Goal: Task Accomplishment & Management: Manage account settings

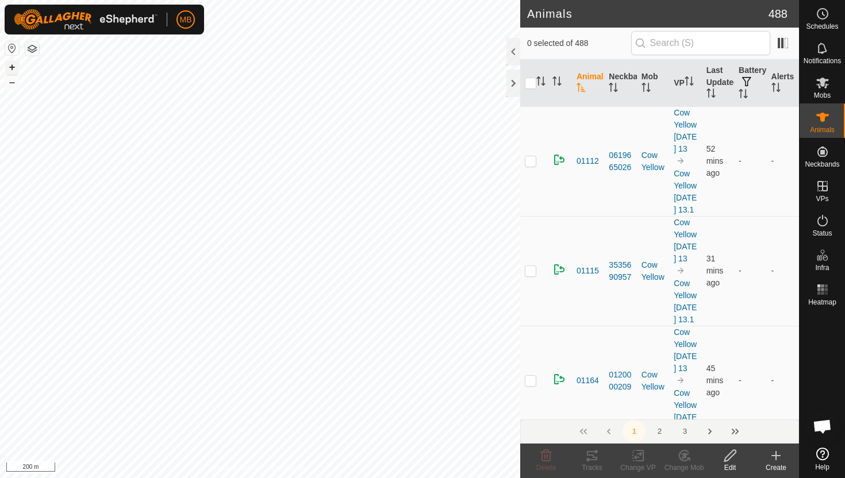
click at [13, 67] on button "+" at bounding box center [12, 67] width 14 height 14
click at [514, 47] on div at bounding box center [513, 52] width 14 height 28
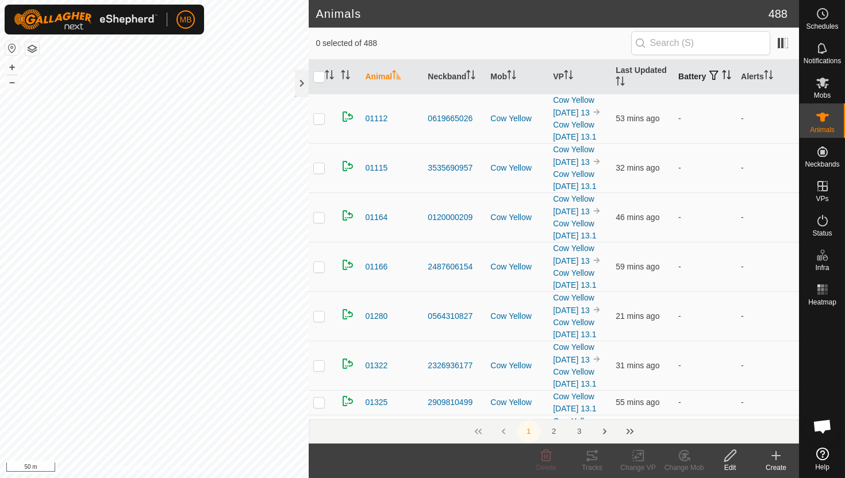
click at [723, 79] on icon "Activate to sort" at bounding box center [723, 74] width 1 height 9
click at [722, 79] on icon "Activate to sort" at bounding box center [726, 74] width 9 height 9
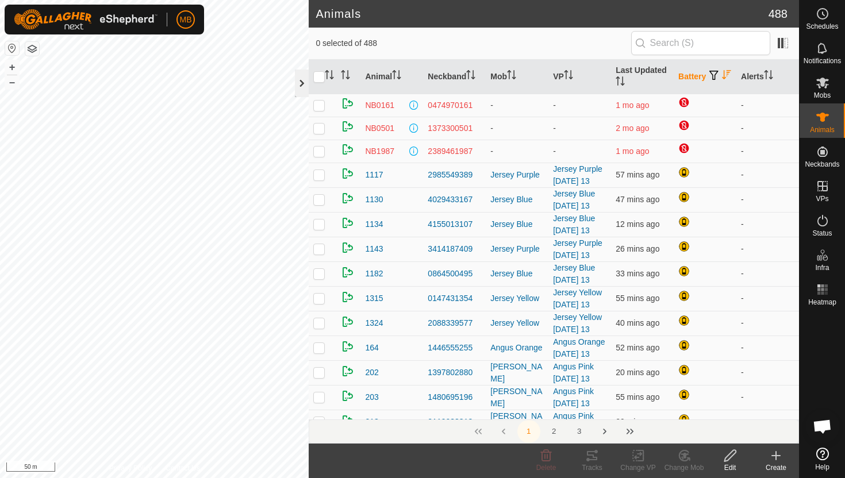
click at [301, 86] on div at bounding box center [302, 84] width 14 height 28
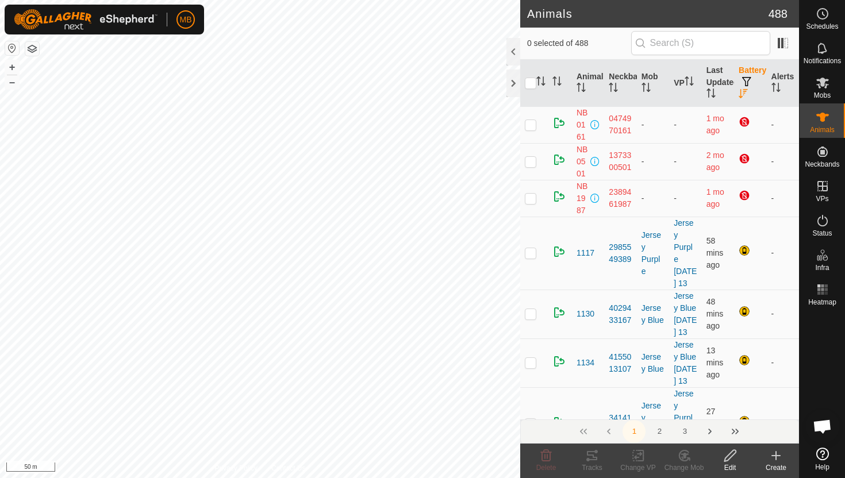
click at [761, 84] on th "Battery" at bounding box center [750, 83] width 32 height 47
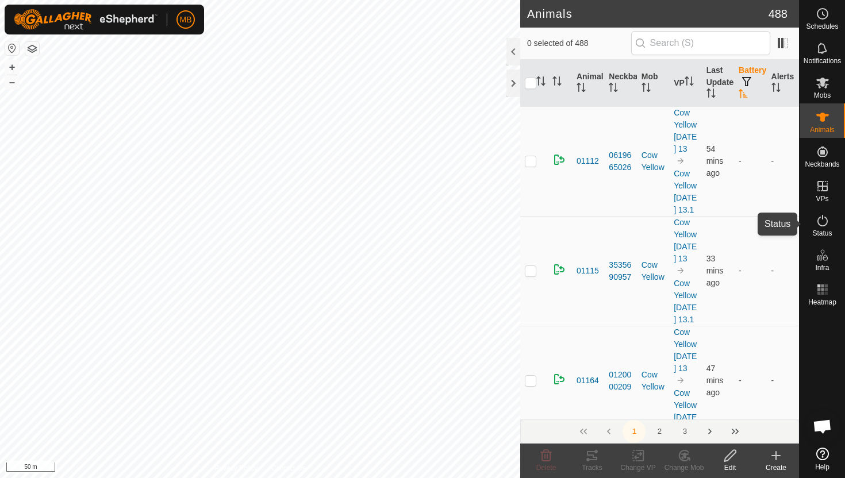
click at [821, 224] on icon at bounding box center [822, 221] width 14 height 14
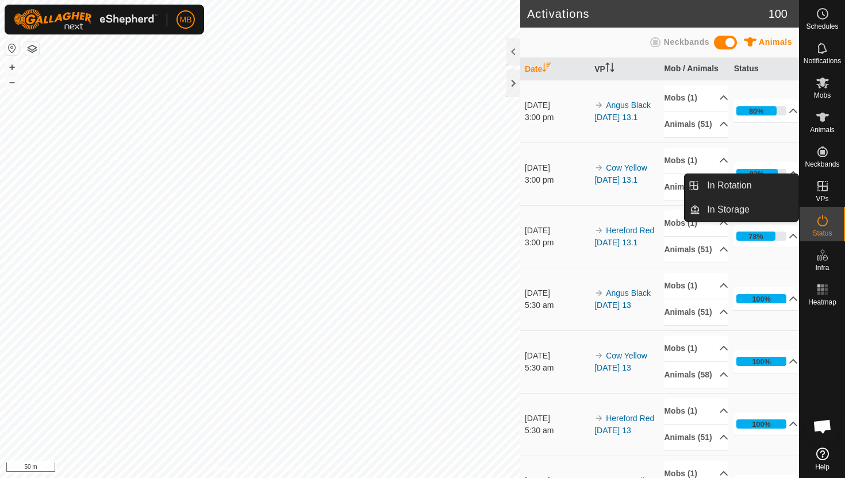
click at [826, 189] on icon at bounding box center [822, 186] width 10 height 10
click at [752, 187] on link "In Rotation" at bounding box center [749, 185] width 98 height 23
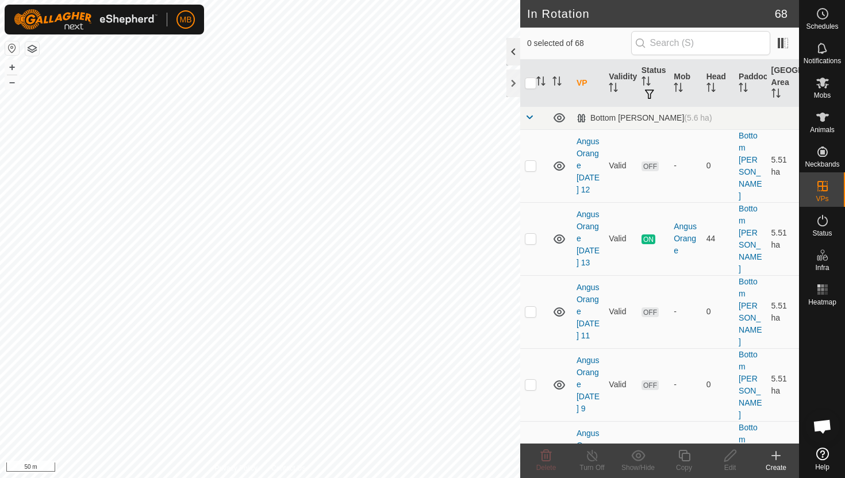
click at [515, 53] on div at bounding box center [513, 52] width 14 height 28
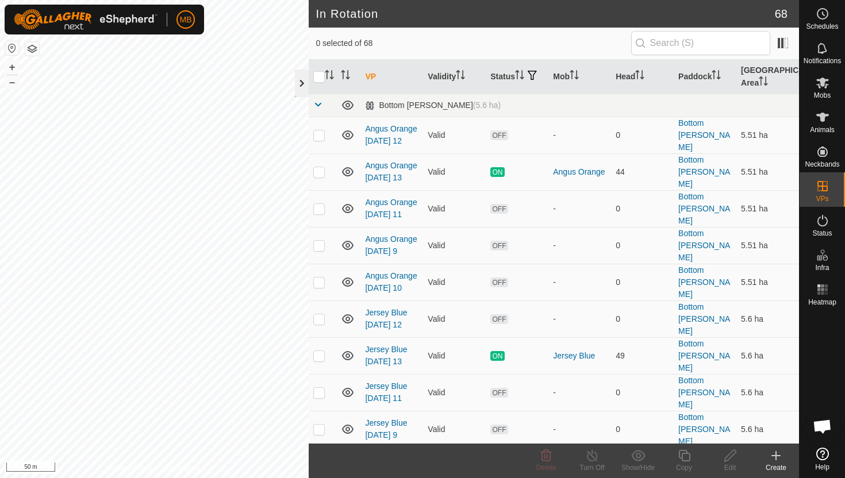
click at [302, 86] on div at bounding box center [302, 84] width 14 height 28
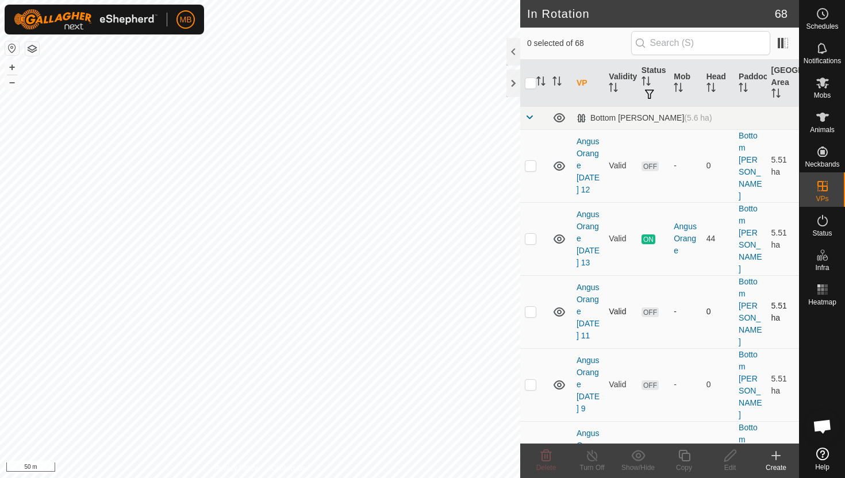
click at [532, 307] on p-checkbox at bounding box center [530, 311] width 11 height 9
checkbox input "true"
click at [533, 380] on p-checkbox at bounding box center [530, 384] width 11 height 9
checkbox input "true"
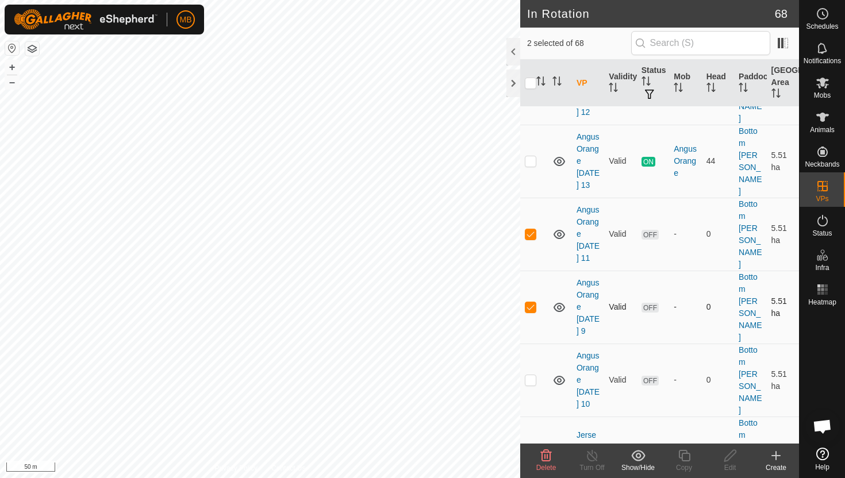
scroll to position [84, 0]
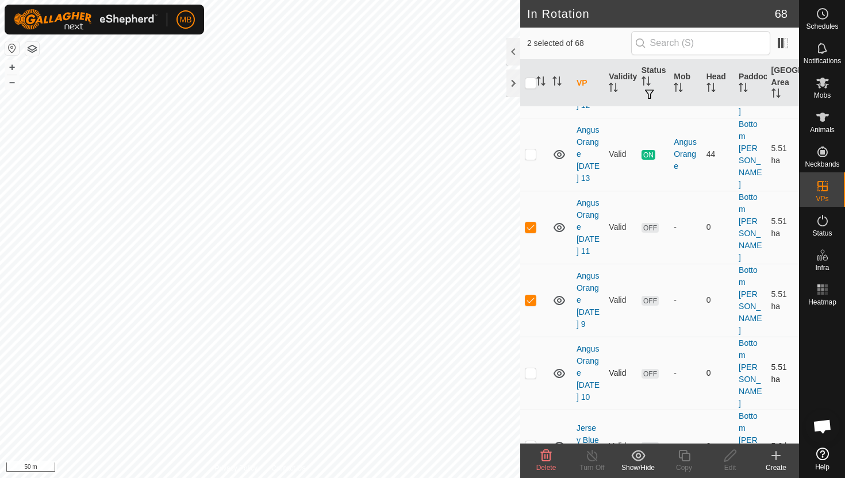
click at [531, 368] on p-checkbox at bounding box center [530, 372] width 11 height 9
checkbox input "true"
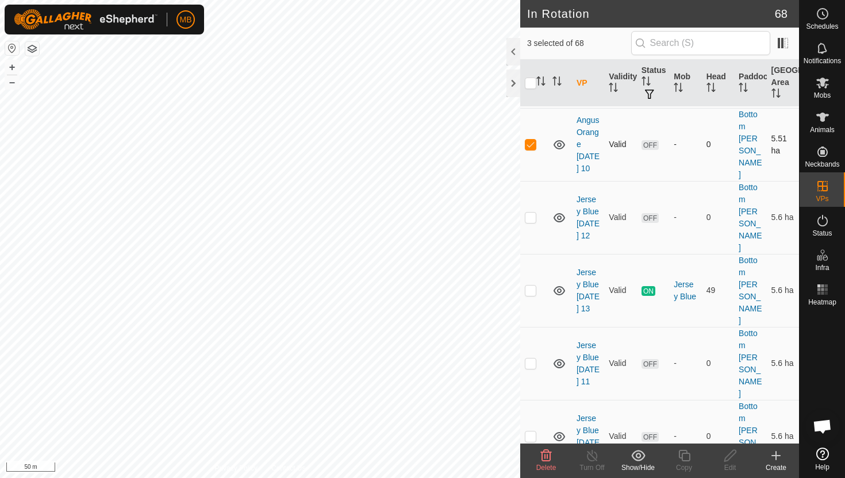
scroll to position [316, 0]
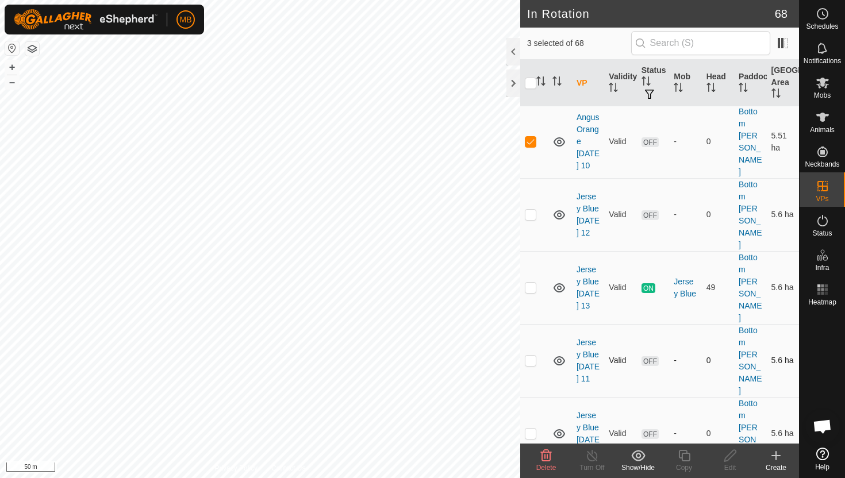
click at [534, 356] on p-checkbox at bounding box center [530, 360] width 11 height 9
checkbox input "true"
click at [526, 397] on td at bounding box center [534, 433] width 28 height 73
checkbox input "true"
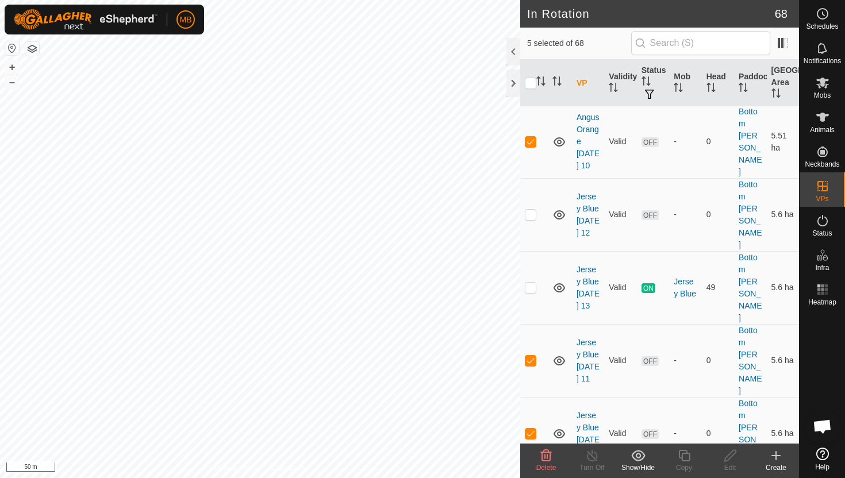
checkbox input "true"
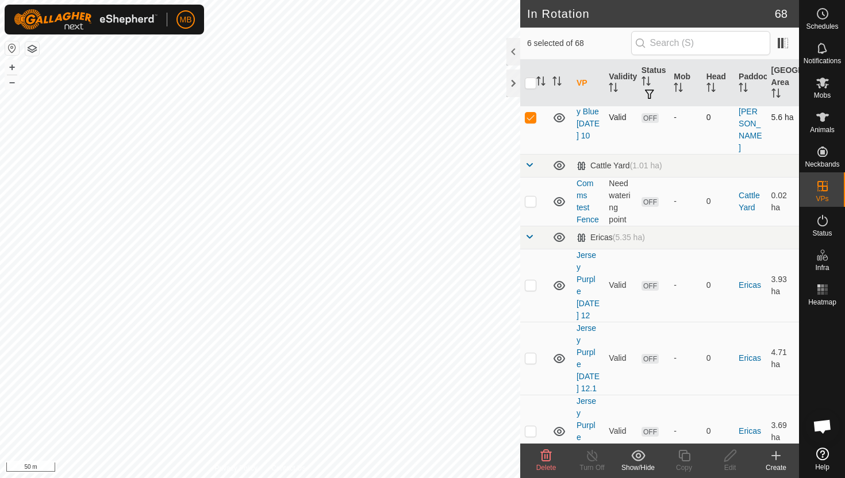
scroll to position [707, 0]
click at [528, 279] on p-checkbox at bounding box center [530, 283] width 11 height 9
checkbox input "true"
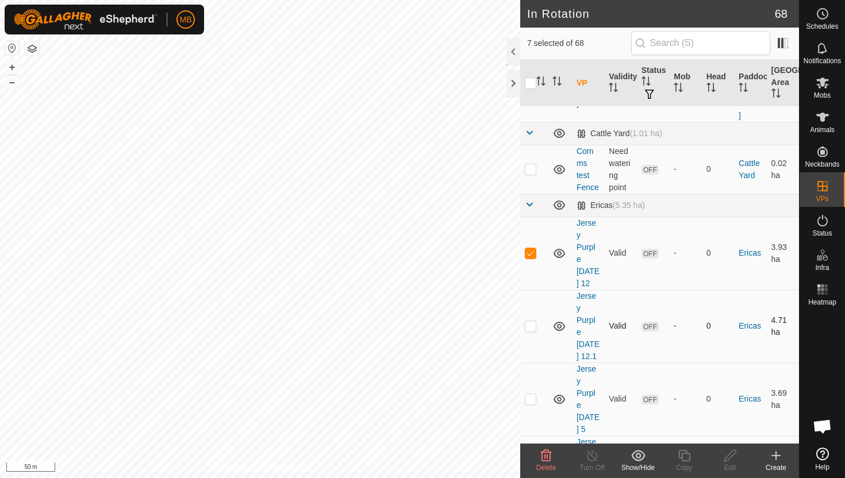
scroll to position [741, 0]
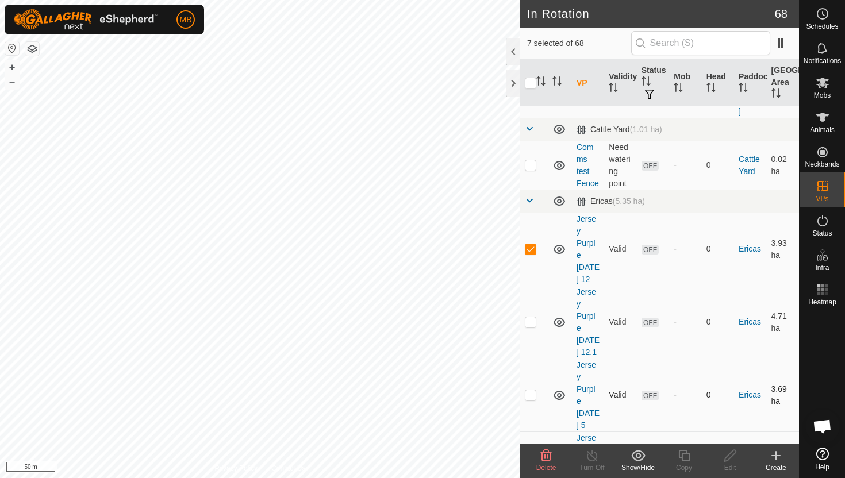
click at [531, 359] on td at bounding box center [534, 395] width 28 height 73
checkbox input "true"
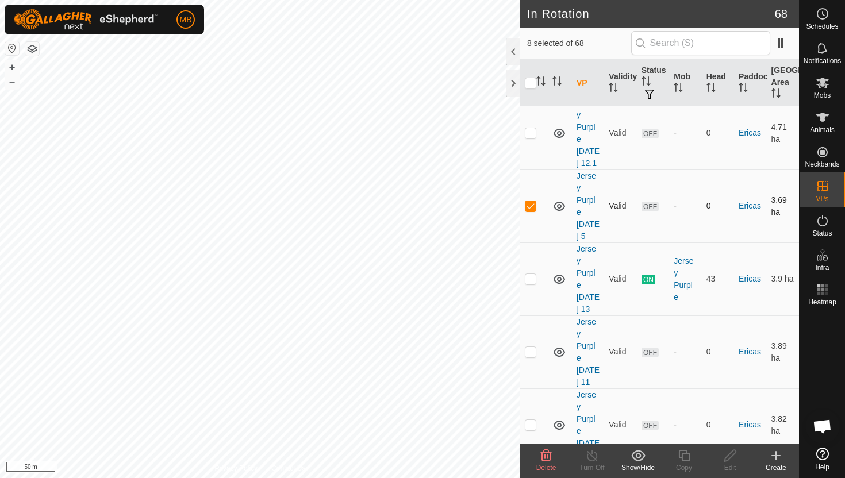
scroll to position [934, 0]
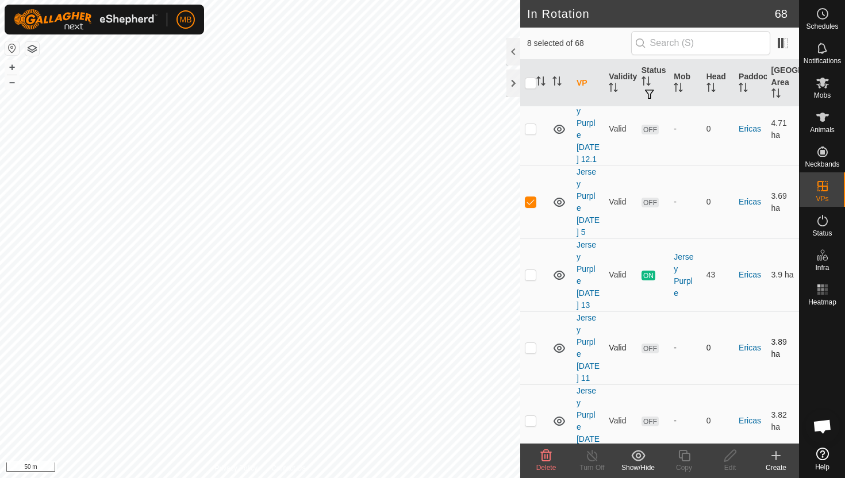
click at [532, 343] on p-checkbox at bounding box center [530, 347] width 11 height 9
checkbox input "true"
click at [534, 416] on p-checkbox at bounding box center [530, 420] width 11 height 9
checkbox input "true"
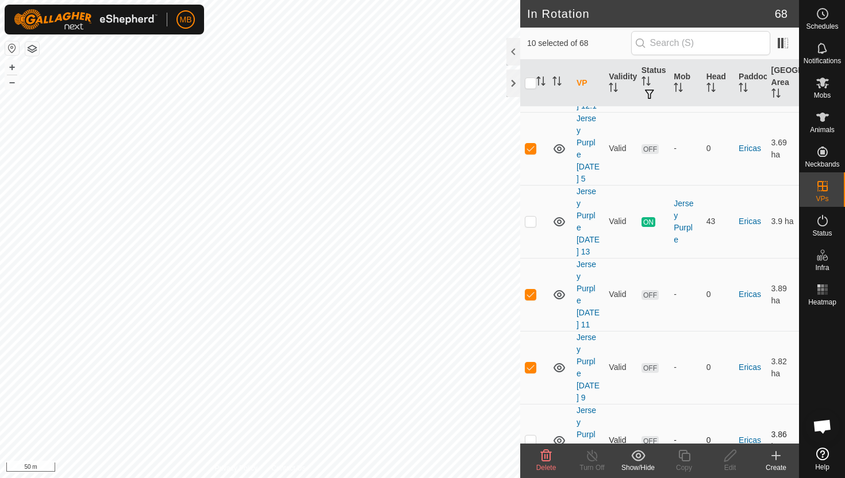
scroll to position [991, 0]
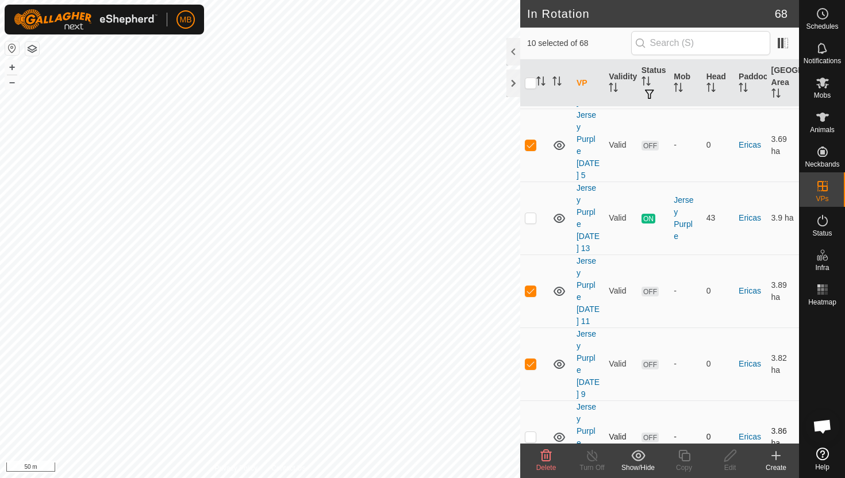
click at [528, 432] on p-checkbox at bounding box center [530, 436] width 11 height 9
checkbox input "true"
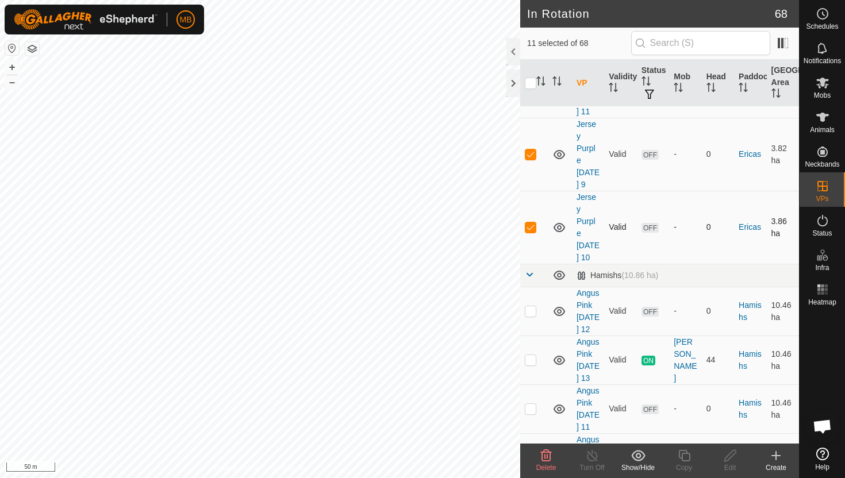
scroll to position [1207, 0]
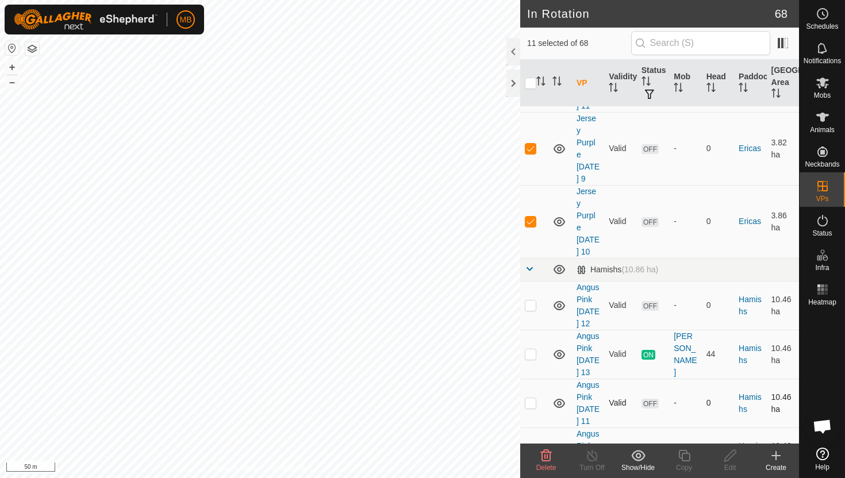
click at [532, 398] on p-checkbox at bounding box center [530, 402] width 11 height 9
checkbox input "true"
click at [530, 447] on p-checkbox at bounding box center [530, 451] width 11 height 9
checkbox input "true"
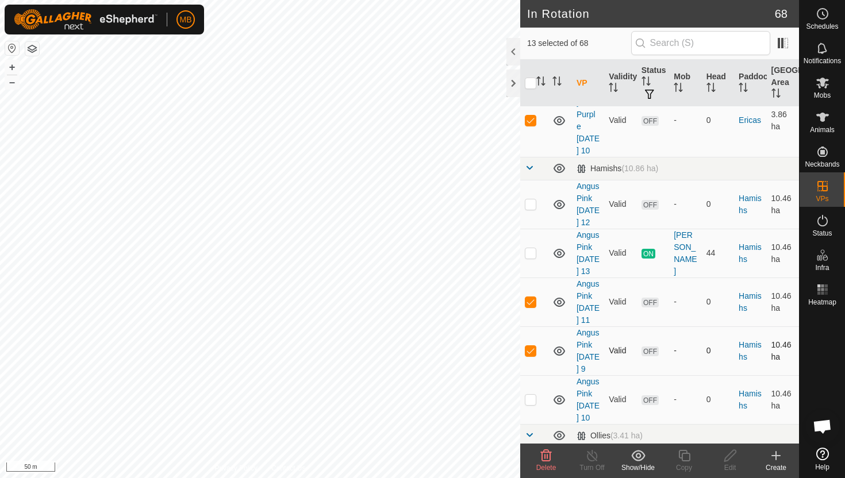
scroll to position [1313, 0]
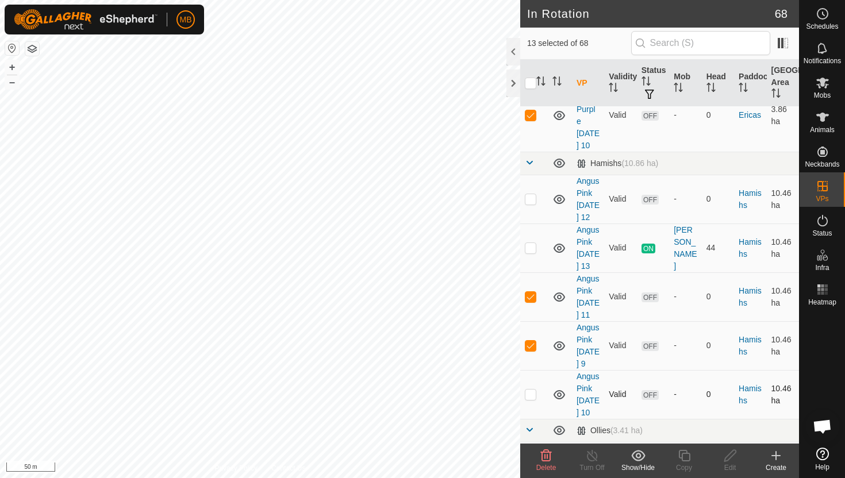
click at [533, 390] on p-checkbox at bounding box center [530, 394] width 11 height 9
checkbox input "true"
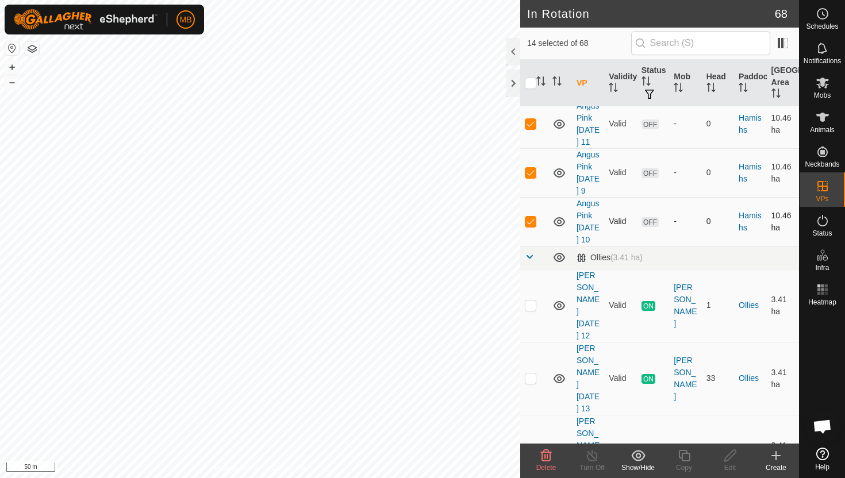
scroll to position [1494, 0]
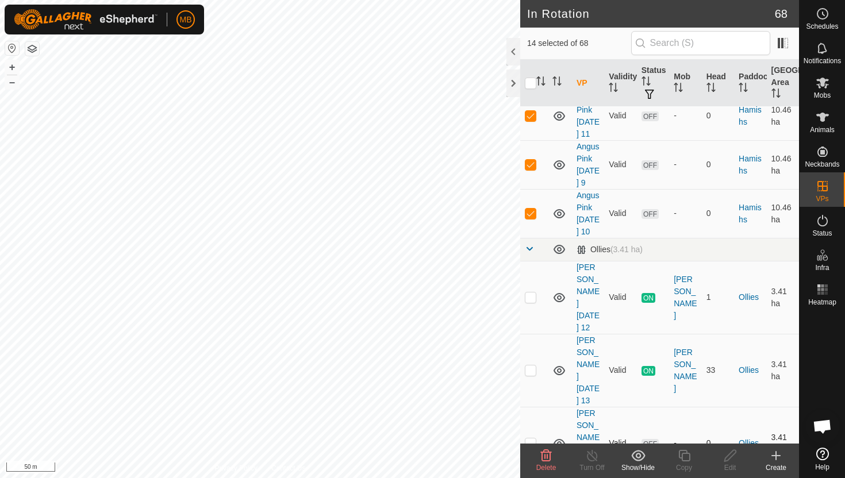
click at [530, 438] on p-checkbox at bounding box center [530, 442] width 11 height 9
checkbox input "true"
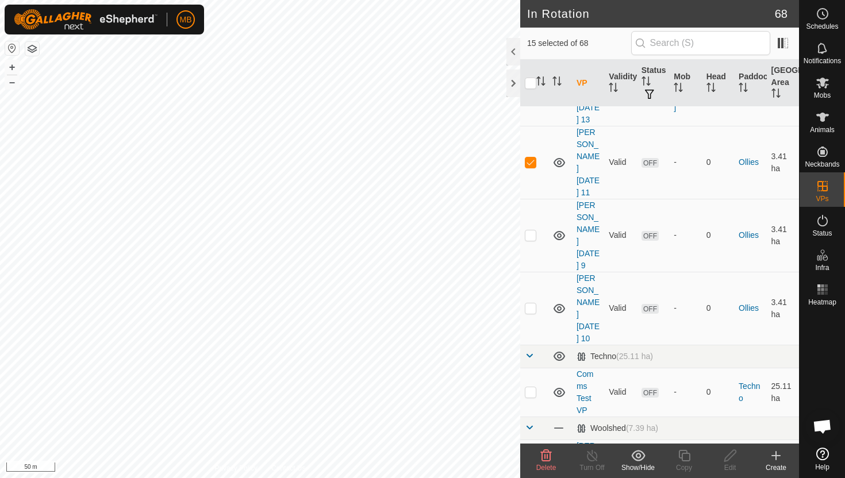
scroll to position [1777, 0]
click at [531, 229] on p-checkbox at bounding box center [530, 233] width 11 height 9
checkbox input "true"
click at [530, 302] on p-checkbox at bounding box center [530, 306] width 11 height 9
checkbox input "true"
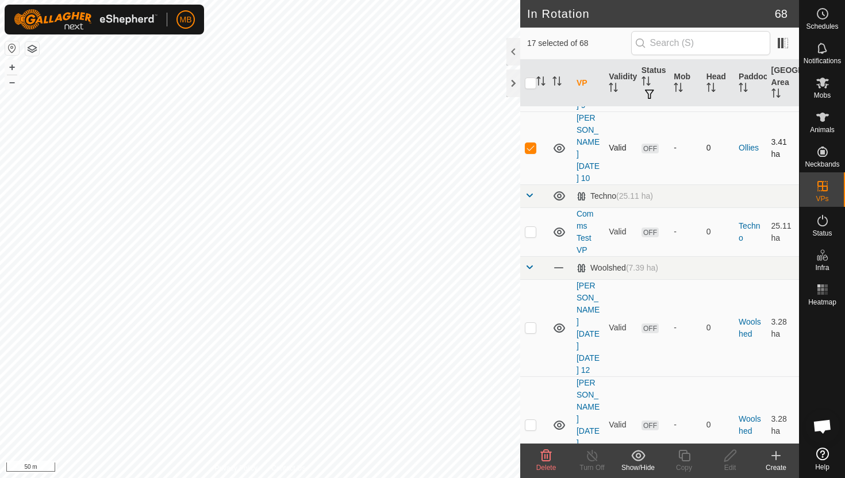
scroll to position [1943, 0]
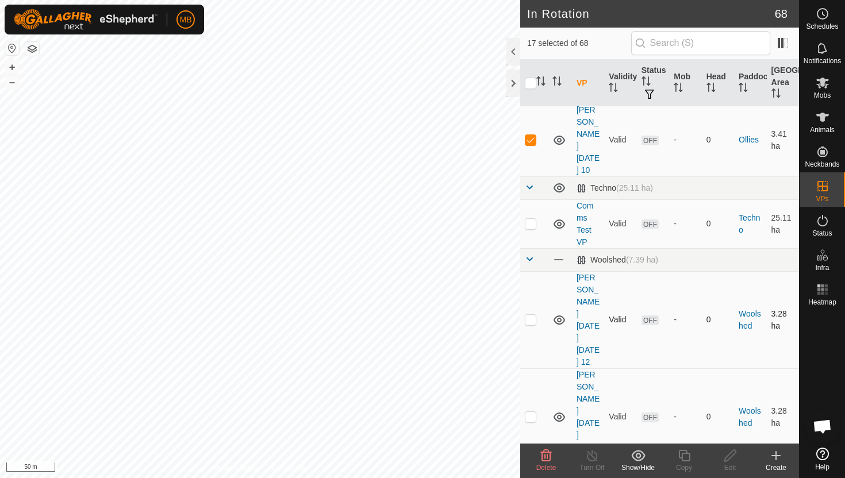
click at [531, 315] on p-checkbox at bounding box center [530, 319] width 11 height 9
checkbox input "true"
click at [531, 412] on p-checkbox at bounding box center [530, 416] width 11 height 9
checkbox input "true"
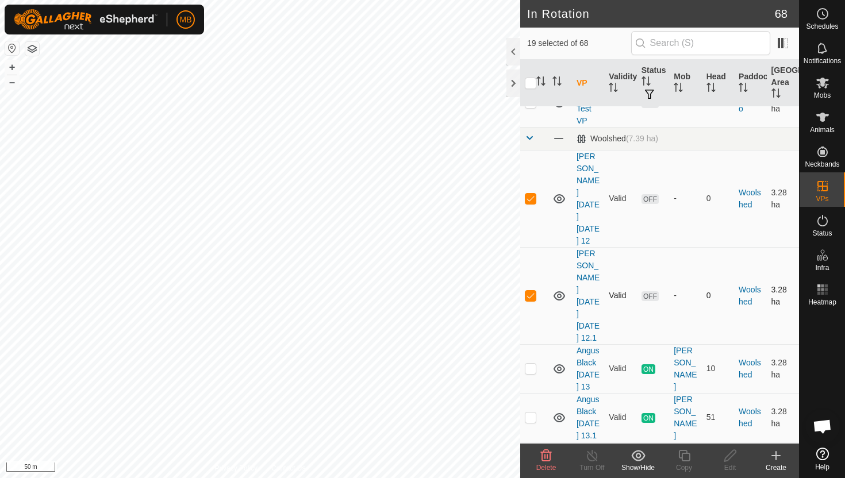
scroll to position [2073, 0]
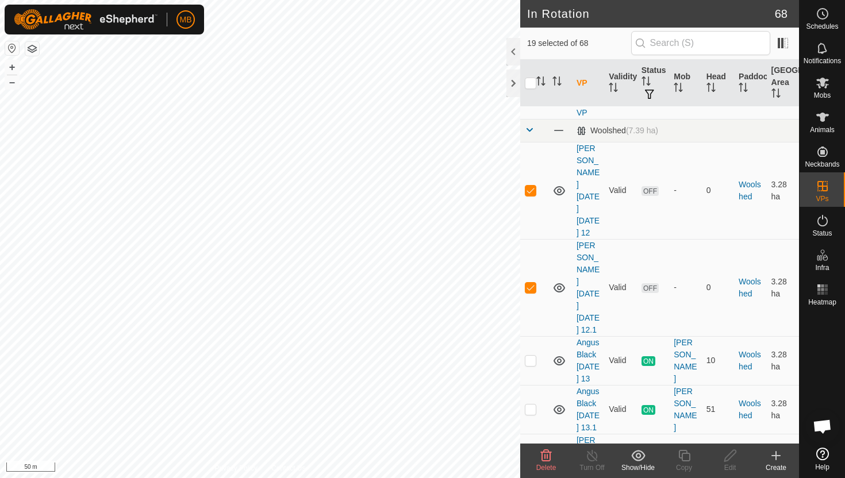
click at [531, 434] on td at bounding box center [534, 470] width 28 height 73
checkbox input "true"
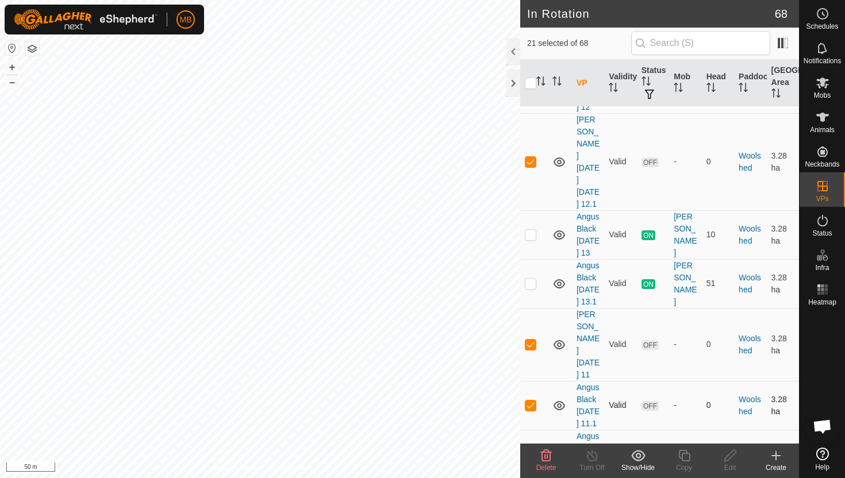
scroll to position [2204, 0]
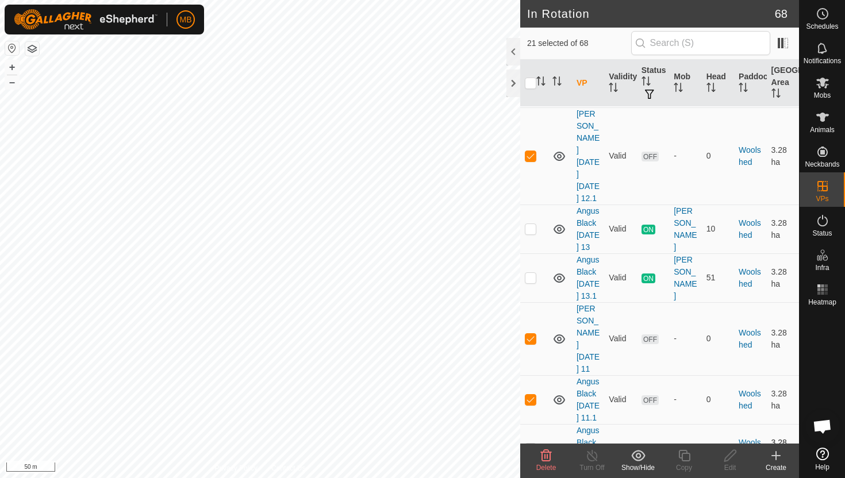
click at [532, 424] on td at bounding box center [534, 448] width 28 height 49
checkbox input "true"
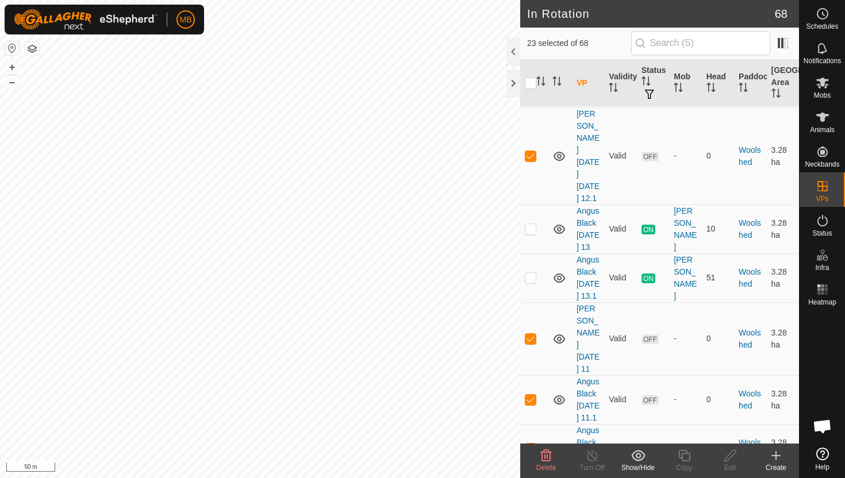
checkbox input "true"
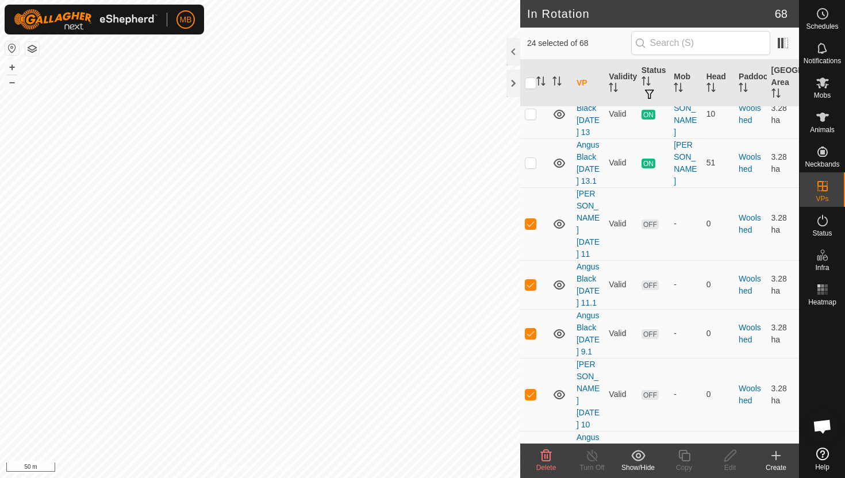
scroll to position [2323, 0]
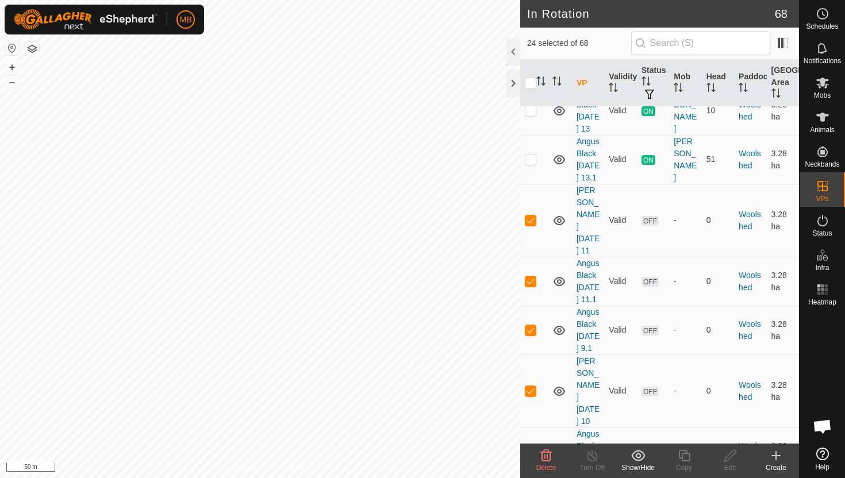
checkbox input "true"
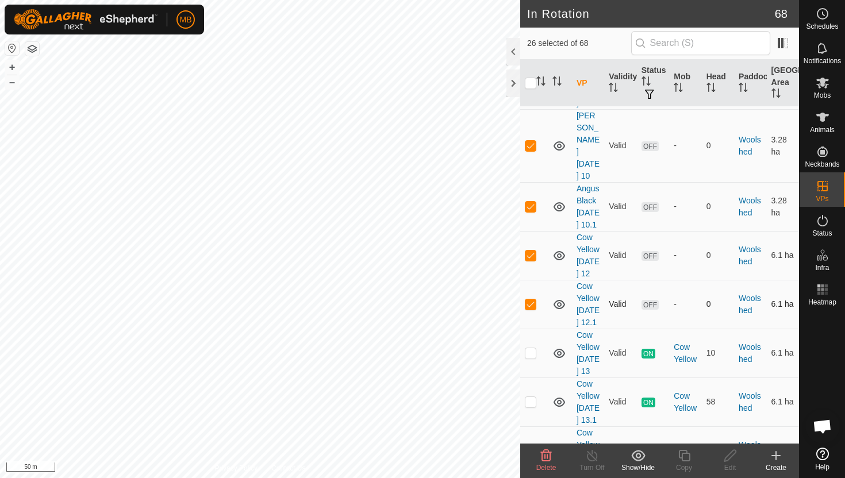
scroll to position [2572, 0]
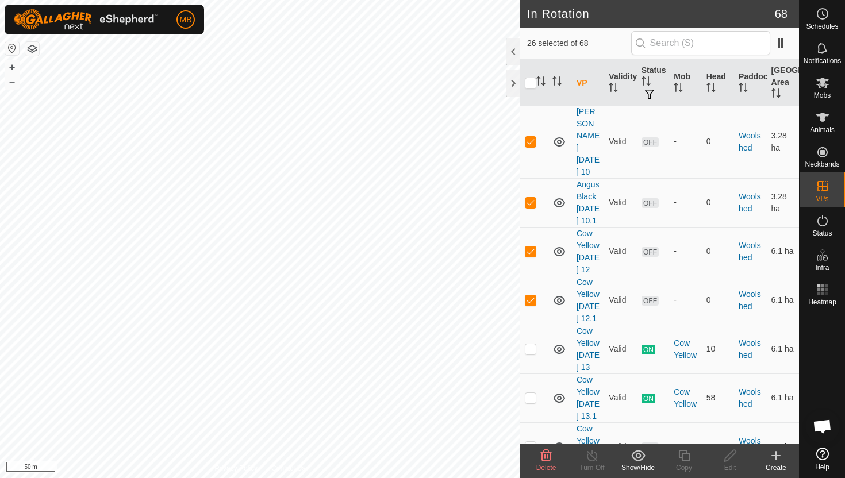
click at [533, 442] on p-checkbox at bounding box center [530, 446] width 11 height 9
checkbox input "true"
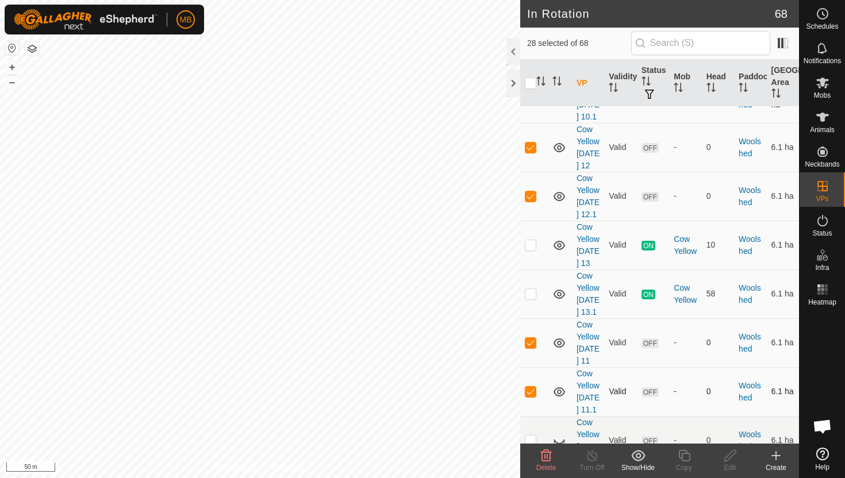
scroll to position [2678, 0]
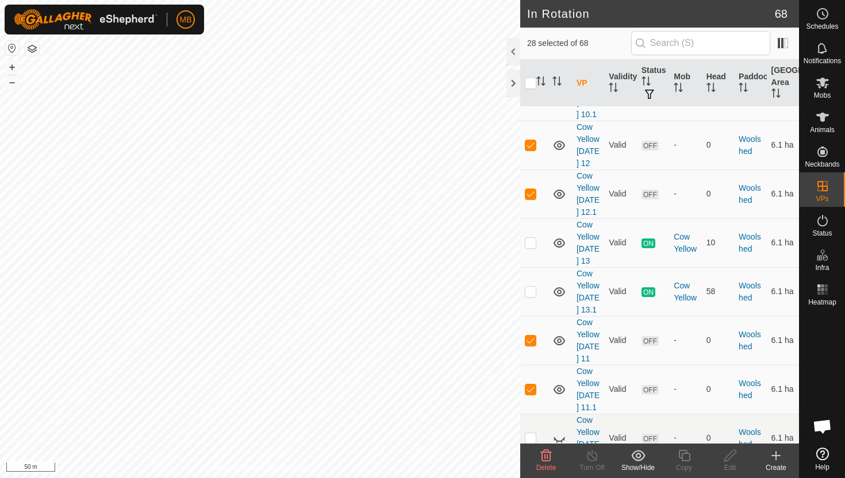
click at [529, 478] on p-checkbox at bounding box center [530, 486] width 11 height 9
checkbox input "true"
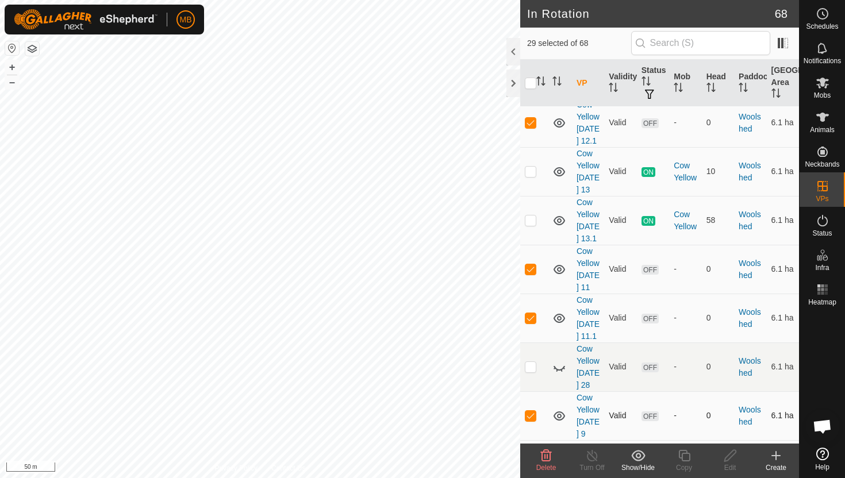
scroll to position [2758, 0]
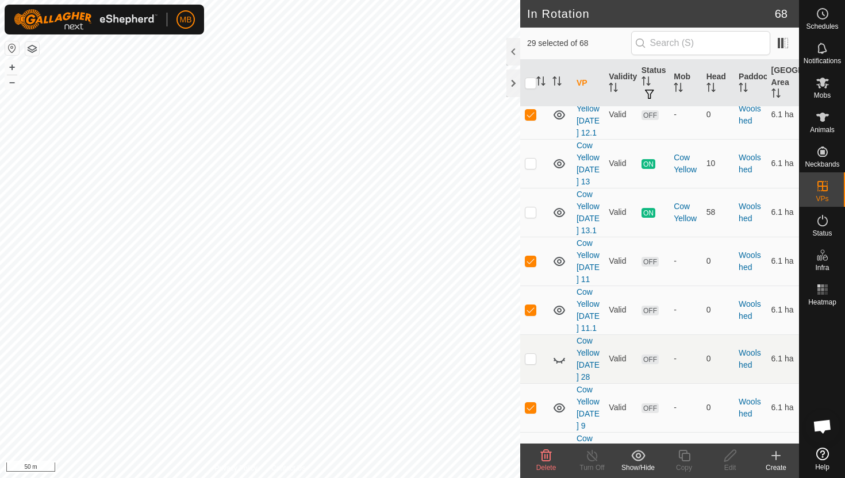
click at [532, 452] on p-checkbox at bounding box center [530, 456] width 11 height 9
checkbox input "true"
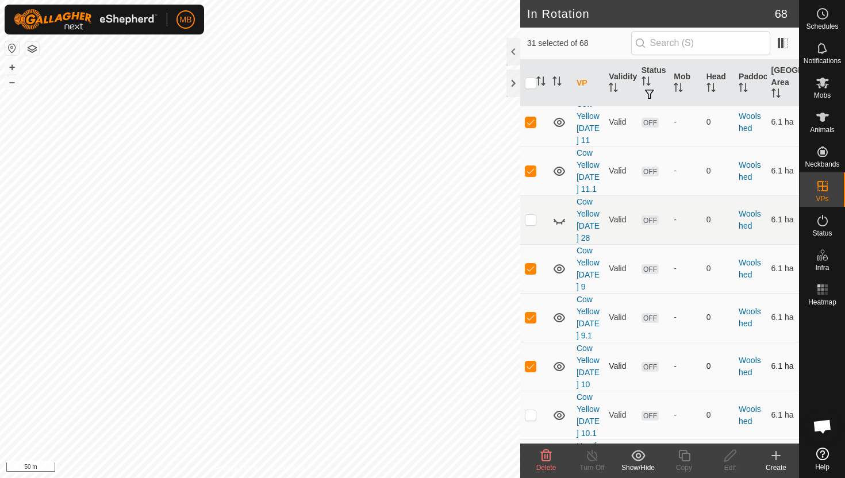
scroll to position [2906, 0]
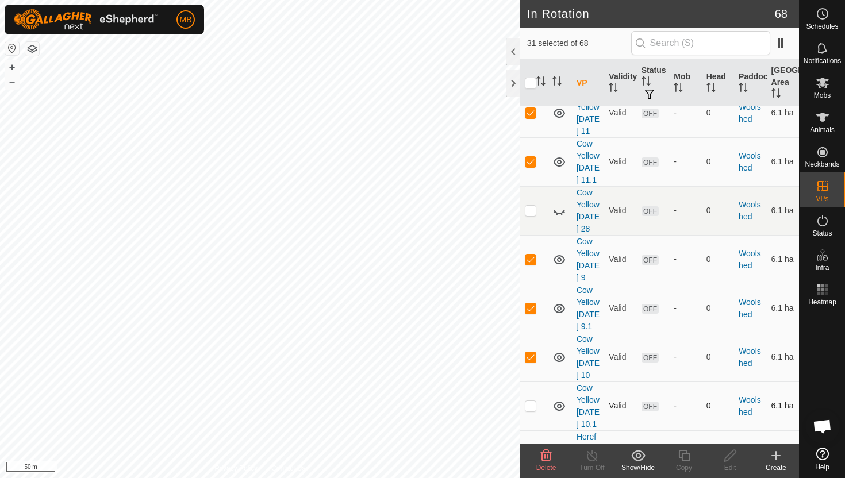
click at [531, 401] on p-checkbox at bounding box center [530, 405] width 11 height 9
checkbox input "true"
click at [532, 456] on p-checkbox at bounding box center [530, 460] width 11 height 9
checkbox input "true"
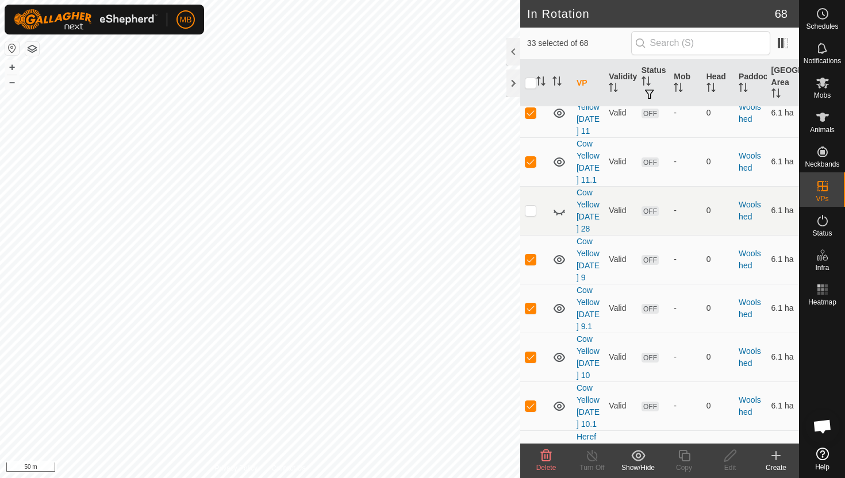
checkbox input "true"
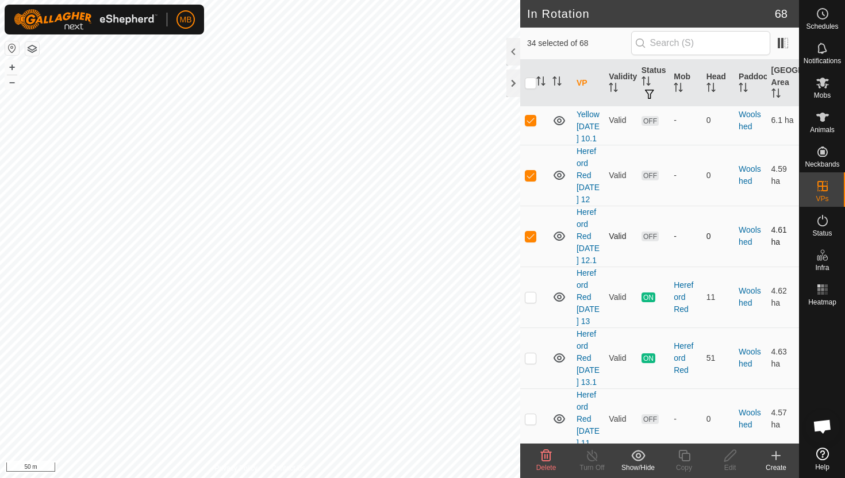
scroll to position [3197, 0]
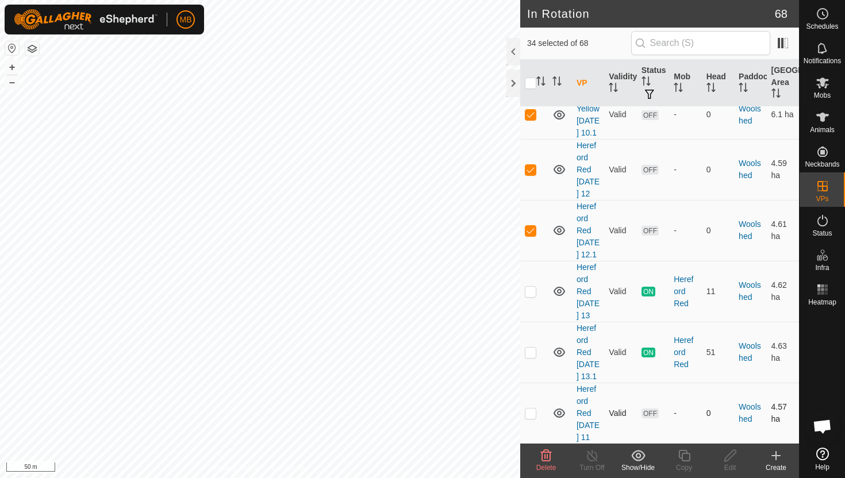
click at [531, 409] on p-checkbox at bounding box center [530, 413] width 11 height 9
checkbox input "true"
click at [532, 469] on p-checkbox at bounding box center [530, 473] width 11 height 9
checkbox input "true"
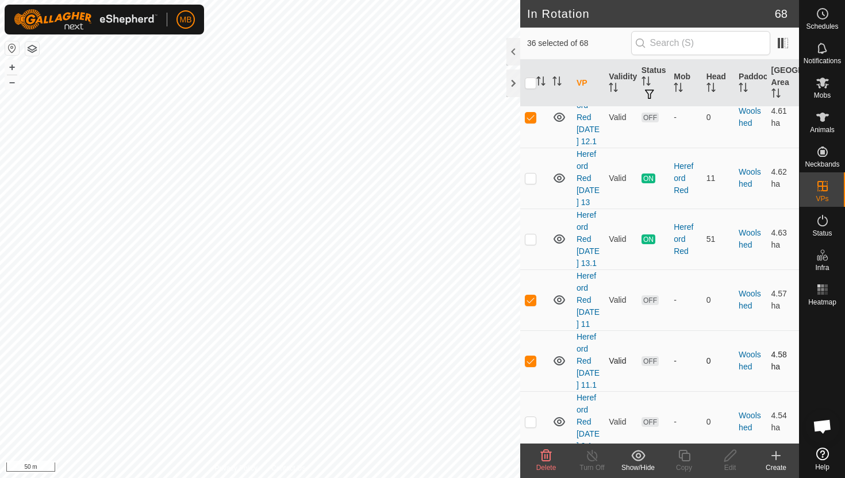
scroll to position [3311, 0]
click at [529, 417] on p-checkbox at bounding box center [530, 421] width 11 height 9
checkbox input "true"
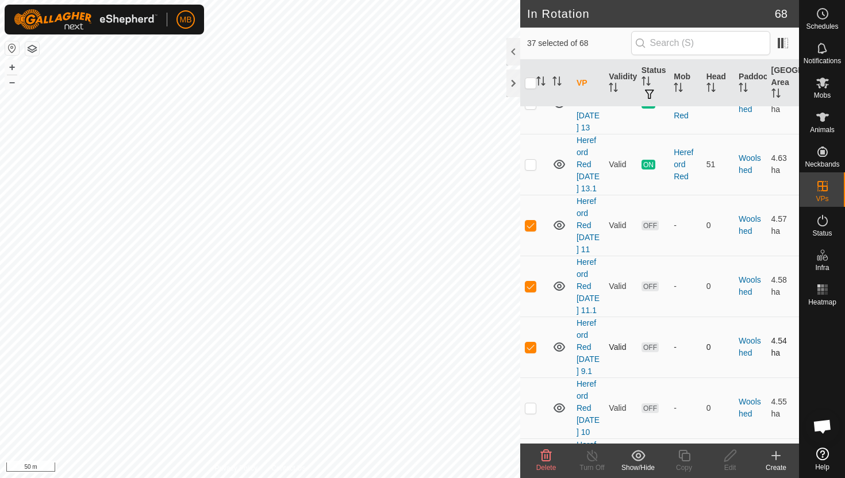
scroll to position [3389, 0]
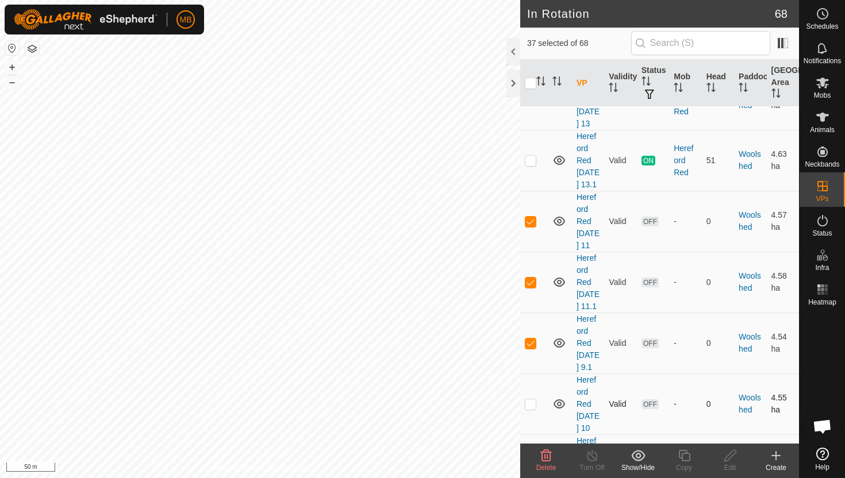
click at [531, 399] on p-checkbox at bounding box center [530, 403] width 11 height 9
checkbox input "true"
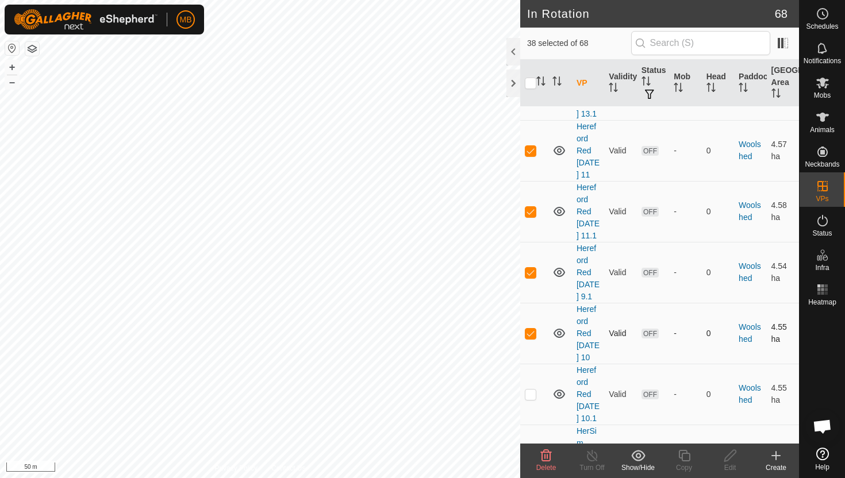
scroll to position [3461, 0]
click at [531, 388] on p-checkbox at bounding box center [530, 392] width 11 height 9
checkbox input "true"
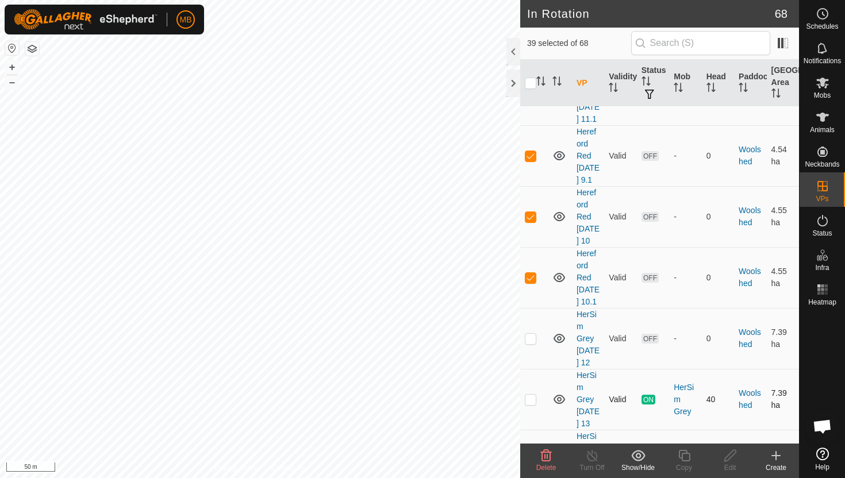
scroll to position [3577, 0]
click at [532, 307] on td at bounding box center [534, 337] width 28 height 61
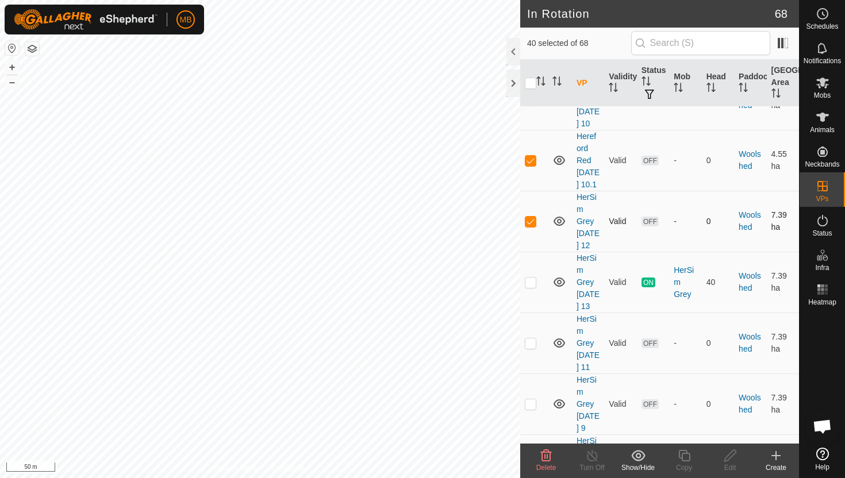
click at [529, 217] on p-checkbox at bounding box center [530, 221] width 11 height 9
checkbox input "false"
click at [533, 338] on p-checkbox at bounding box center [530, 342] width 11 height 9
checkbox input "true"
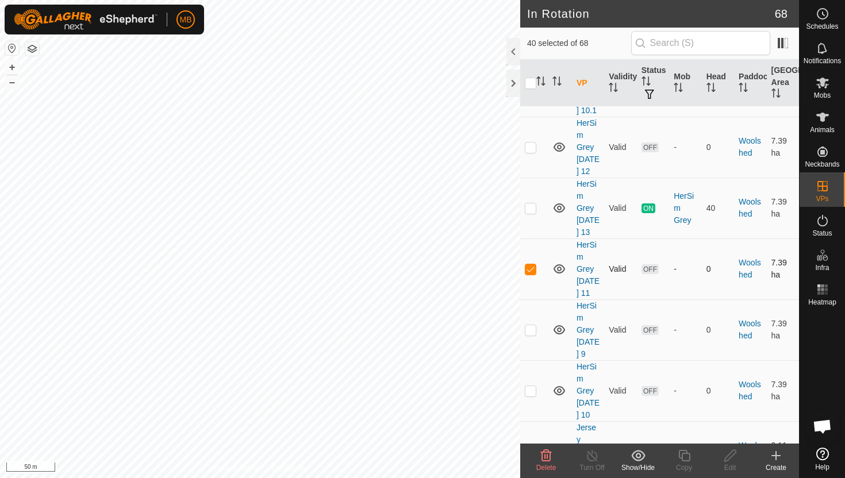
scroll to position [3771, 0]
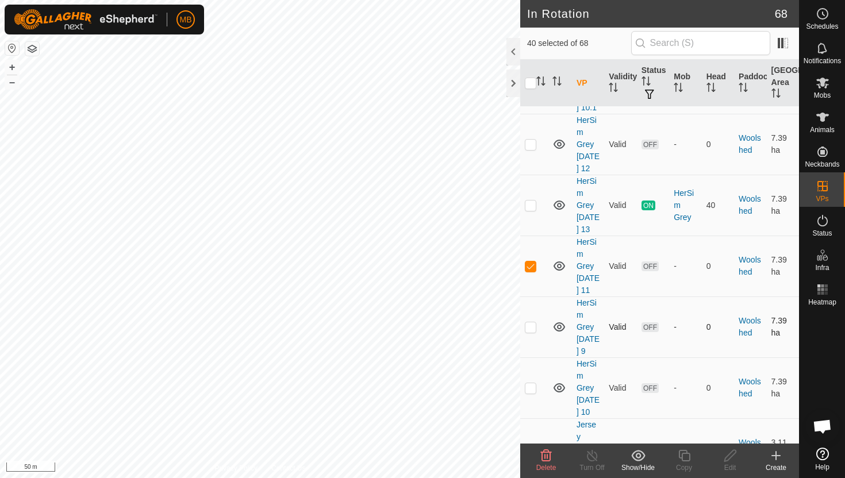
click at [531, 322] on p-checkbox at bounding box center [530, 326] width 11 height 9
checkbox input "true"
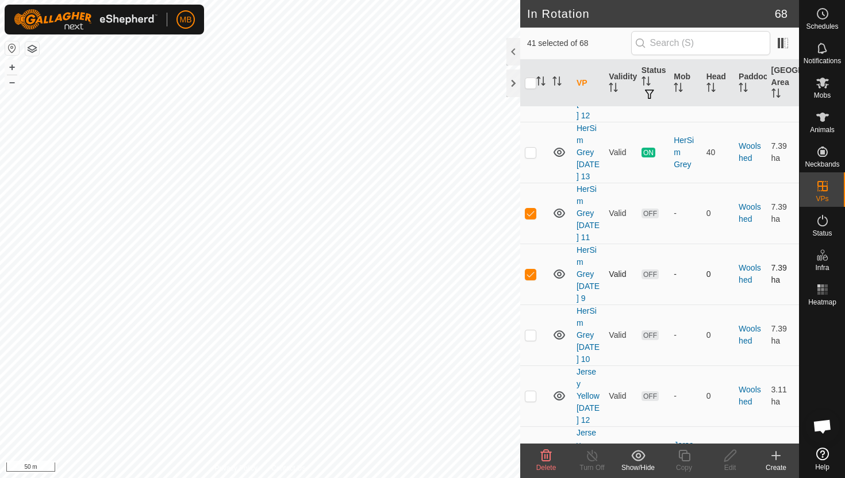
scroll to position [3828, 0]
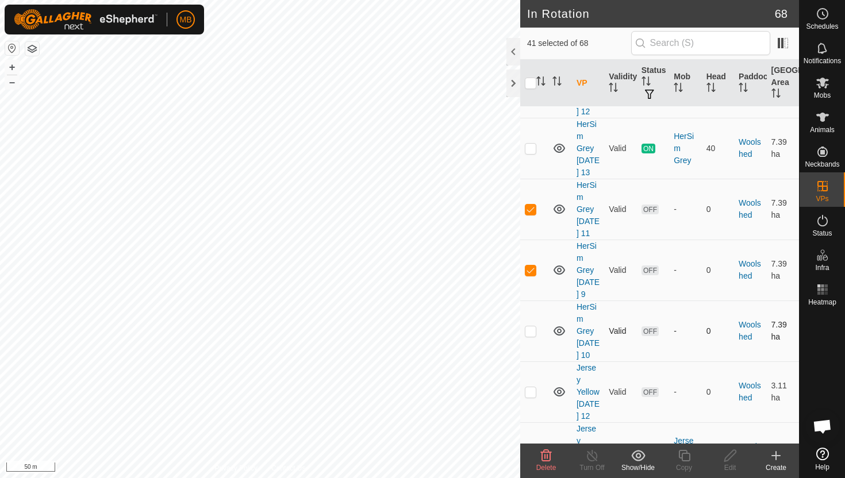
click at [527, 327] on p-checkbox at bounding box center [530, 330] width 11 height 9
checkbox input "true"
click at [526, 396] on p-checkbox at bounding box center [530, 391] width 11 height 9
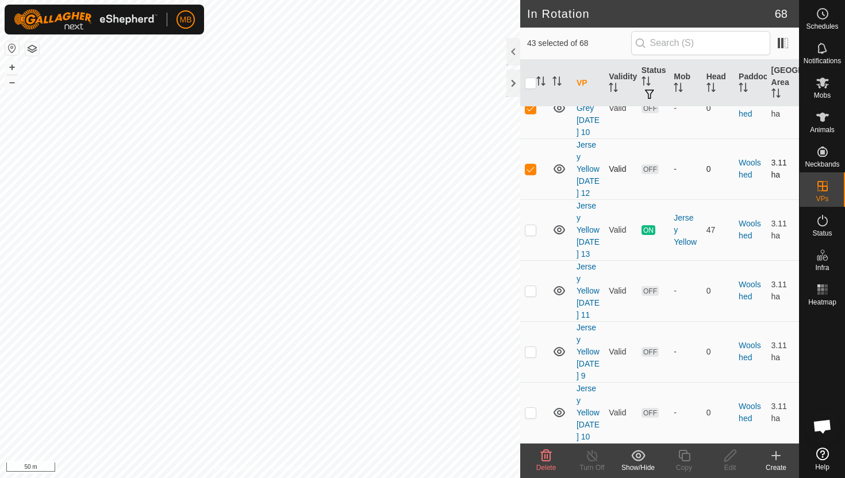
scroll to position [4086, 0]
click at [535, 164] on p-checkbox at bounding box center [530, 168] width 11 height 9
checkbox input "false"
click at [529, 286] on p-checkbox at bounding box center [530, 290] width 11 height 9
checkbox input "true"
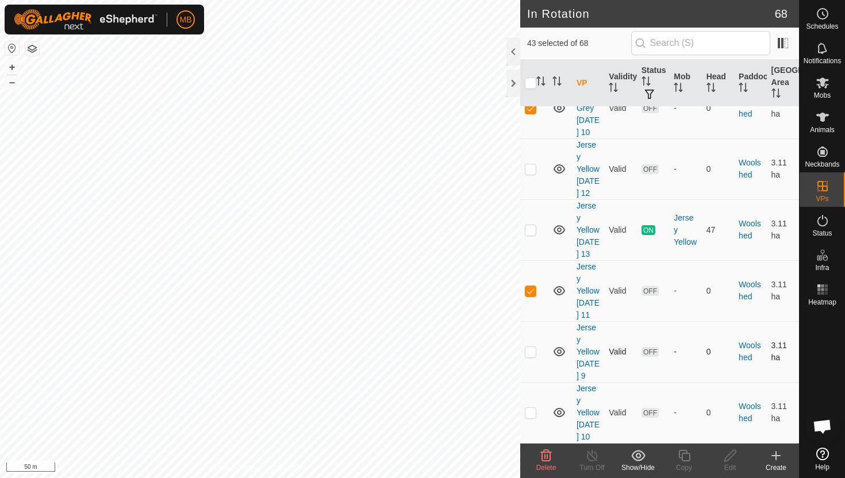
click at [534, 347] on p-checkbox at bounding box center [530, 351] width 11 height 9
checkbox input "true"
click at [533, 408] on p-checkbox at bounding box center [530, 412] width 11 height 9
checkbox input "true"
click at [544, 461] on icon at bounding box center [546, 456] width 14 height 14
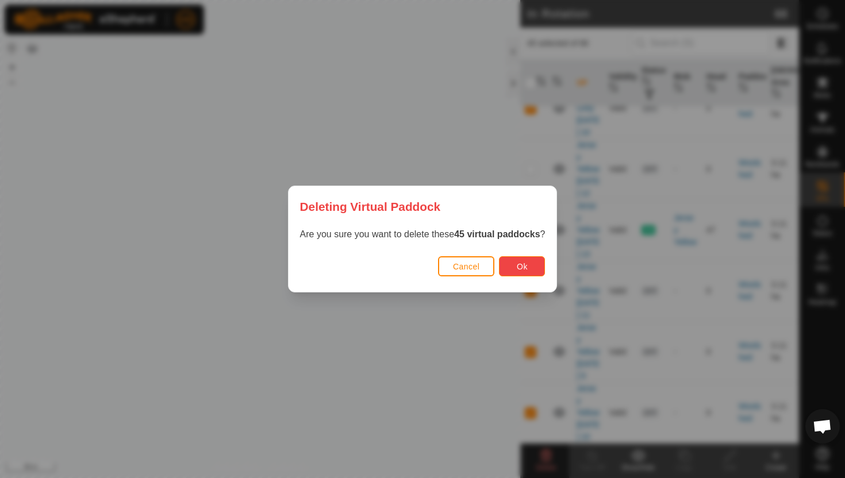
click at [532, 269] on button "Ok" at bounding box center [522, 266] width 46 height 20
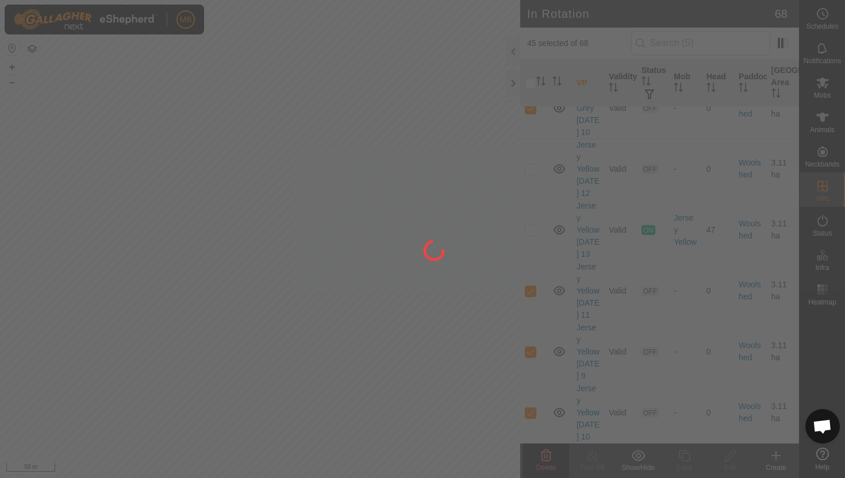
checkbox input "false"
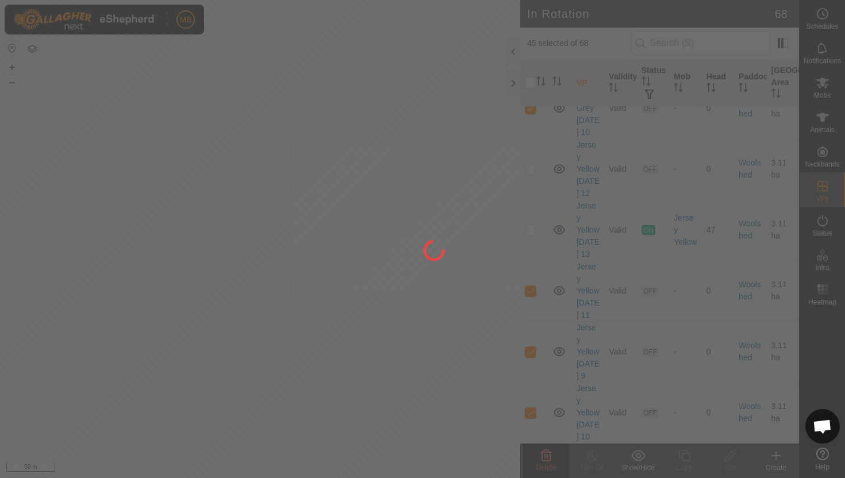
checkbox input "false"
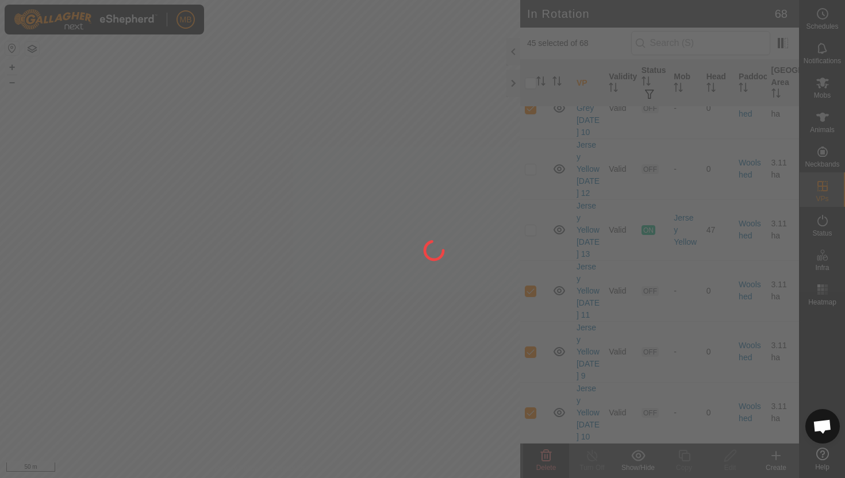
checkbox input "false"
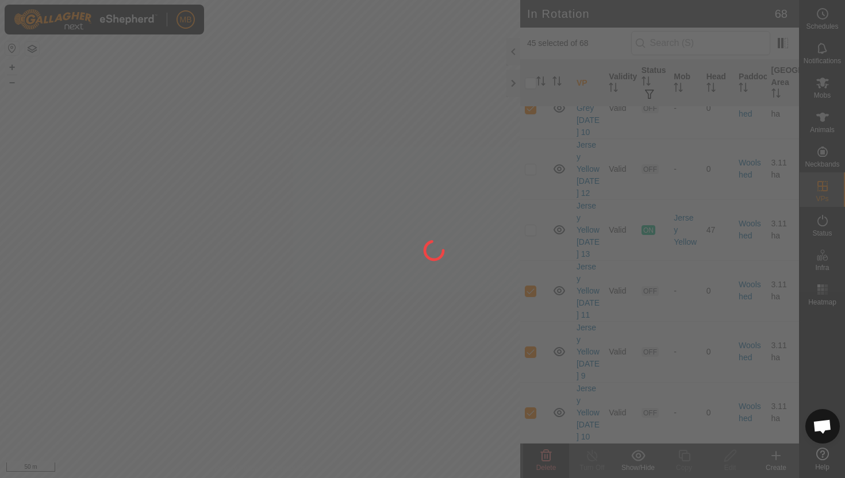
checkbox input "false"
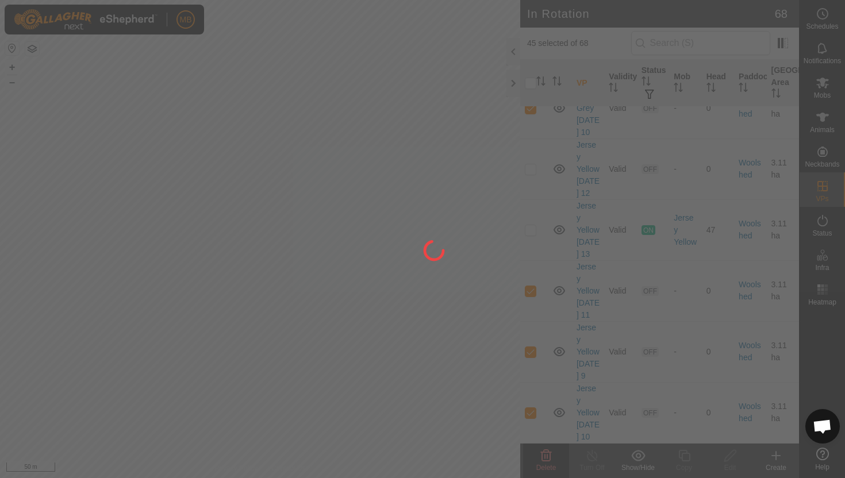
checkbox input "false"
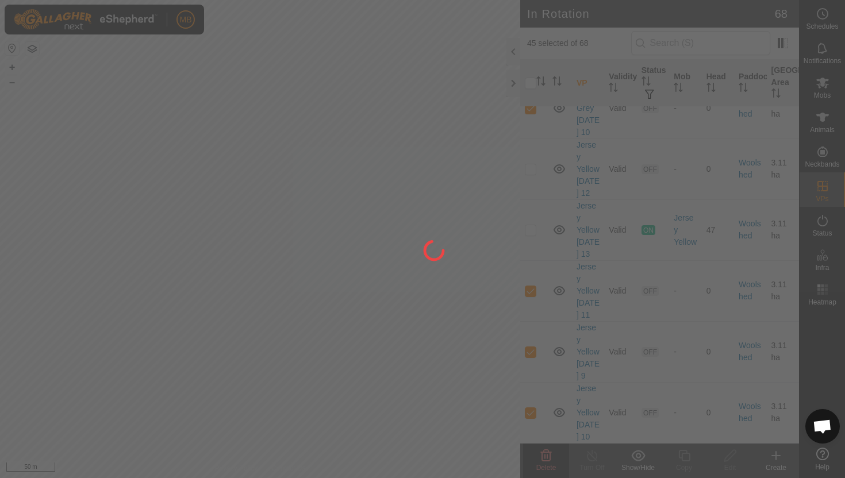
checkbox input "false"
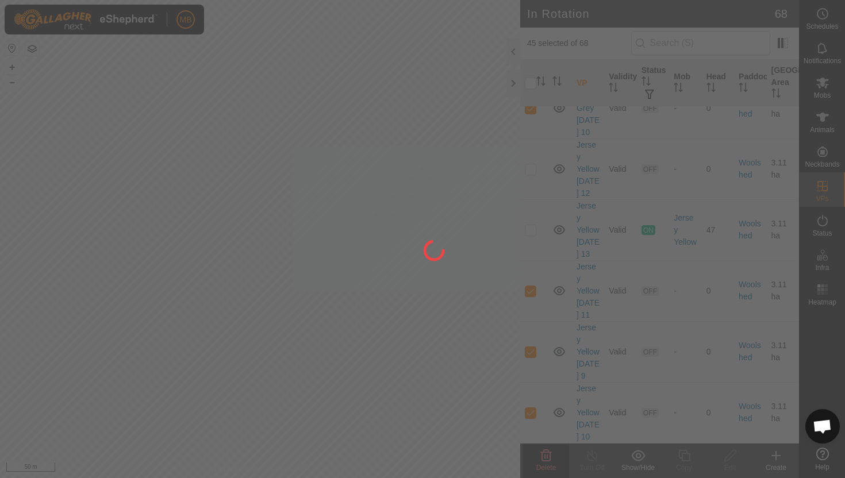
checkbox input "false"
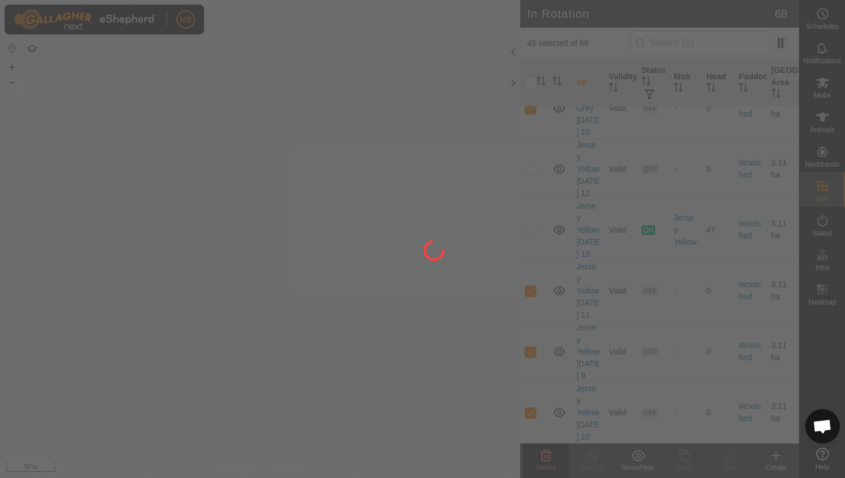
checkbox input "false"
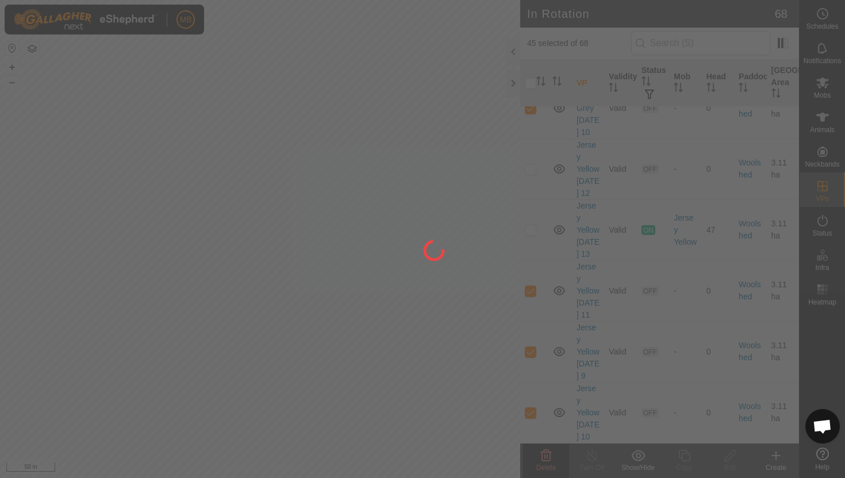
checkbox input "false"
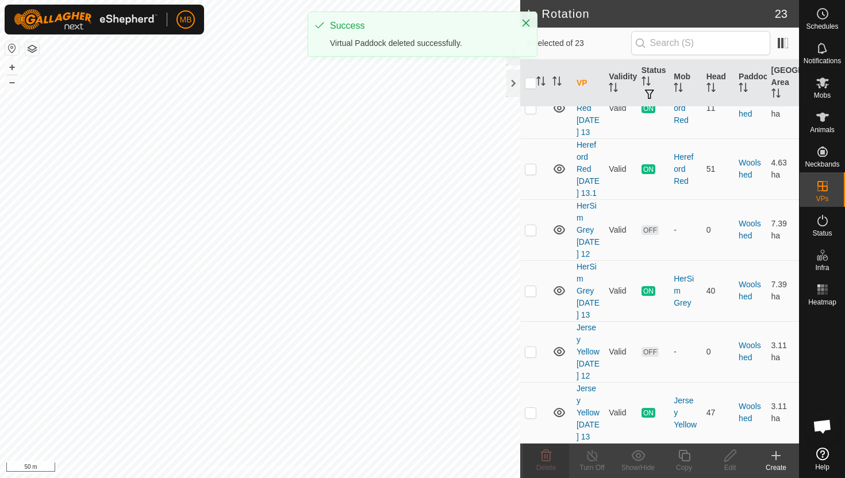
scroll to position [0, 0]
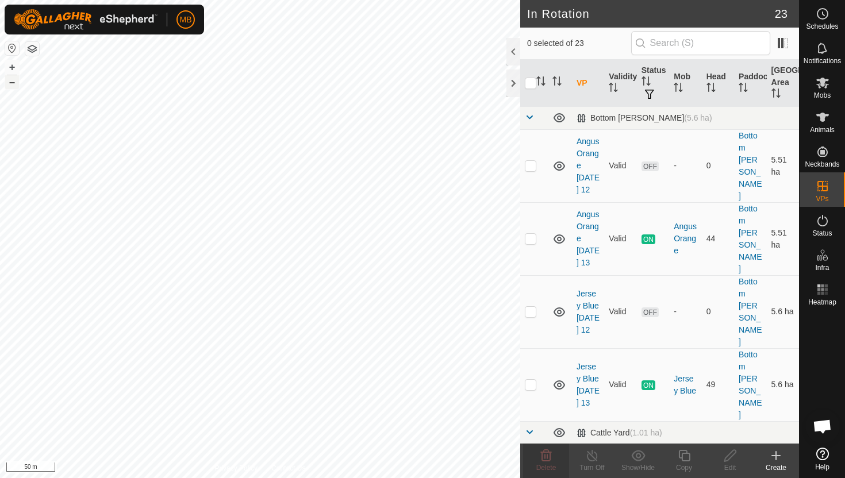
click at [13, 82] on button "–" at bounding box center [12, 82] width 14 height 14
click at [531, 234] on p-checkbox at bounding box center [530, 238] width 11 height 9
checkbox input "true"
click at [686, 453] on icon at bounding box center [683, 455] width 11 height 11
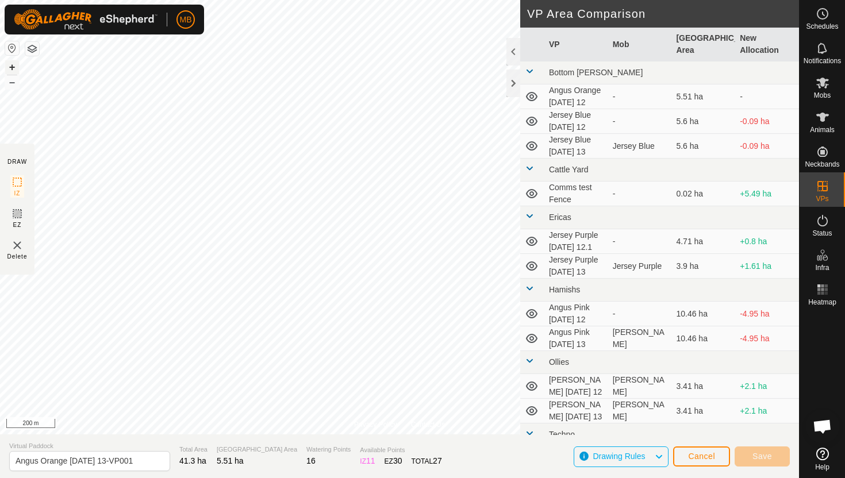
click at [10, 69] on button "+" at bounding box center [12, 67] width 14 height 14
click at [14, 65] on button "+" at bounding box center [12, 67] width 14 height 14
click at [11, 64] on button "+" at bounding box center [12, 67] width 14 height 14
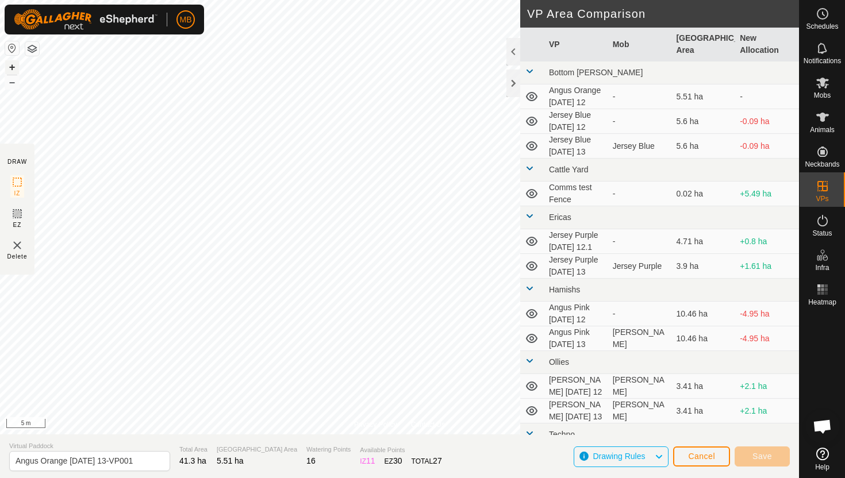
click at [9, 66] on button "+" at bounding box center [12, 67] width 14 height 14
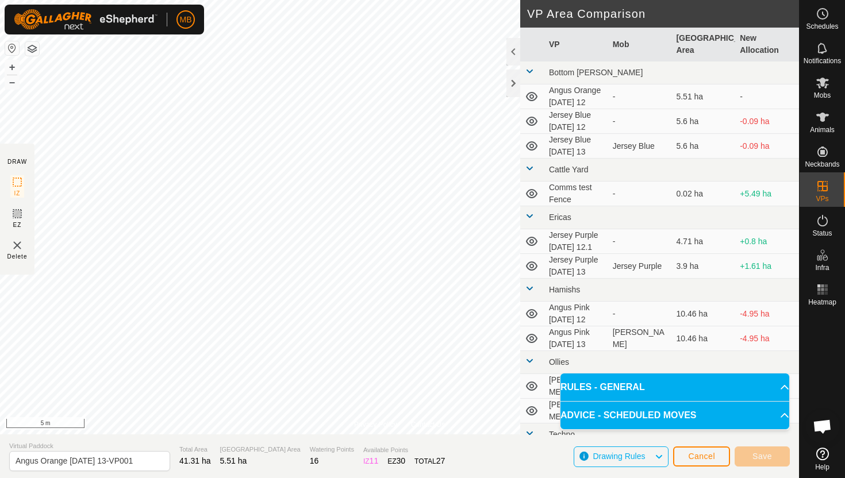
click at [364, 0] on html "MB Schedules Notifications Mobs Animals Neckbands VPs Status Infra Heatmap Help…" at bounding box center [422, 239] width 845 height 478
click at [359, 0] on html "MB Schedules Notifications Mobs Animals Neckbands VPs Status Infra Heatmap Help…" at bounding box center [422, 239] width 845 height 478
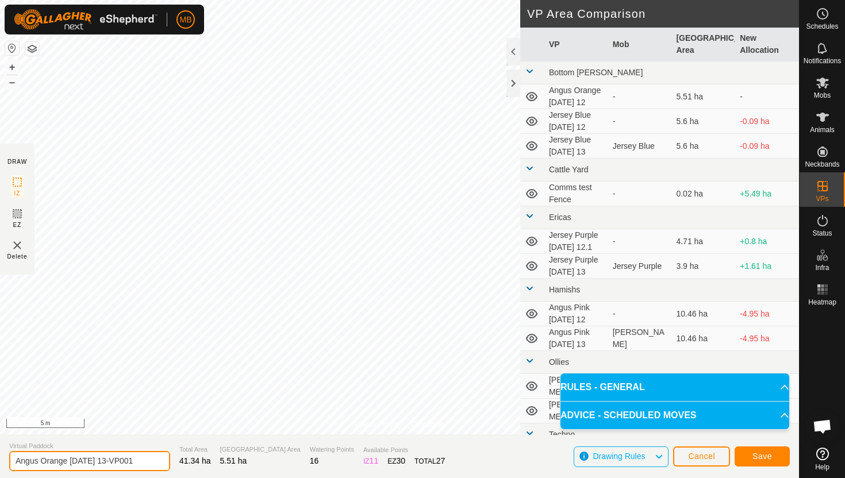
click at [144, 460] on input "Angus Orange Saturday 13-VP001" at bounding box center [89, 461] width 161 height 20
type input "Angus Orange [DATE] 14"
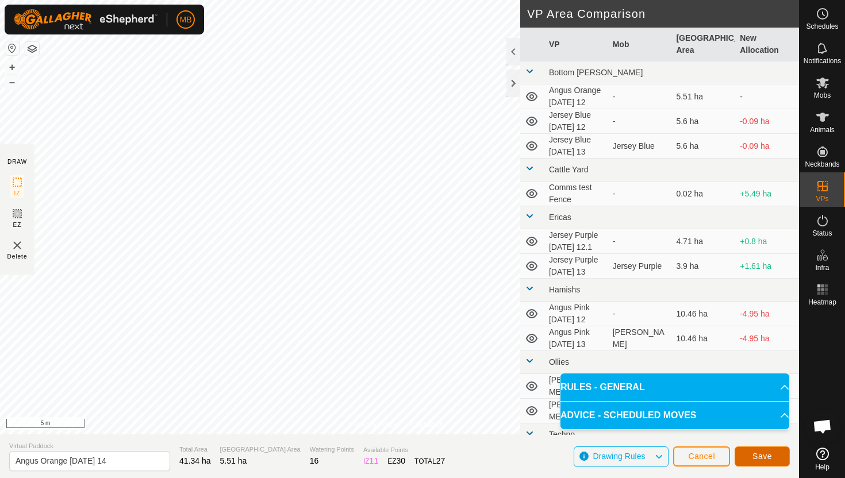
click at [756, 457] on span "Save" at bounding box center [762, 456] width 20 height 9
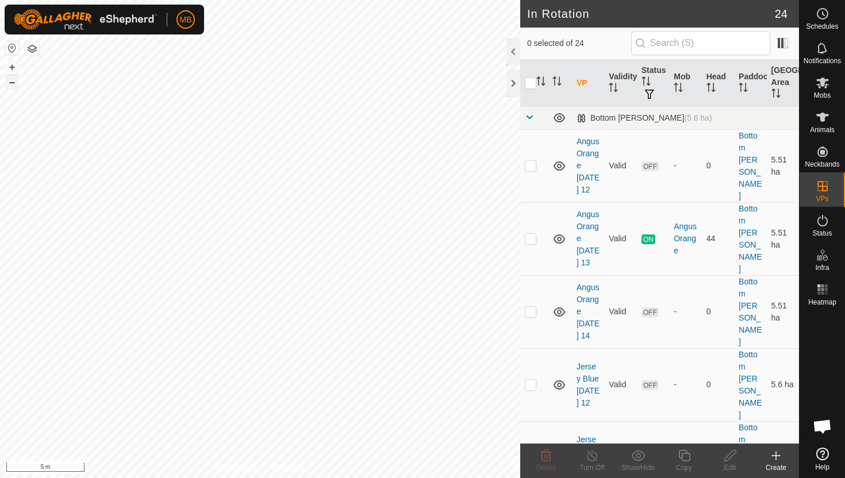
click at [12, 86] on button "–" at bounding box center [12, 82] width 14 height 14
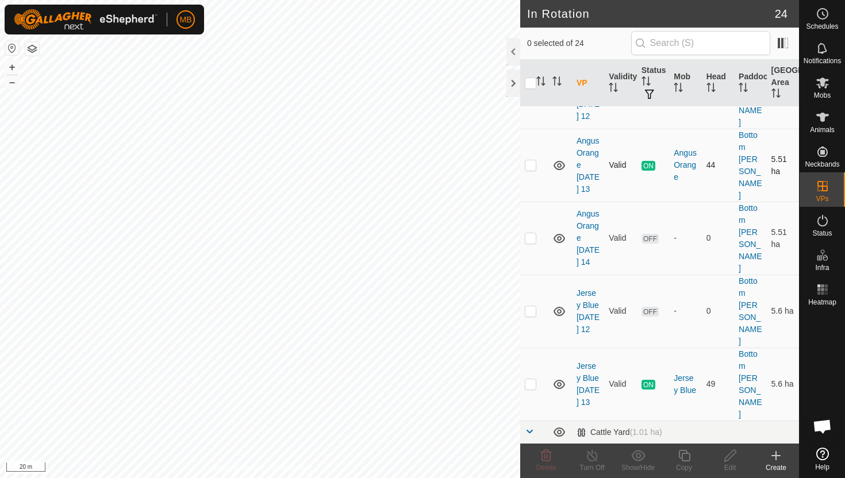
scroll to position [79, 0]
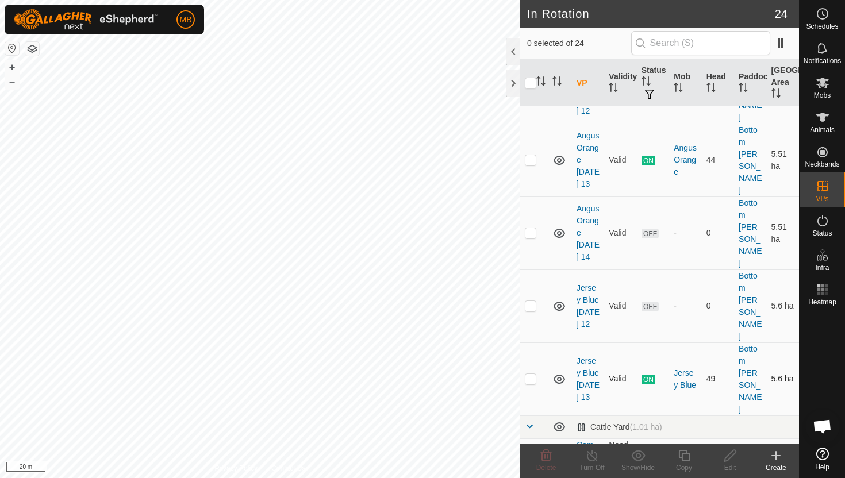
click at [534, 374] on p-checkbox at bounding box center [530, 378] width 11 height 9
checkbox input "true"
click at [682, 457] on icon at bounding box center [683, 455] width 11 height 11
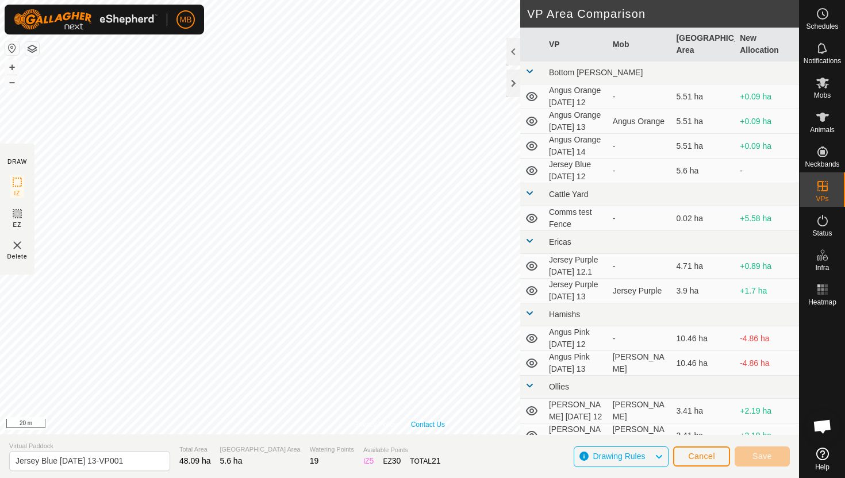
click at [422, 420] on div "Privacy Policy Contact Us Type: Inclusion Zone undefined Animal + – ⇧ i 20 m" at bounding box center [399, 217] width 799 height 434
click at [11, 64] on button "+" at bounding box center [12, 67] width 14 height 14
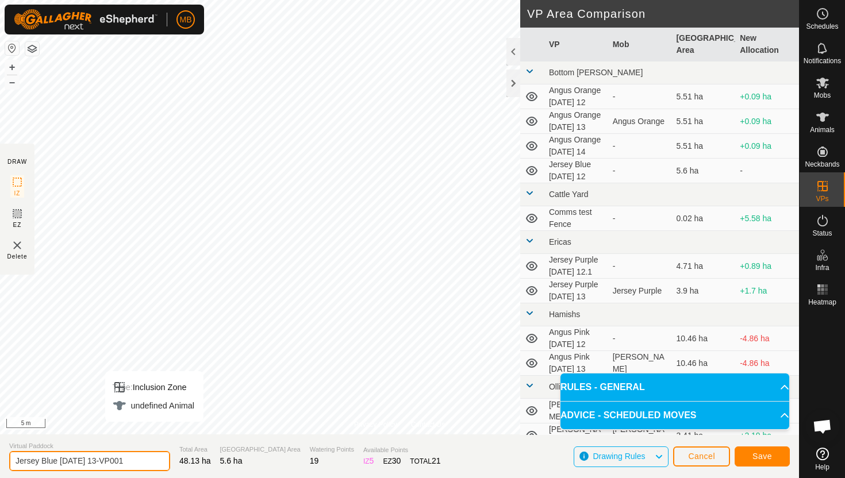
click at [136, 460] on input "Jersey Blue Saturday 13-VP001" at bounding box center [89, 461] width 161 height 20
type input "Jersey Blue [DATE] 14"
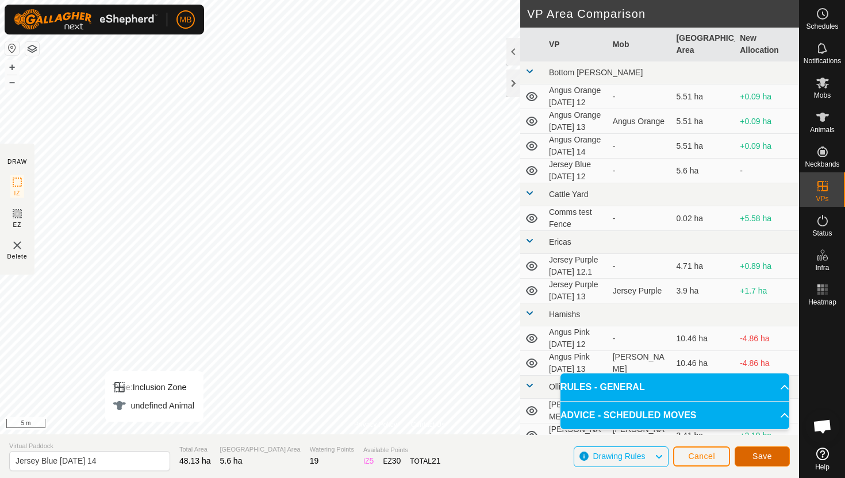
click at [766, 459] on span "Save" at bounding box center [762, 456] width 20 height 9
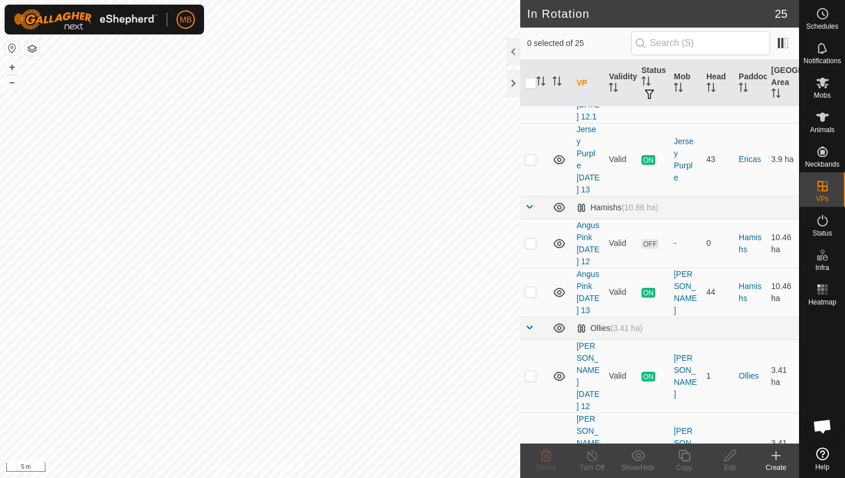
scroll to position [617, 0]
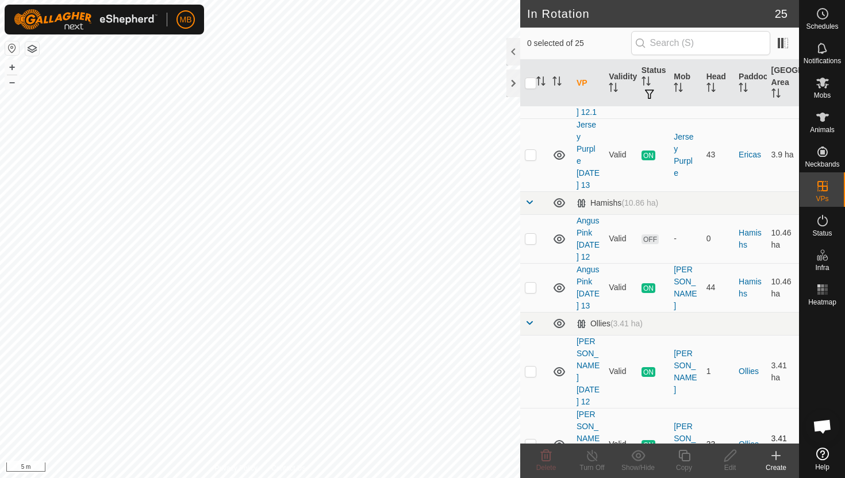
click at [532, 440] on p-checkbox at bounding box center [530, 444] width 11 height 9
checkbox input "true"
click at [684, 454] on icon at bounding box center [684, 456] width 14 height 14
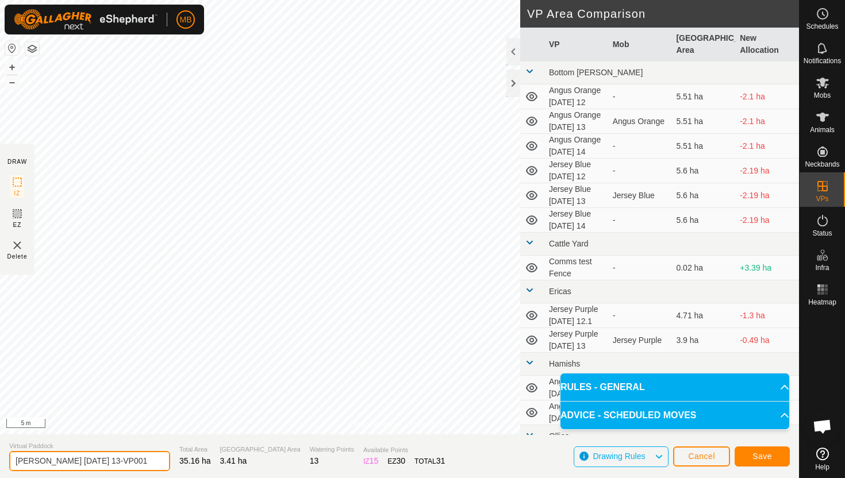
click at [137, 460] on input "Angus Green Saturday 13-VP001" at bounding box center [89, 461] width 161 height 20
type input "[PERSON_NAME] [DATE] 14"
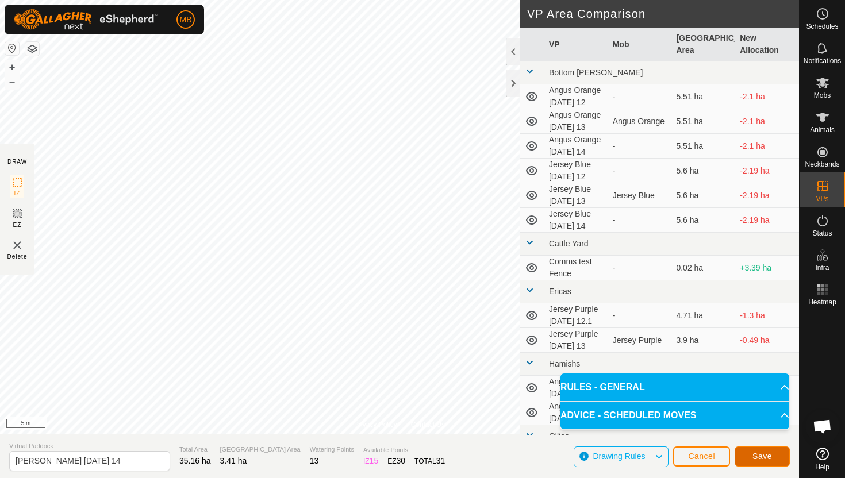
click at [777, 458] on button "Save" at bounding box center [761, 457] width 55 height 20
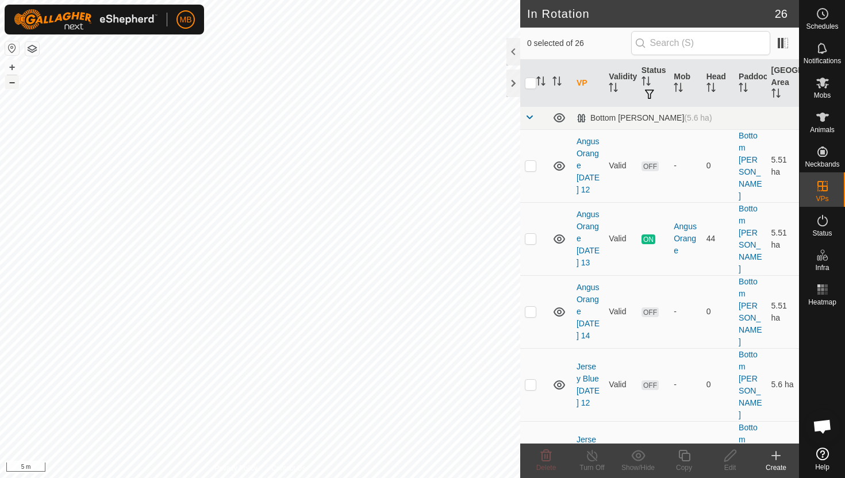
click at [11, 86] on button "–" at bounding box center [12, 82] width 14 height 14
click at [95, 0] on html "MB Schedules Notifications Mobs Animals Neckbands VPs Status Infra Heatmap Help…" at bounding box center [422, 239] width 845 height 478
click at [26, 32] on div "MB Schedules Notifications Mobs Animals Neckbands VPs Status Infra Heatmap Help…" at bounding box center [422, 239] width 845 height 478
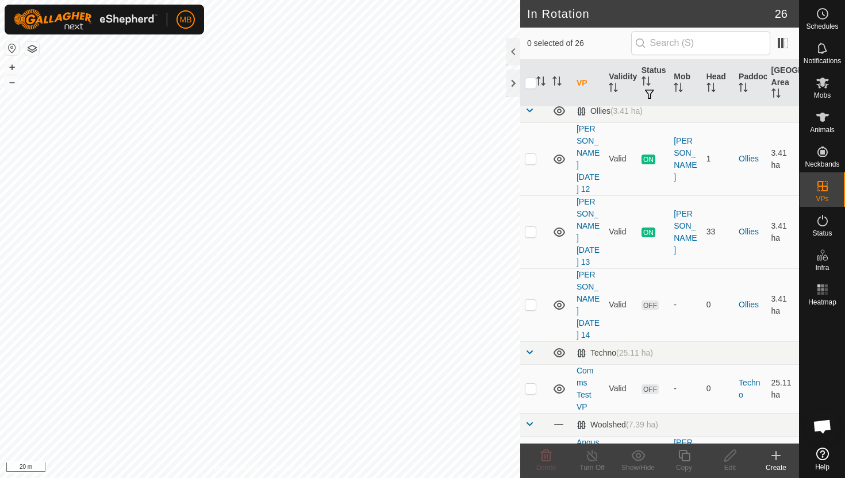
scroll to position [1419, 0]
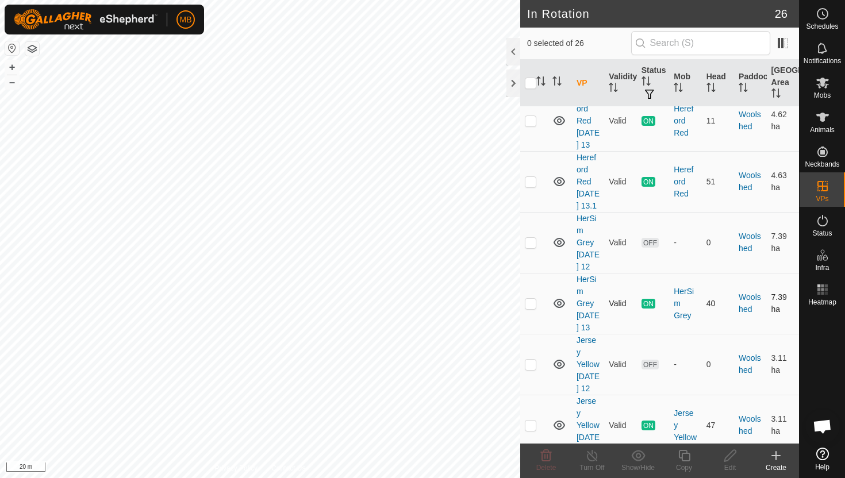
click at [533, 299] on p-checkbox at bounding box center [530, 303] width 11 height 9
checkbox input "true"
click at [683, 456] on icon at bounding box center [684, 456] width 14 height 14
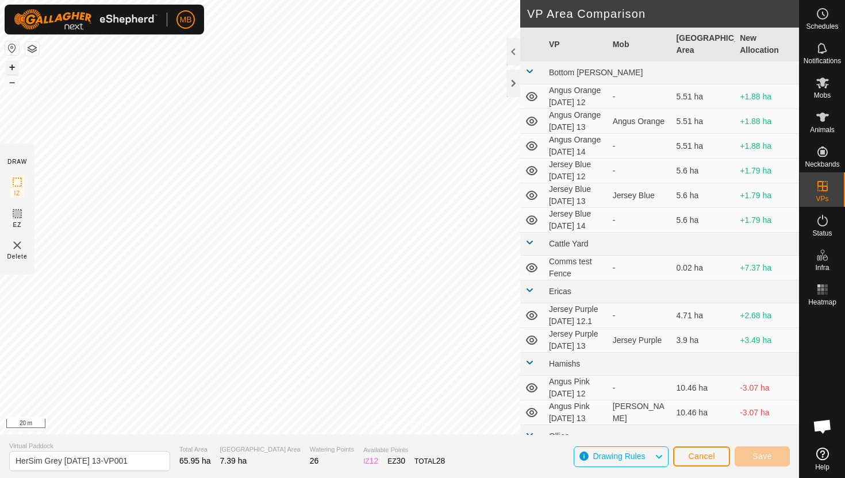
click at [13, 64] on button "+" at bounding box center [12, 67] width 14 height 14
click at [11, 68] on button "+" at bounding box center [12, 67] width 14 height 14
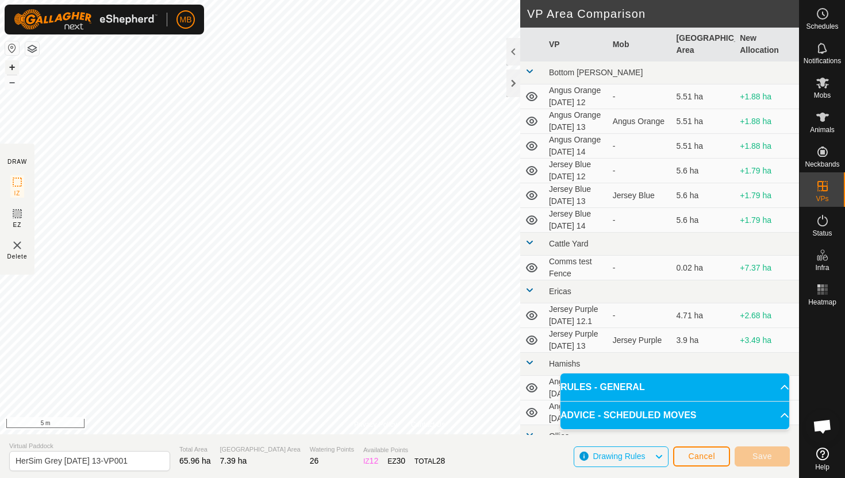
click at [217, 459] on div "Privacy Policy Contact Us Type: Inclusion Zone undefined Animal + – ⇧ i 5 m DRA…" at bounding box center [399, 239] width 799 height 478
click at [264, 467] on div "Privacy Policy Contact Us Type: Inclusion Zone undefined Animal + – ⇧ i 5 m DRA…" at bounding box center [399, 239] width 799 height 478
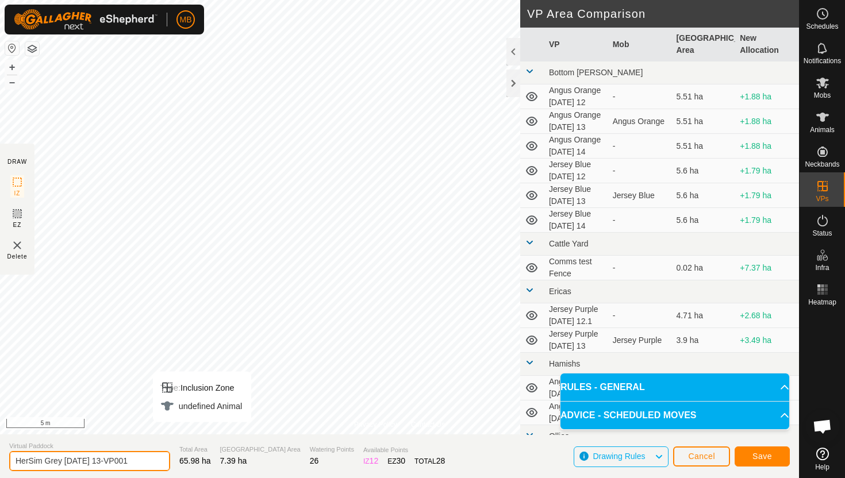
click at [141, 462] on input "HerSim Grey Saturday 13-VP001" at bounding box center [89, 461] width 161 height 20
type input "HerSim Grey [DATE] 14"
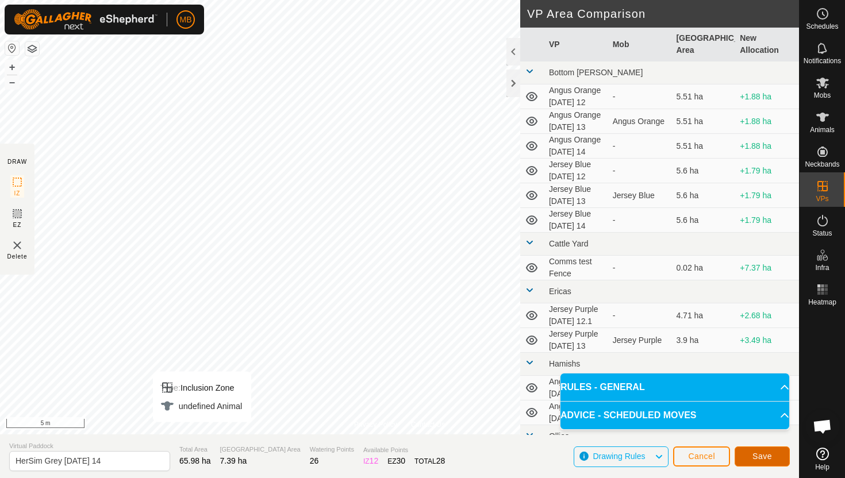
click at [769, 453] on span "Save" at bounding box center [762, 456] width 20 height 9
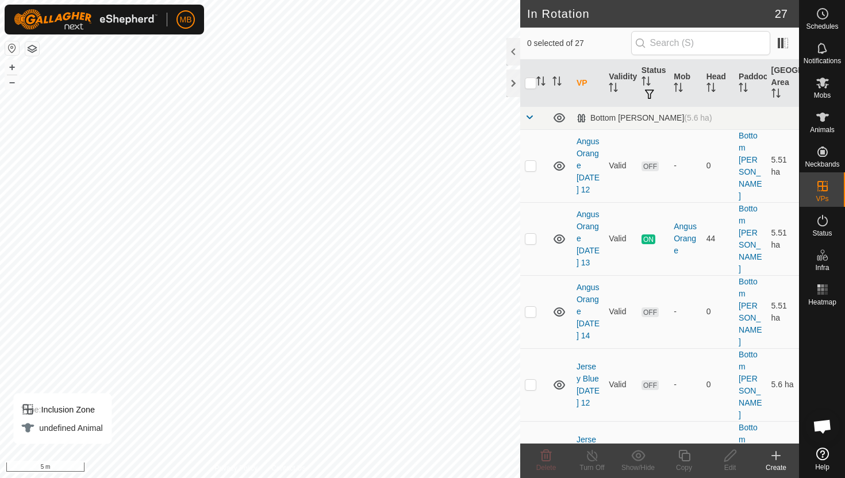
click at [769, 453] on icon at bounding box center [776, 456] width 14 height 14
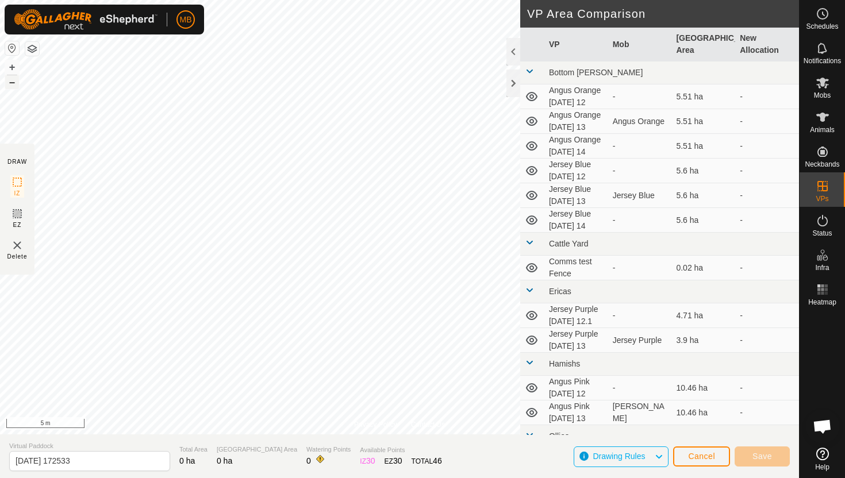
click at [13, 83] on button "–" at bounding box center [12, 82] width 14 height 14
click at [699, 452] on span "Cancel" at bounding box center [701, 456] width 27 height 9
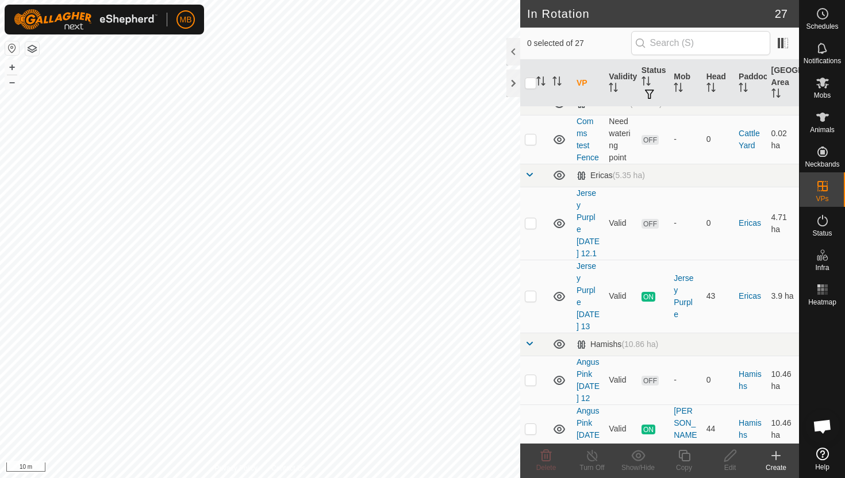
scroll to position [476, 0]
click at [532, 290] on p-checkbox at bounding box center [530, 294] width 11 height 9
checkbox input "true"
click at [686, 456] on icon at bounding box center [684, 456] width 14 height 14
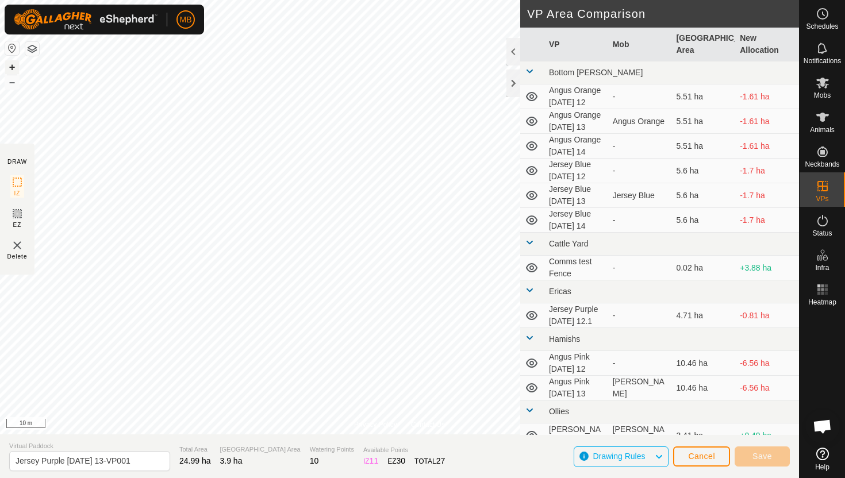
click at [13, 69] on button "+" at bounding box center [12, 67] width 14 height 14
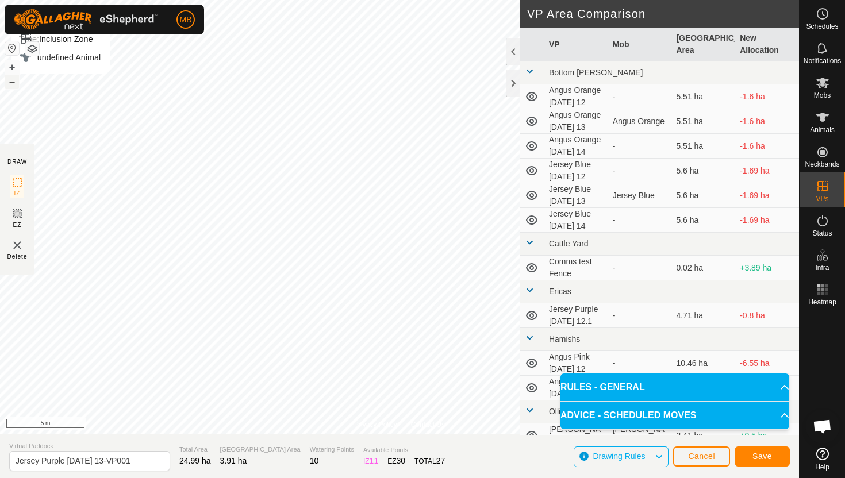
click at [13, 84] on button "–" at bounding box center [12, 82] width 14 height 14
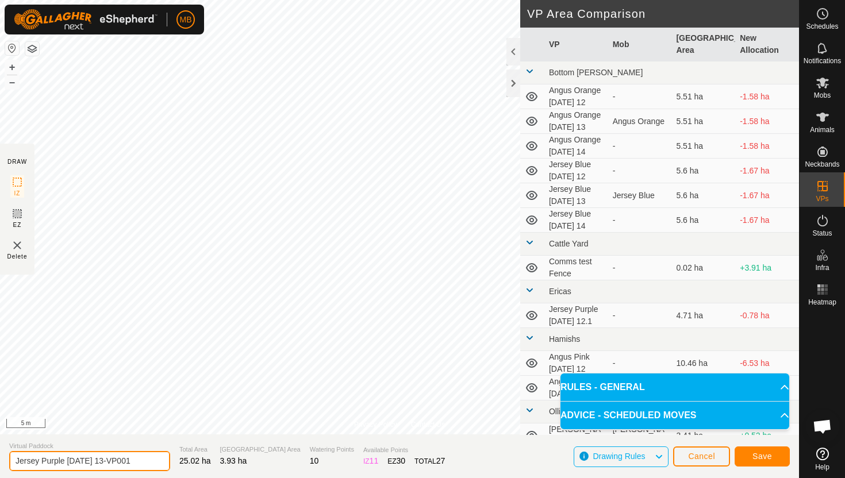
click at [142, 461] on input "Jersey Purple Saturday 13-VP001" at bounding box center [89, 461] width 161 height 20
type input "Jersey Purple [DATE] 14"
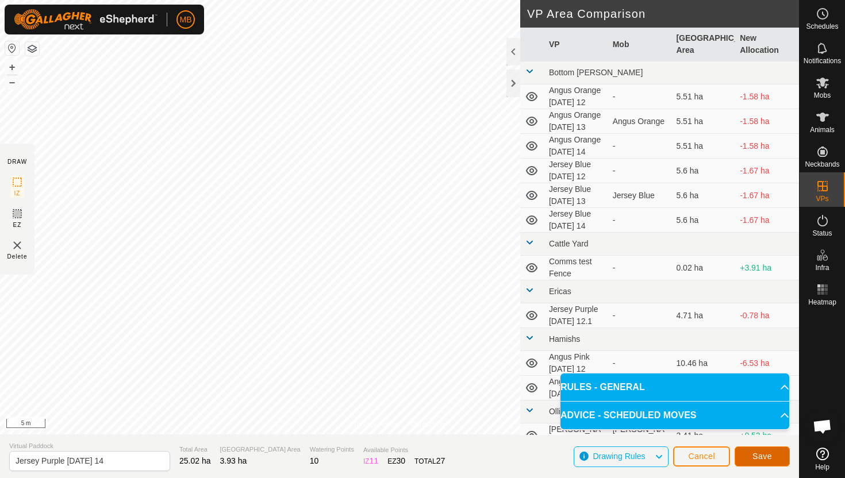
click at [757, 455] on span "Save" at bounding box center [762, 456] width 20 height 9
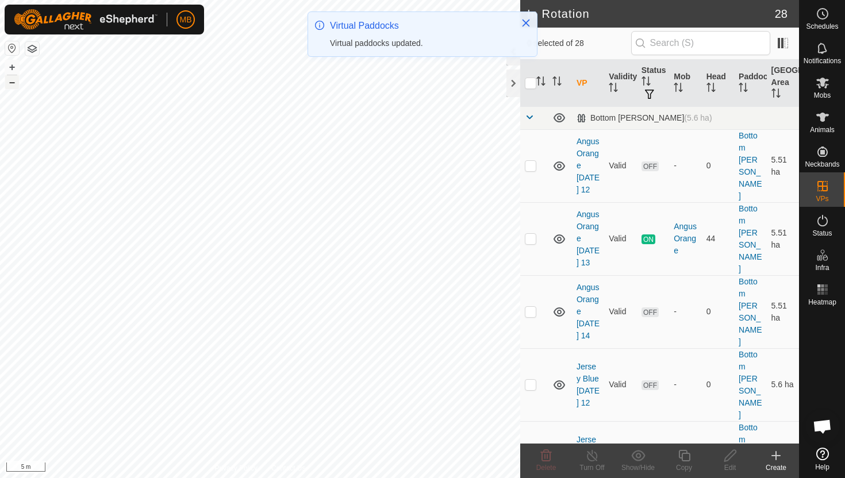
click at [13, 83] on button "–" at bounding box center [12, 82] width 14 height 14
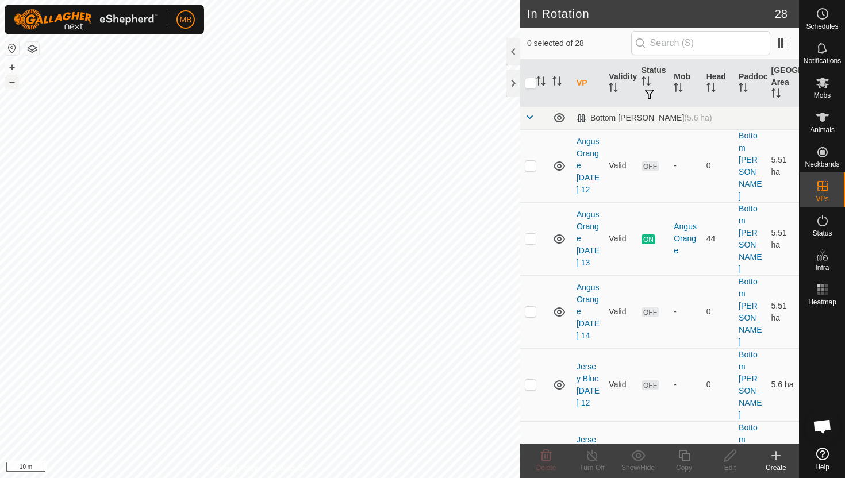
click at [14, 82] on button "–" at bounding box center [12, 82] width 14 height 14
click at [11, 67] on button "+" at bounding box center [12, 67] width 14 height 14
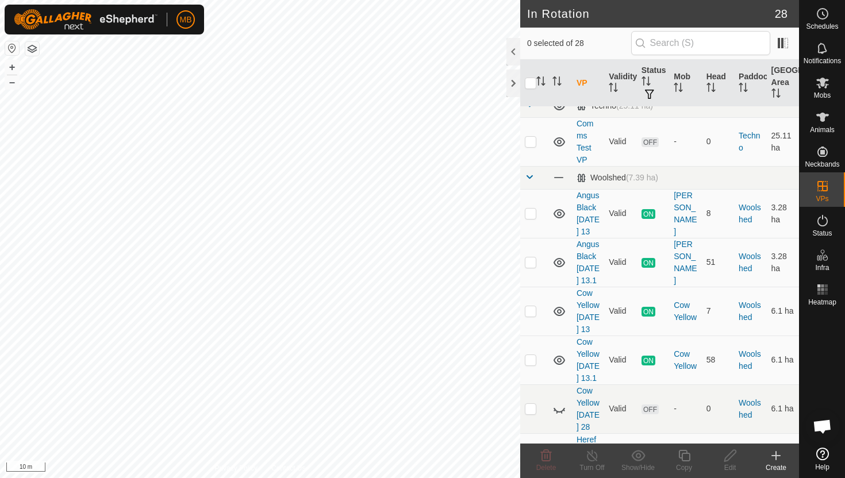
scroll to position [1152, 0]
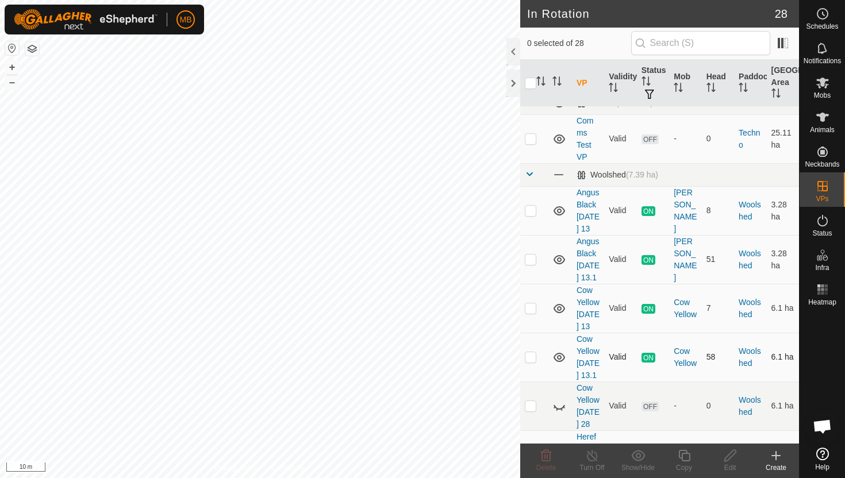
click at [532, 352] on p-checkbox at bounding box center [530, 356] width 11 height 9
checkbox input "true"
click at [683, 457] on icon at bounding box center [684, 456] width 14 height 14
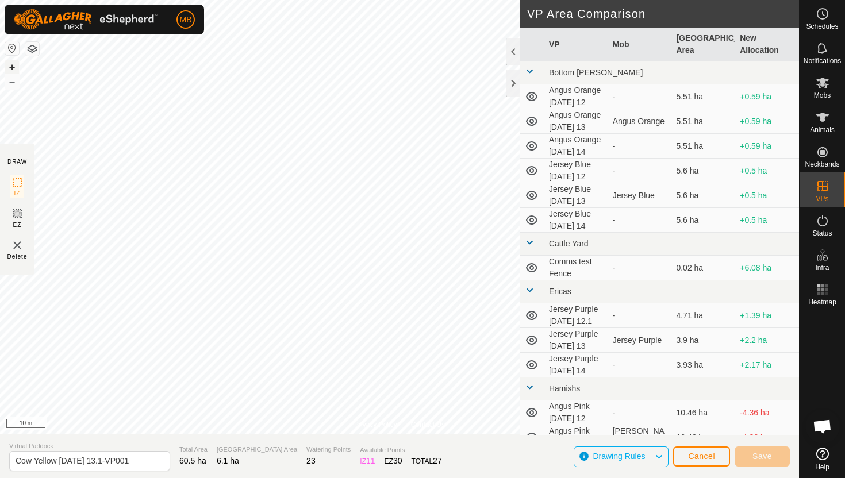
click at [13, 66] on button "+" at bounding box center [12, 67] width 14 height 14
click at [16, 65] on button "+" at bounding box center [12, 67] width 14 height 14
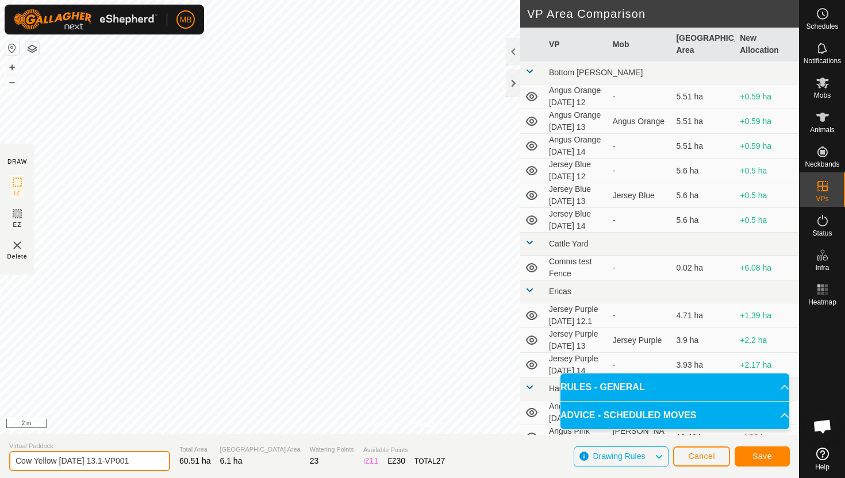
click at [141, 460] on input "Cow Yellow Saturday 13.1-VP001" at bounding box center [89, 461] width 161 height 20
type input "Cow Yellow [DATE] 14"
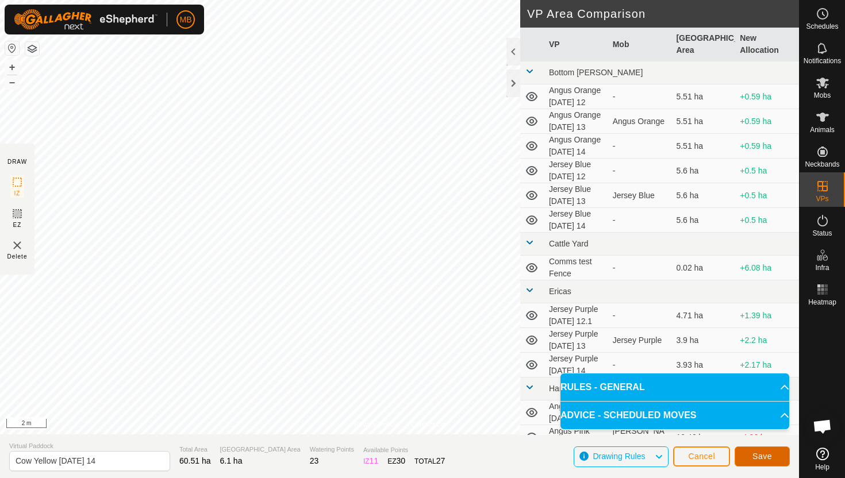
click at [770, 452] on span "Save" at bounding box center [762, 456] width 20 height 9
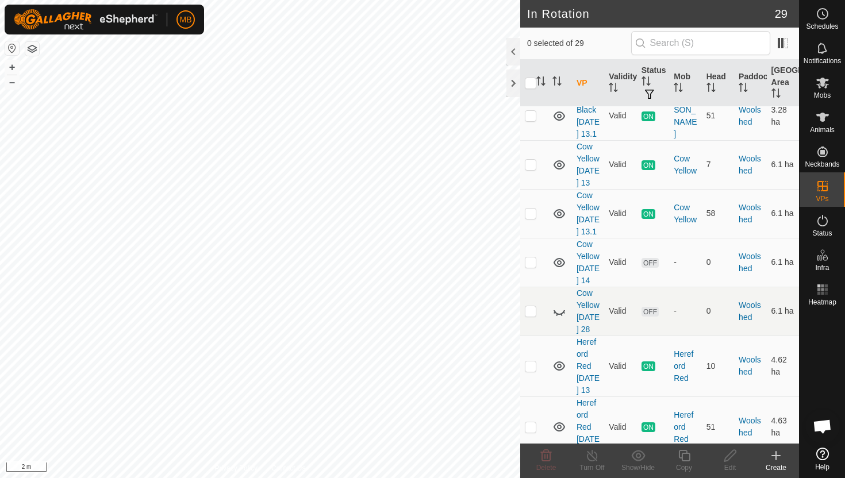
scroll to position [1285, 0]
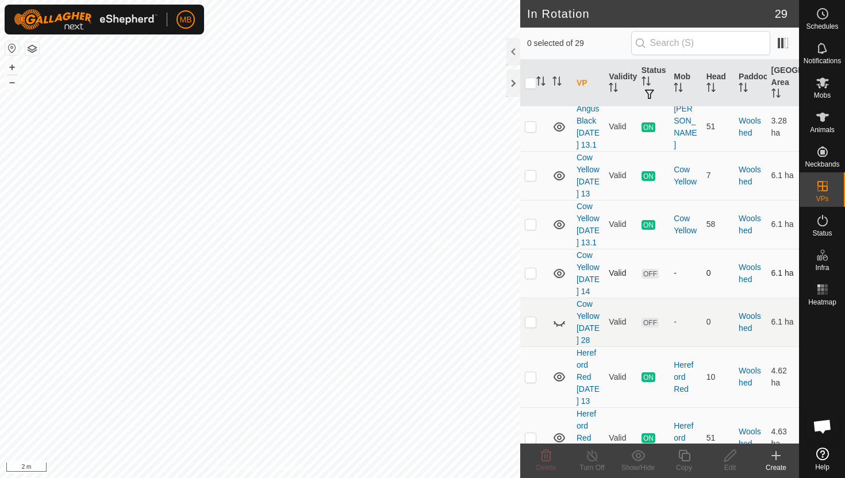
click at [530, 268] on p-checkbox at bounding box center [530, 272] width 11 height 9
checkbox input "true"
click at [684, 460] on icon at bounding box center [683, 455] width 11 height 11
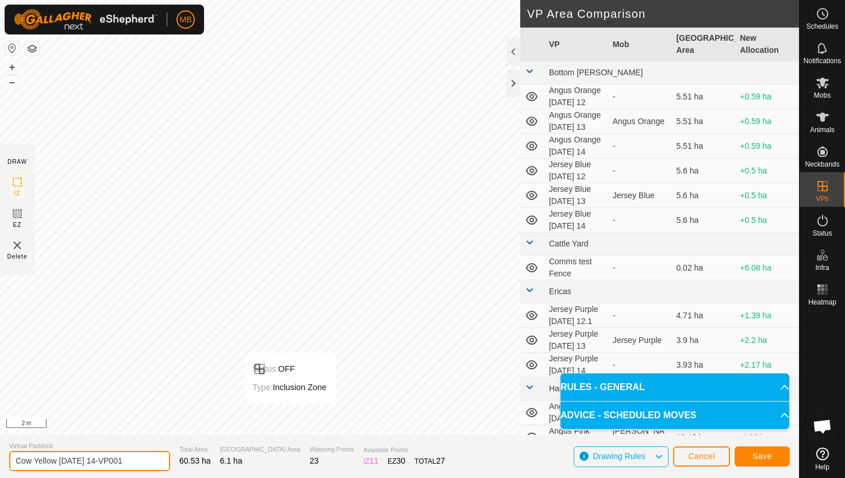
click at [136, 463] on input "Cow Yellow Sunday 14-VP001" at bounding box center [89, 461] width 161 height 20
type input "Cow Yellow [DATE] 14.1"
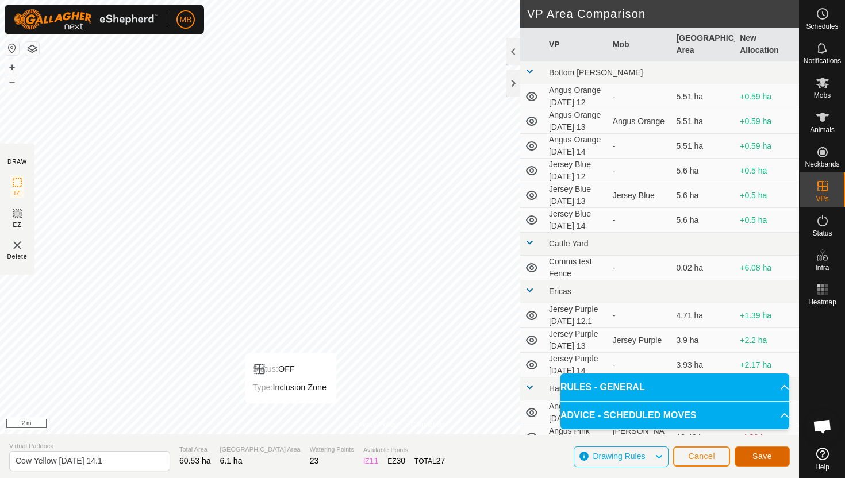
click at [758, 454] on span "Save" at bounding box center [762, 456] width 20 height 9
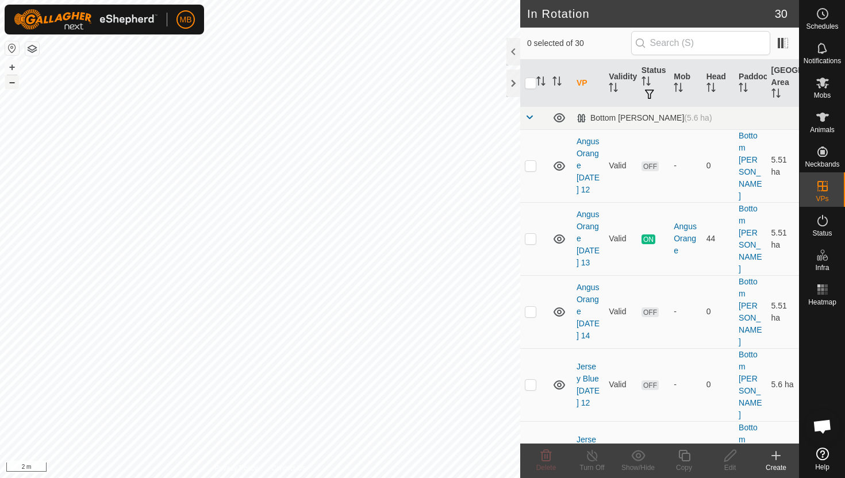
click at [9, 83] on button "–" at bounding box center [12, 82] width 14 height 14
click at [16, 83] on button "–" at bounding box center [12, 82] width 14 height 14
click at [10, 83] on button "–" at bounding box center [12, 82] width 14 height 14
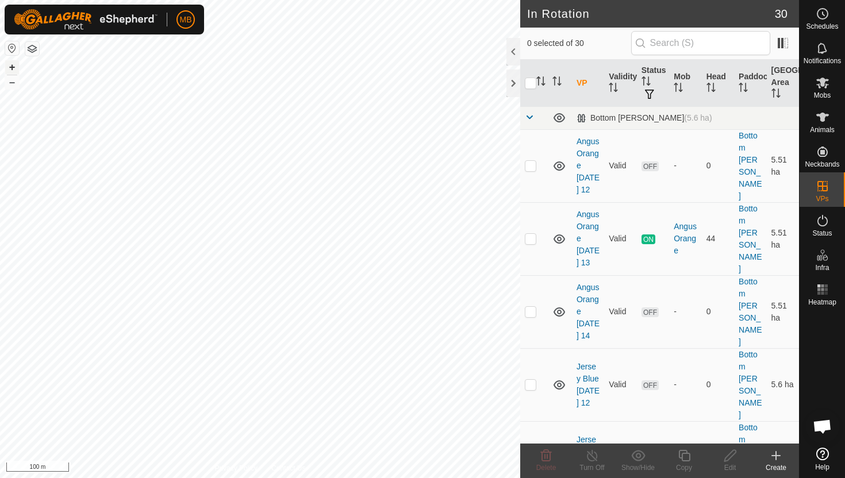
click at [14, 64] on button "+" at bounding box center [12, 67] width 14 height 14
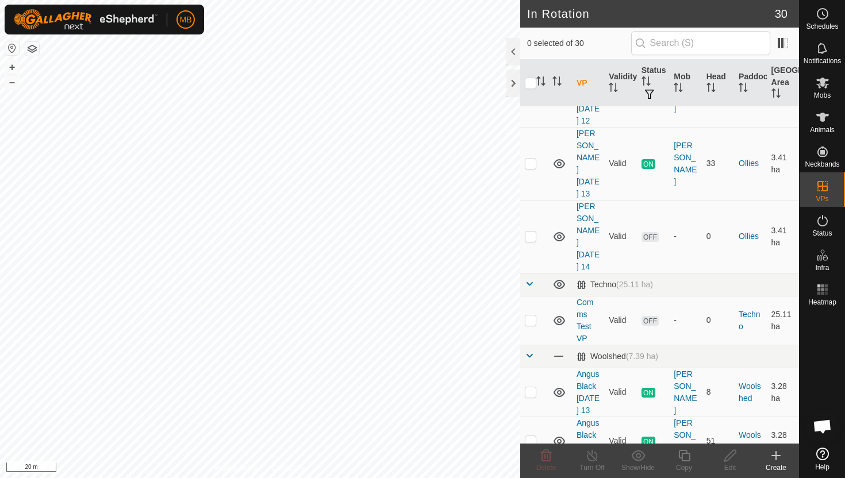
scroll to position [973, 0]
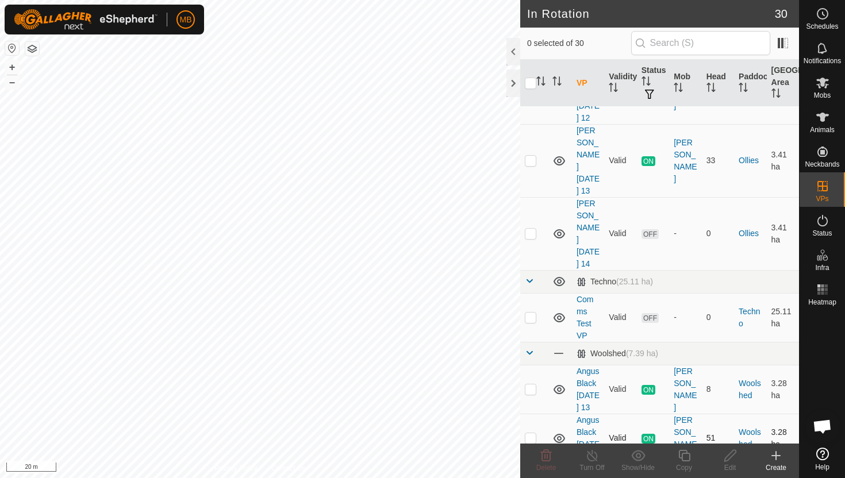
click at [532, 433] on p-checkbox at bounding box center [530, 437] width 11 height 9
checkbox input "true"
click at [681, 457] on icon at bounding box center [683, 455] width 11 height 11
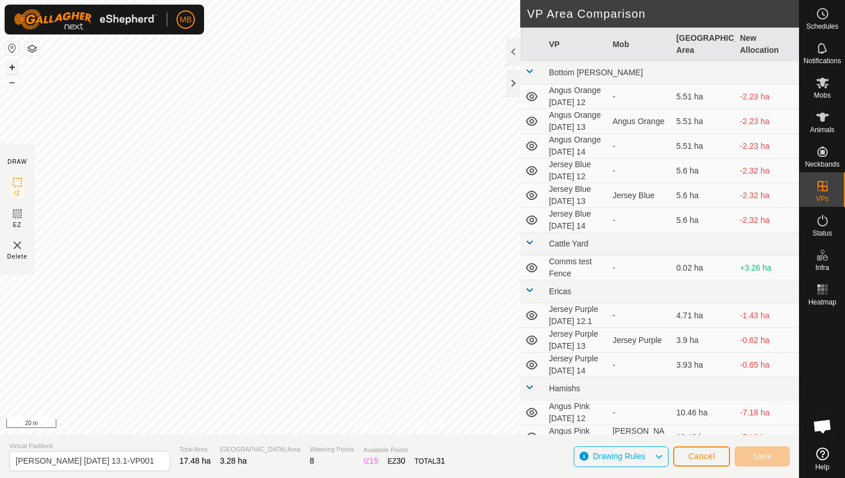
click at [11, 68] on button "+" at bounding box center [12, 67] width 14 height 14
click at [197, 0] on html "MB Schedules Notifications Mobs Animals Neckbands VPs Status Infra Heatmap Help…" at bounding box center [422, 239] width 845 height 478
click at [11, 65] on button "+" at bounding box center [12, 67] width 14 height 14
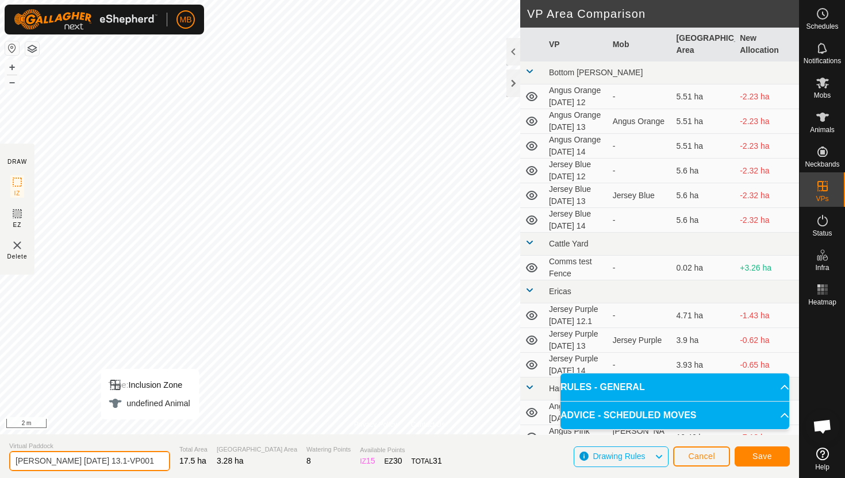
click at [141, 462] on input "Angus Black Saturday 13.1-VP001" at bounding box center [89, 461] width 161 height 20
type input "Angus Black [DATE] 14"
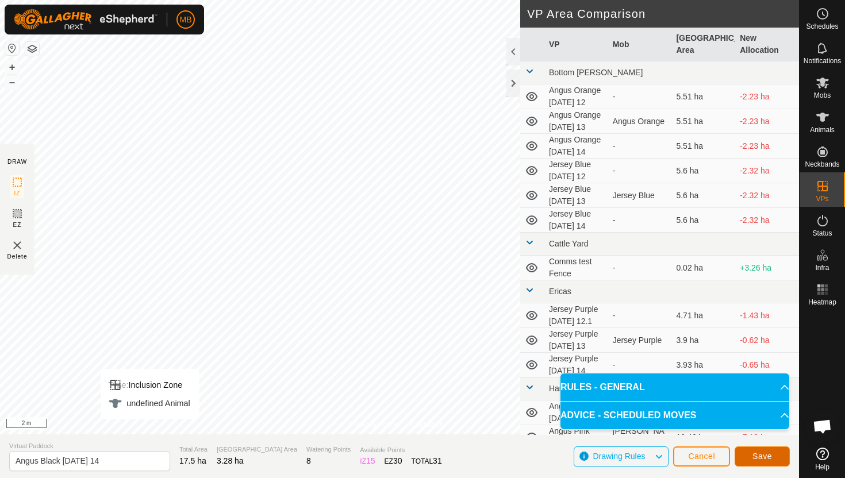
click at [768, 457] on span "Save" at bounding box center [762, 456] width 20 height 9
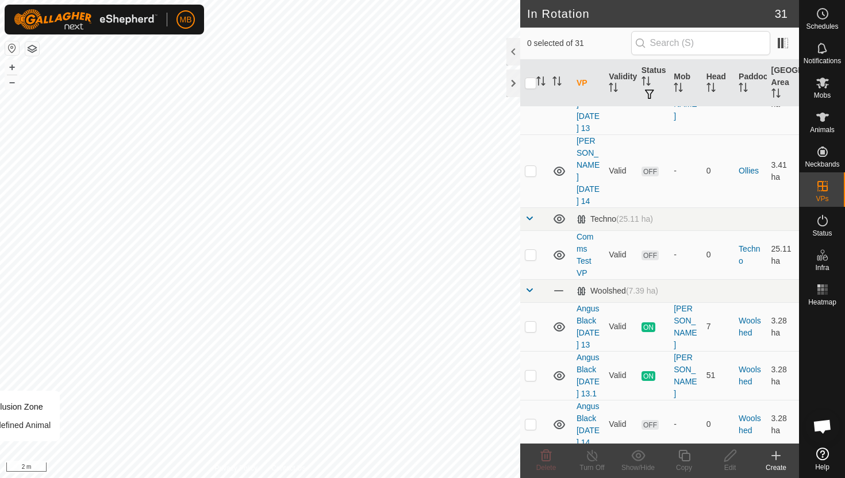
scroll to position [1048, 0]
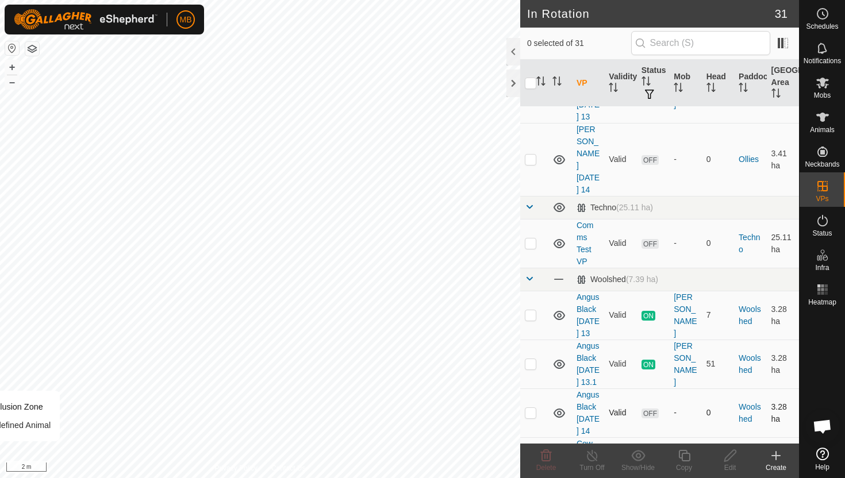
click at [530, 408] on p-checkbox at bounding box center [530, 412] width 11 height 9
checkbox input "true"
click at [684, 456] on icon at bounding box center [684, 456] width 14 height 14
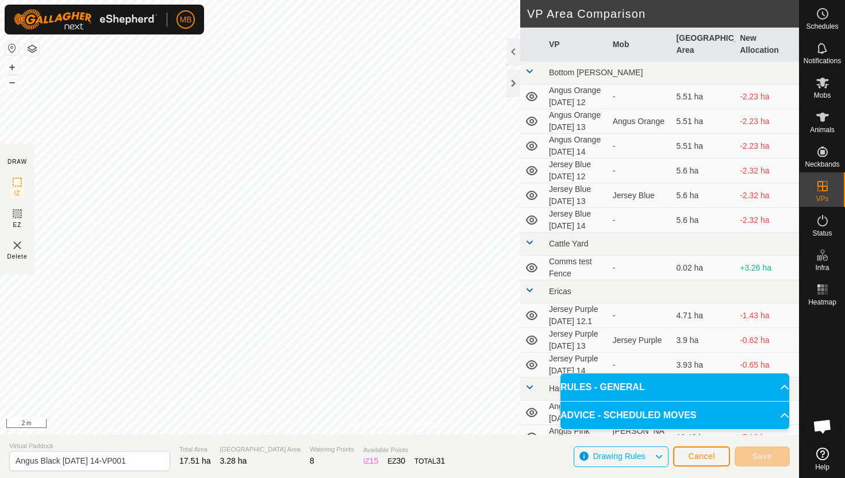
click at [525, 0] on html "MB Schedules Notifications Mobs Animals Neckbands VPs Status Infra Heatmap Help…" at bounding box center [422, 239] width 845 height 478
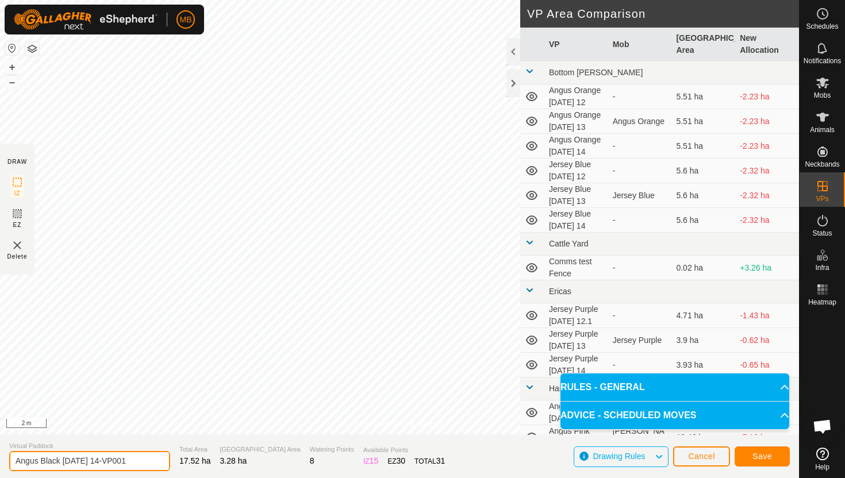
click at [139, 460] on input "Angus Black Sunday 14-VP001" at bounding box center [89, 461] width 161 height 20
type input "Angus Black [DATE] 14.1"
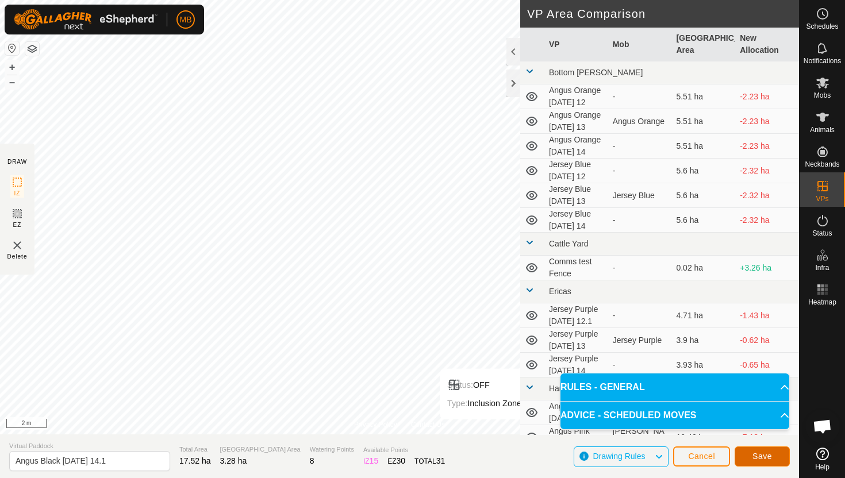
click at [775, 456] on button "Save" at bounding box center [761, 457] width 55 height 20
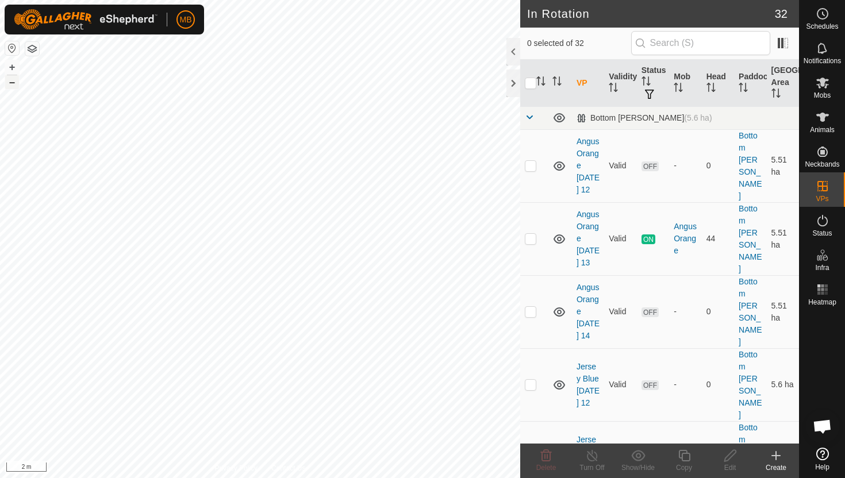
click at [14, 81] on button "–" at bounding box center [12, 82] width 14 height 14
click at [14, 82] on button "–" at bounding box center [12, 82] width 14 height 14
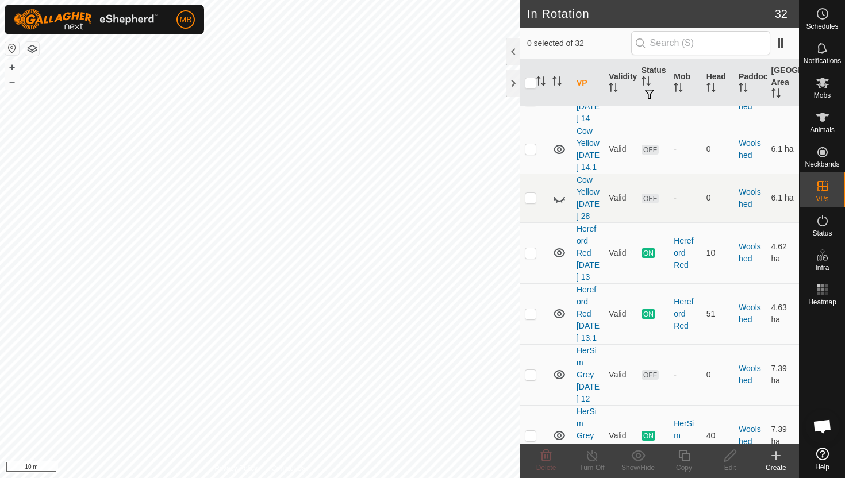
scroll to position [1557, 0]
click at [532, 308] on p-checkbox at bounding box center [530, 312] width 11 height 9
checkbox input "true"
click at [684, 456] on icon at bounding box center [684, 456] width 14 height 14
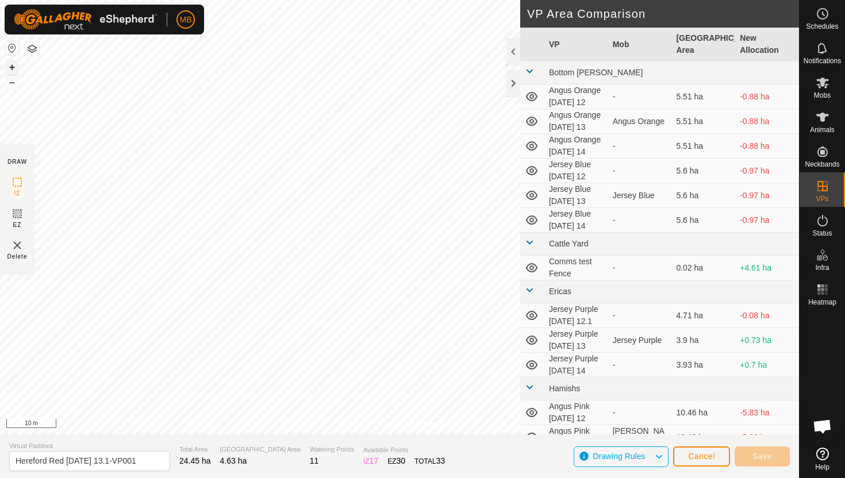
click at [13, 67] on button "+" at bounding box center [12, 67] width 14 height 14
click at [17, 83] on button "–" at bounding box center [12, 82] width 14 height 14
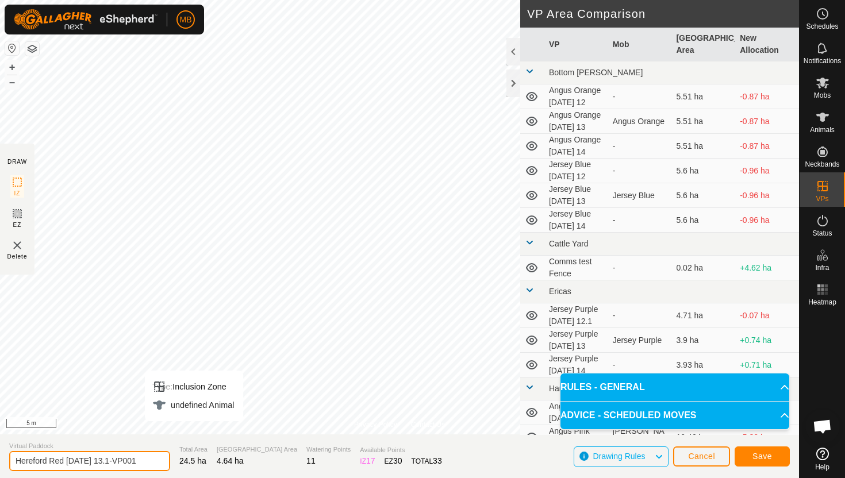
click at [142, 463] on input "Hereford Red Saturday 13.1-VP001" at bounding box center [89, 461] width 161 height 20
type input "Hereford Red [DATE] 14"
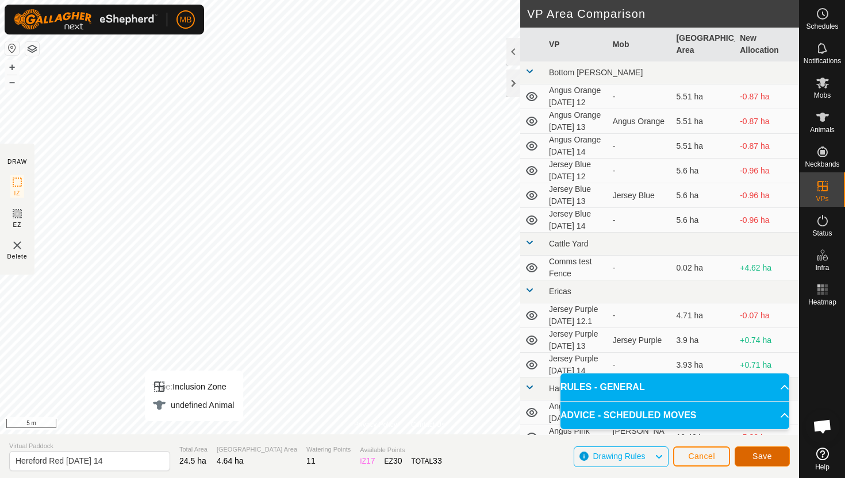
click at [763, 452] on span "Save" at bounding box center [762, 456] width 20 height 9
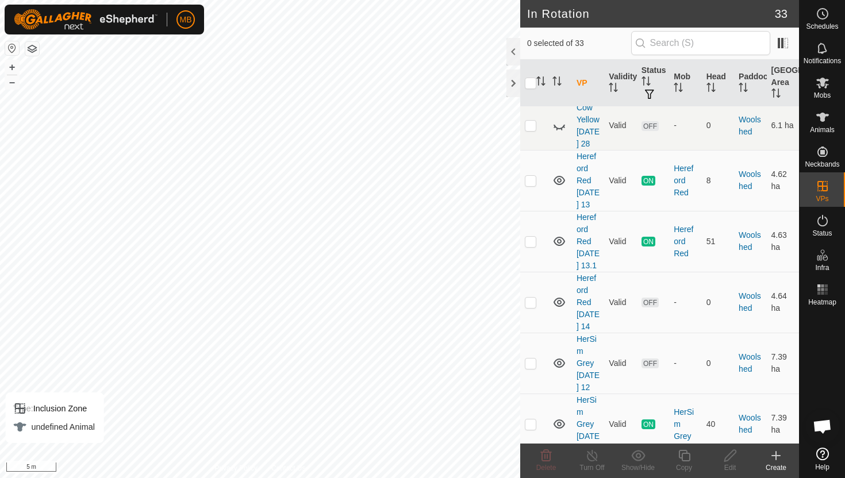
scroll to position [1633, 0]
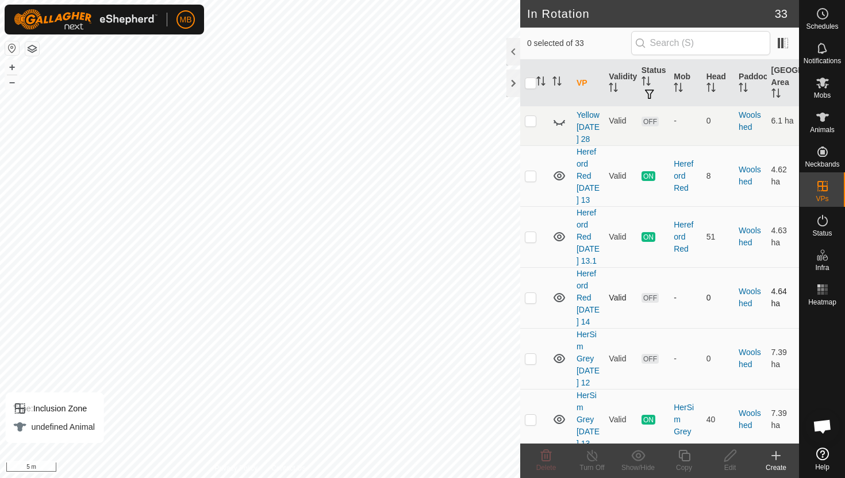
click at [530, 293] on p-checkbox at bounding box center [530, 297] width 11 height 9
checkbox input "true"
click at [683, 453] on icon at bounding box center [683, 455] width 11 height 11
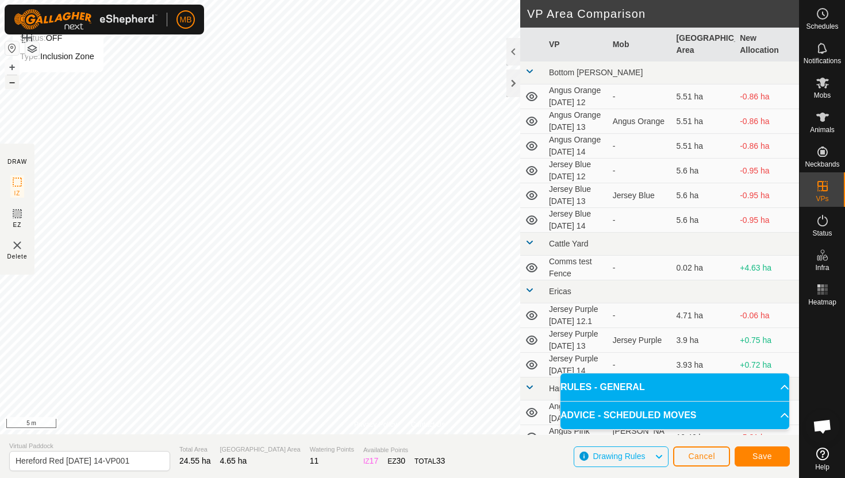
click at [13, 83] on button "–" at bounding box center [12, 82] width 14 height 14
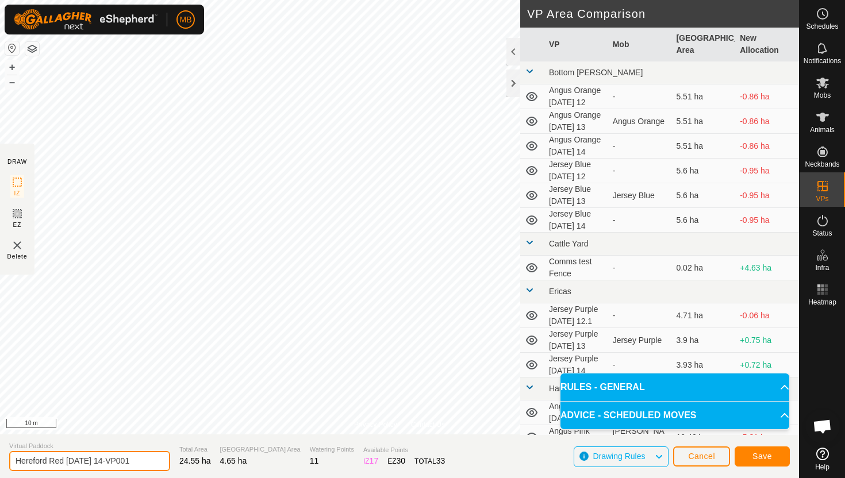
click at [137, 464] on input "Hereford Red Sunday 14-VP001" at bounding box center [89, 461] width 161 height 20
type input "Hereford Red [DATE] 14.1"
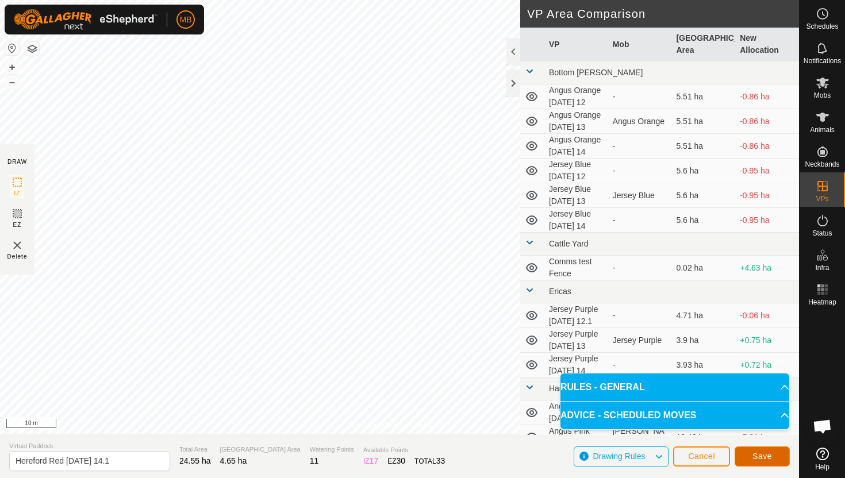
click at [771, 452] on span "Save" at bounding box center [762, 456] width 20 height 9
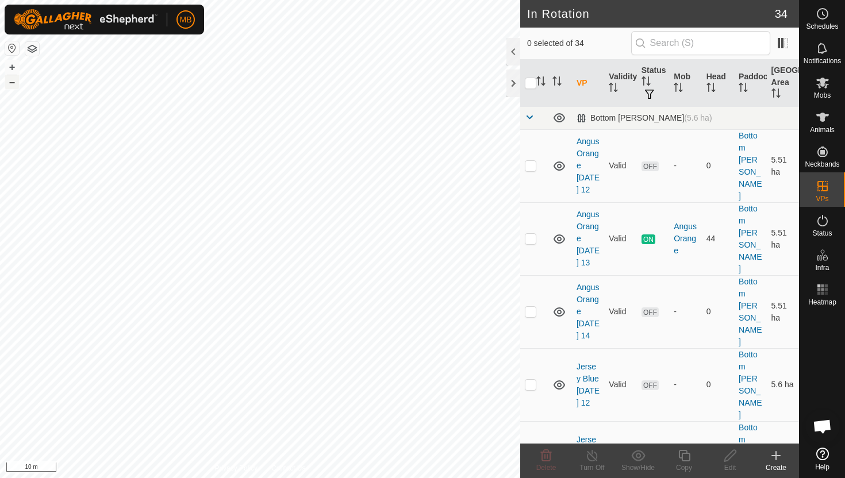
click at [16, 84] on button "–" at bounding box center [12, 82] width 14 height 14
click at [11, 66] on button "+" at bounding box center [12, 67] width 14 height 14
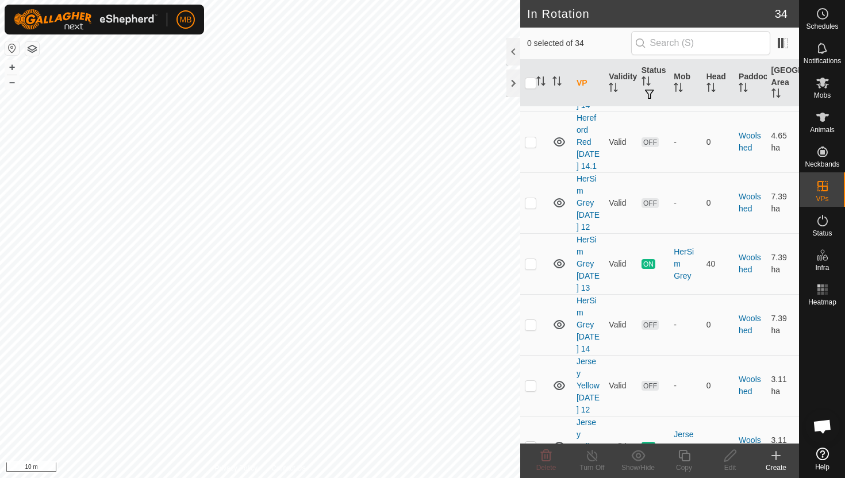
scroll to position [1907, 0]
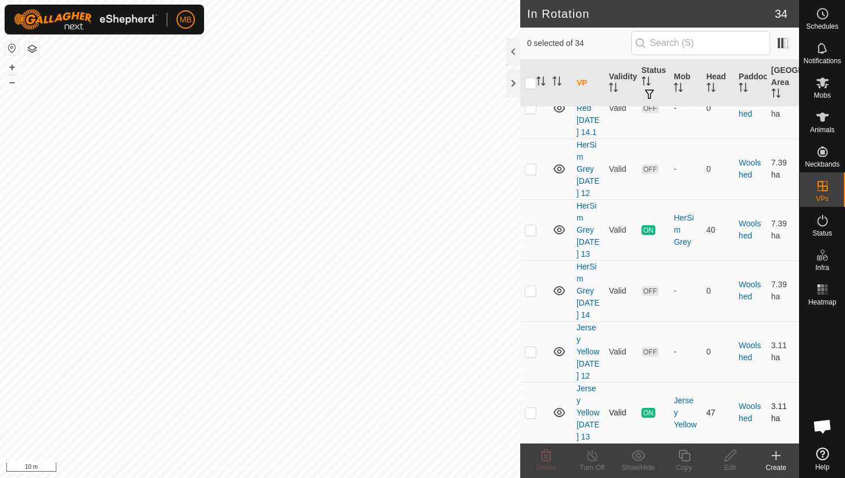
click at [534, 408] on p-checkbox at bounding box center [530, 412] width 11 height 9
checkbox input "true"
click at [684, 457] on icon at bounding box center [684, 456] width 14 height 14
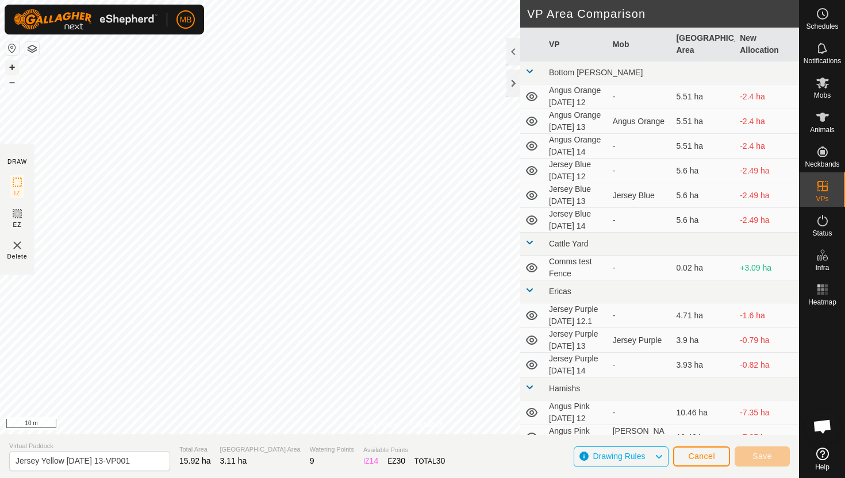
click at [15, 68] on button "+" at bounding box center [12, 67] width 14 height 14
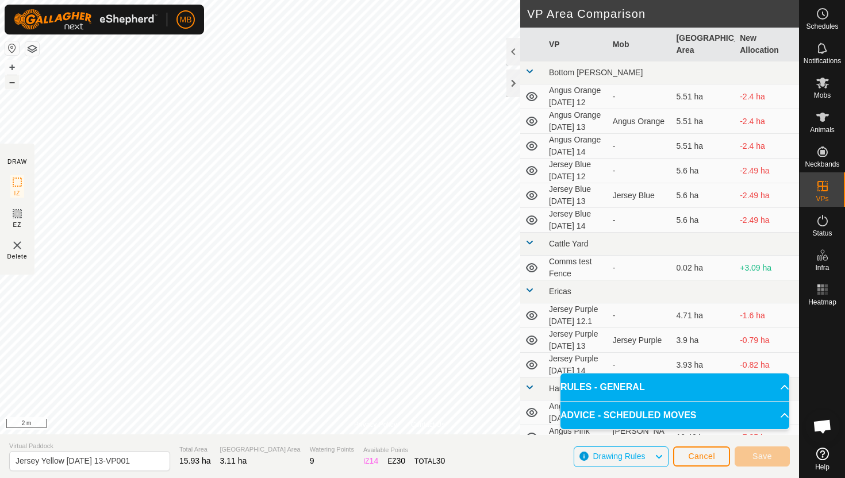
click at [14, 78] on button "–" at bounding box center [12, 82] width 14 height 14
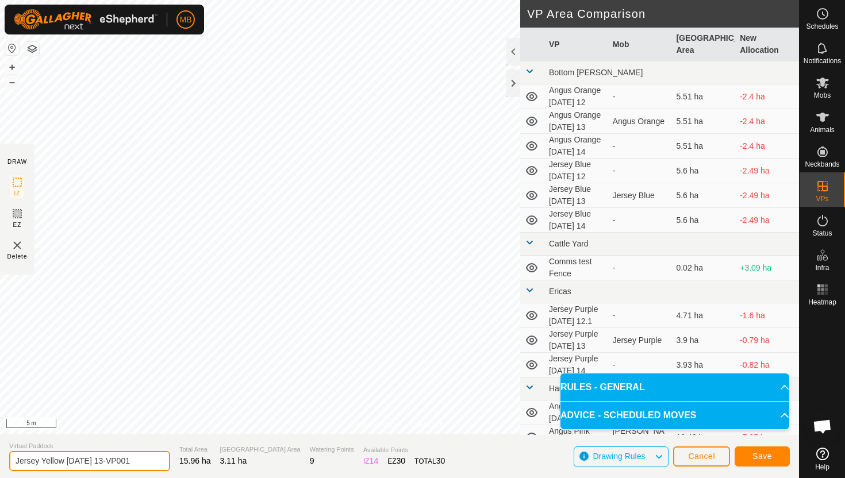
click at [140, 463] on input "Jersey Yellow Saturday 13-VP001" at bounding box center [89, 461] width 161 height 20
click at [86, 462] on input "Jersey Yellow Saturday 13.1" at bounding box center [89, 461] width 161 height 20
type input "Jersey Yellow Sunday 13.1"
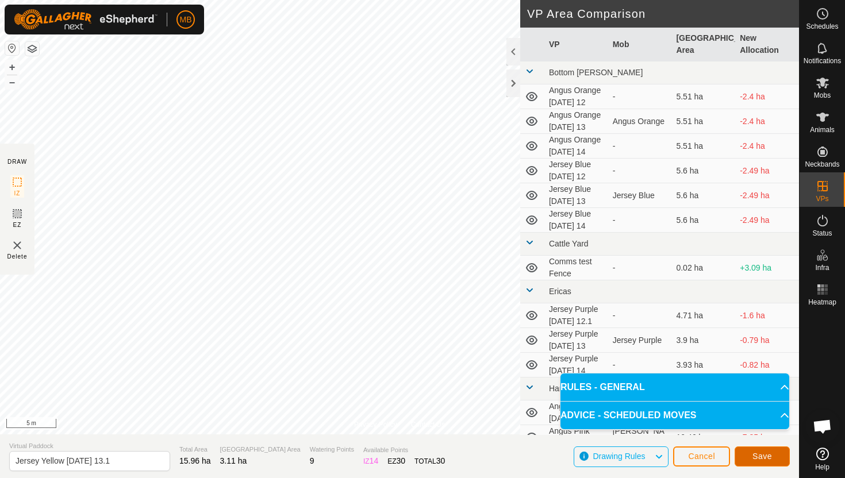
click at [774, 459] on button "Save" at bounding box center [761, 457] width 55 height 20
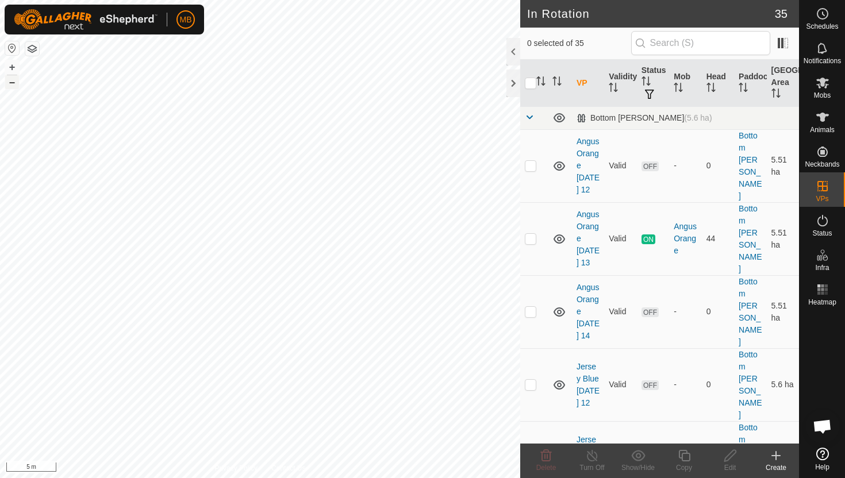
click at [13, 83] on button "–" at bounding box center [12, 82] width 14 height 14
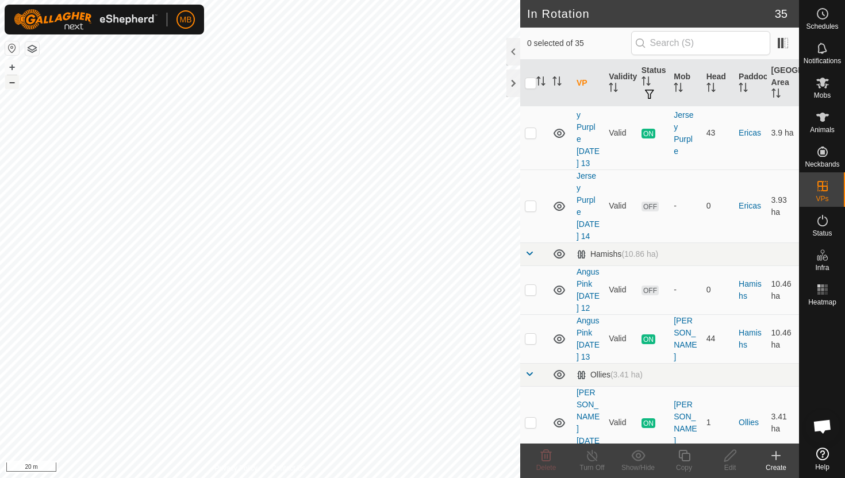
scroll to position [641, 0]
click at [533, 332] on p-checkbox at bounding box center [530, 336] width 11 height 9
checkbox input "true"
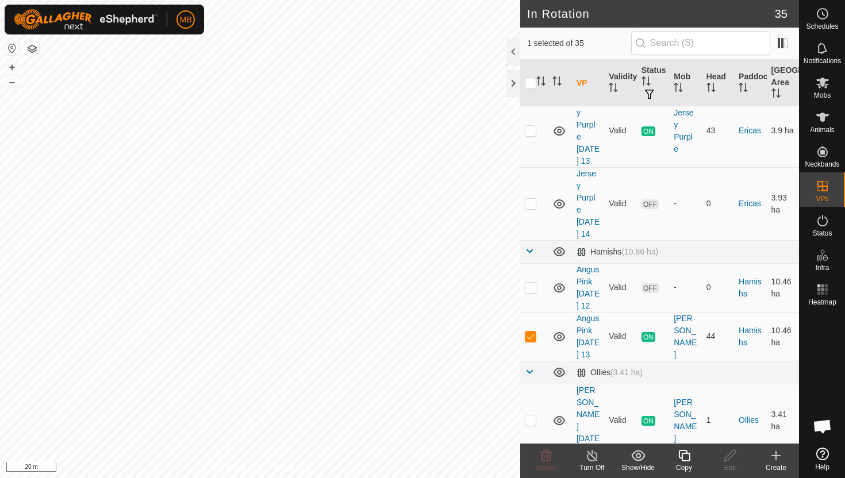
click at [684, 456] on icon at bounding box center [684, 456] width 14 height 14
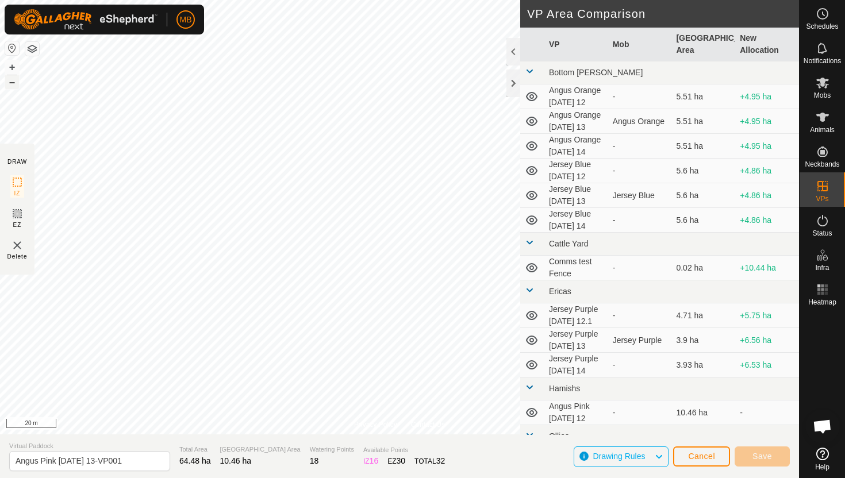
click at [13, 82] on button "–" at bounding box center [12, 82] width 14 height 14
click at [14, 65] on button "+" at bounding box center [12, 67] width 14 height 14
click at [10, 63] on button "+" at bounding box center [12, 67] width 14 height 14
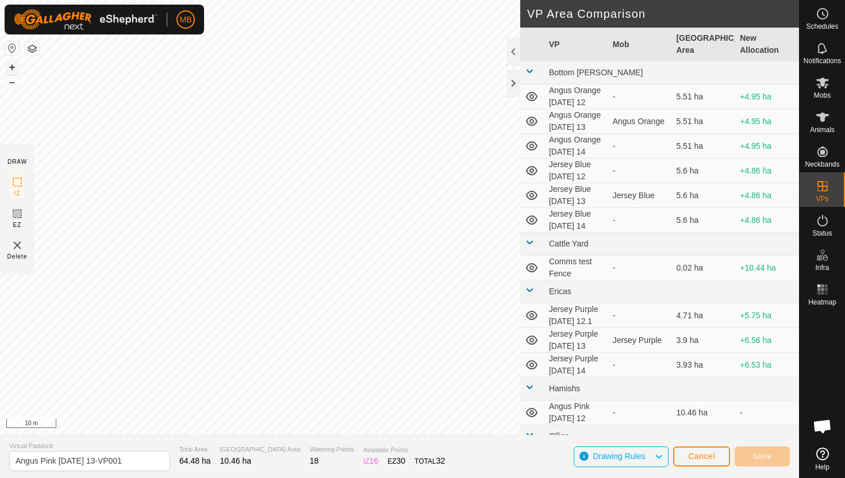
click at [10, 63] on button "+" at bounding box center [12, 67] width 14 height 14
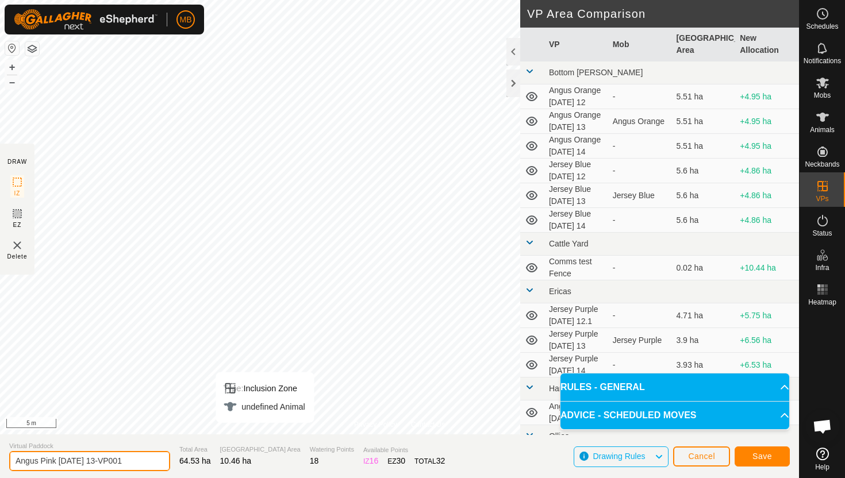
click at [136, 459] on input "Angus Pink Saturday 13-VP001" at bounding box center [89, 461] width 161 height 20
type input "Angus Pink [DATE] 14"
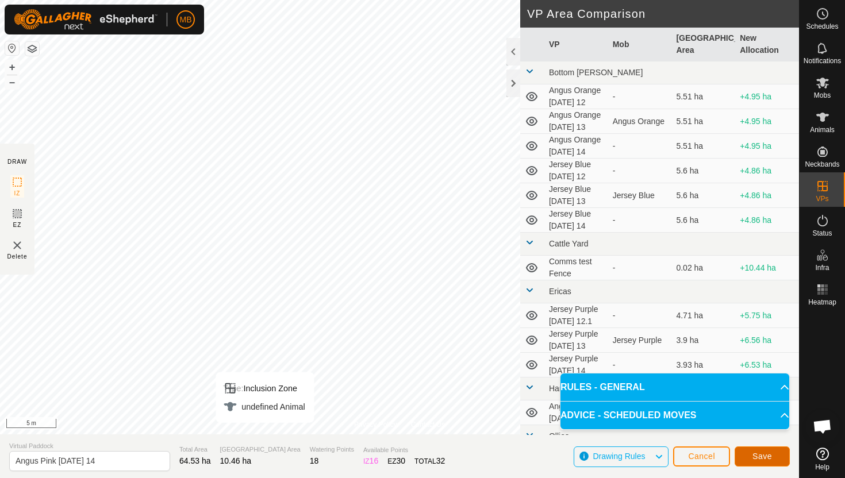
click at [767, 452] on span "Save" at bounding box center [762, 456] width 20 height 9
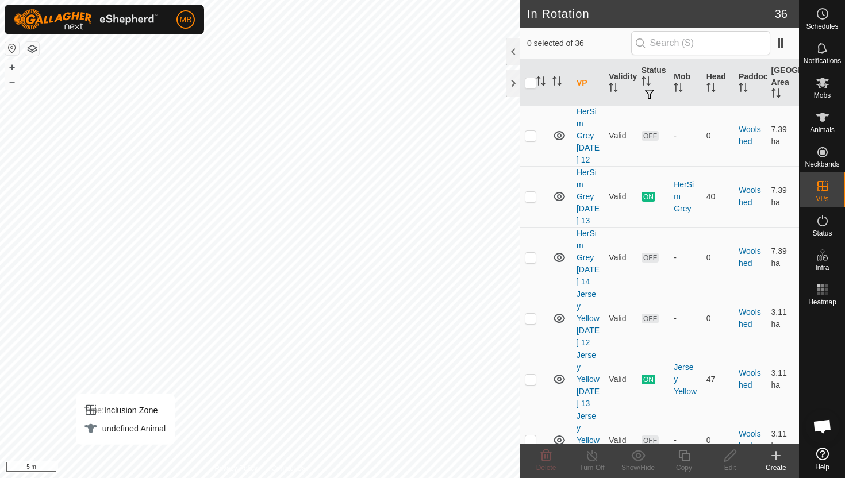
scroll to position [2029, 0]
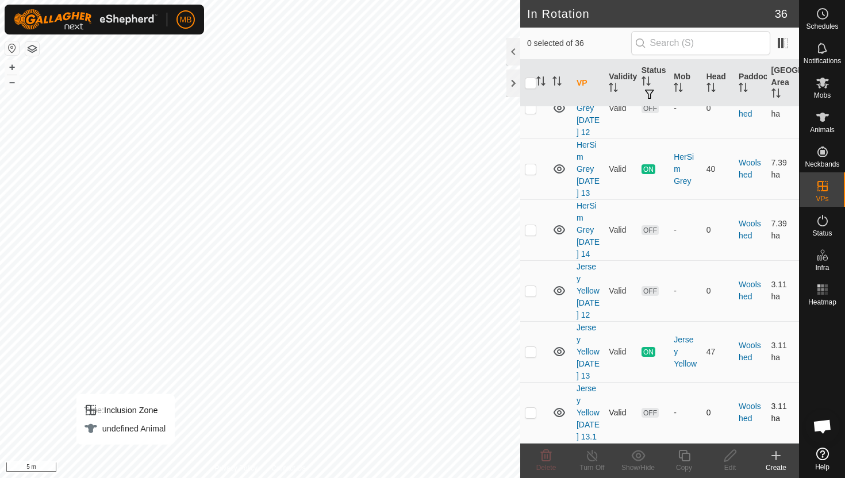
click at [529, 408] on p-checkbox at bounding box center [530, 412] width 11 height 9
checkbox input "true"
click at [729, 455] on icon at bounding box center [730, 456] width 14 height 14
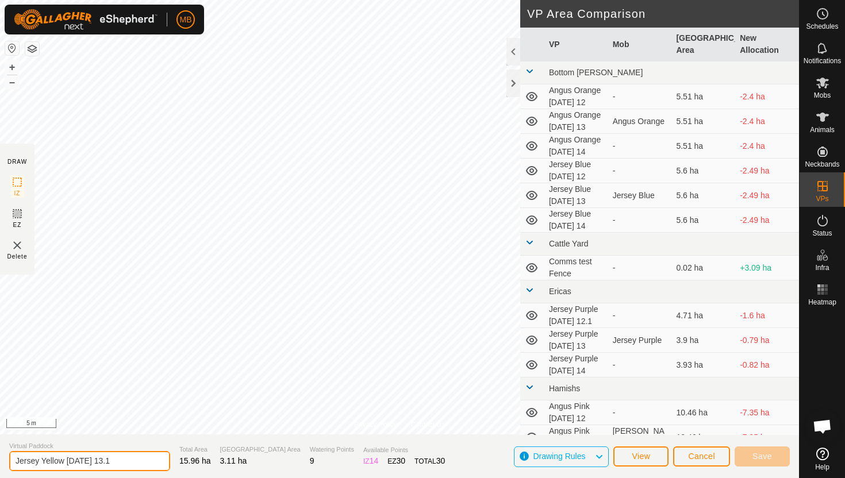
click at [122, 464] on input "Jersey Yellow Sunday 13.1" at bounding box center [89, 461] width 161 height 20
type input "Jersey Yellow [DATE] 14"
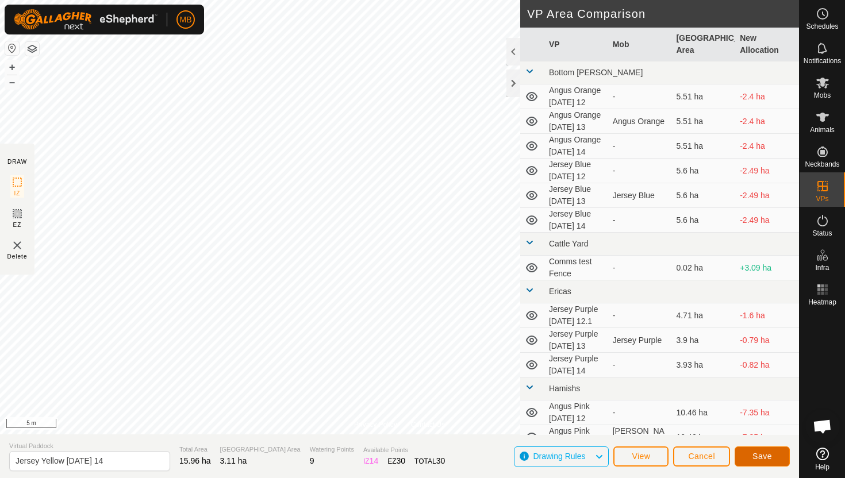
click at [753, 455] on span "Save" at bounding box center [762, 456] width 20 height 9
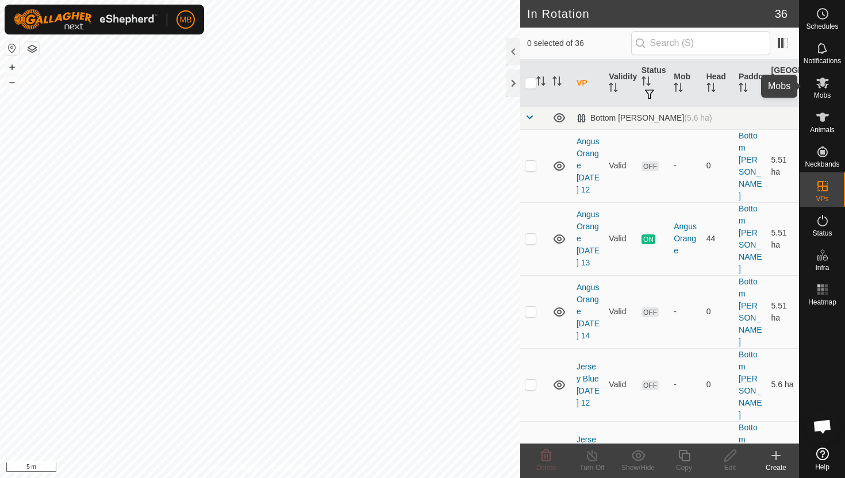
click at [822, 86] on icon at bounding box center [822, 83] width 13 height 11
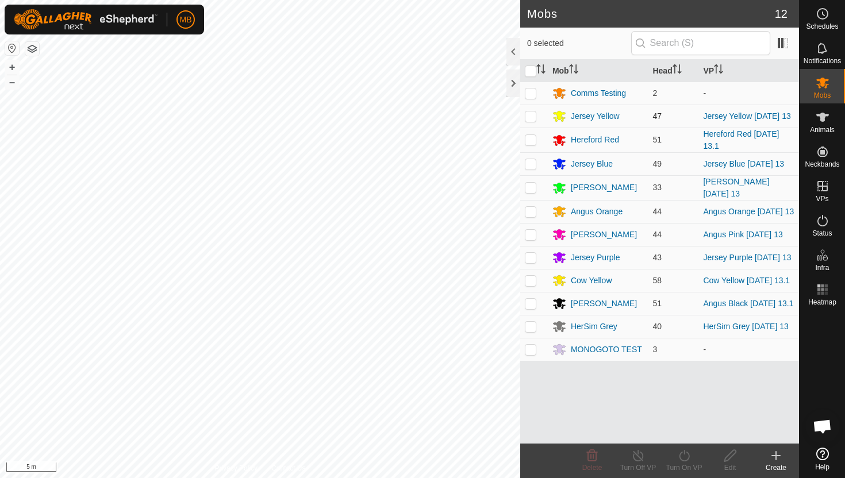
click at [533, 117] on p-checkbox at bounding box center [530, 115] width 11 height 9
checkbox input "true"
click at [684, 455] on icon at bounding box center [684, 456] width 14 height 14
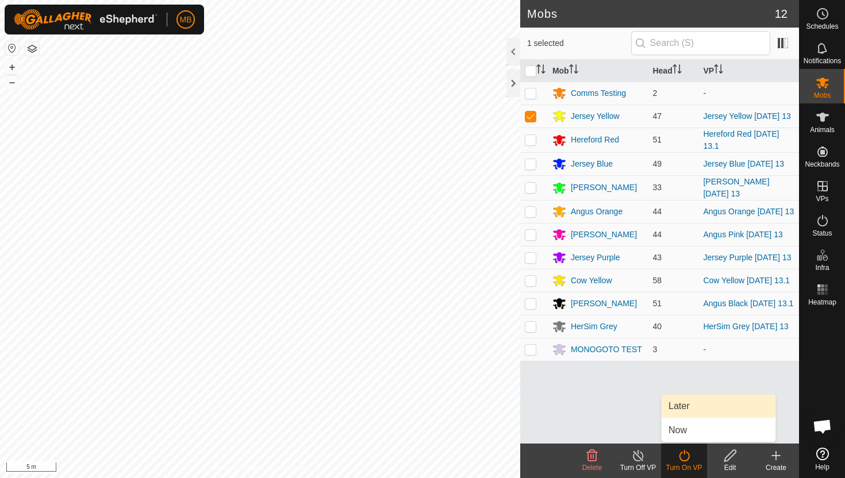
click at [684, 405] on link "Later" at bounding box center [718, 406] width 114 height 23
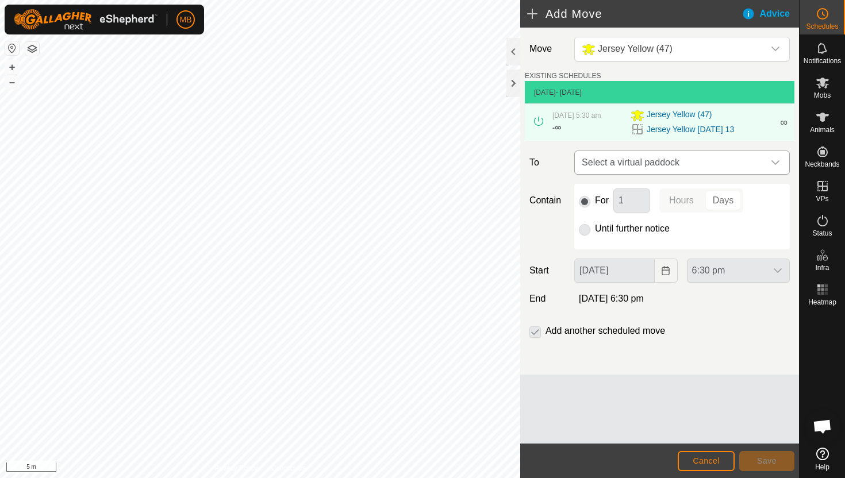
click at [771, 163] on icon "dropdown trigger" at bounding box center [775, 162] width 9 height 9
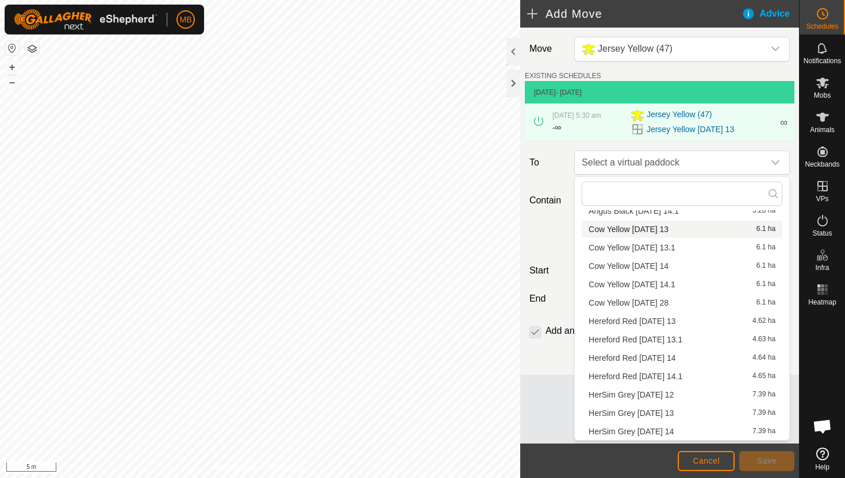
scroll to position [126, 0]
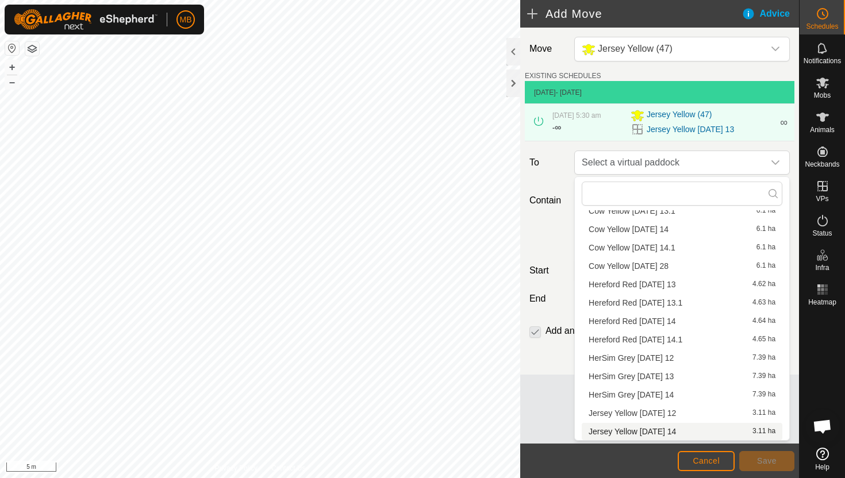
click at [668, 429] on li "Jersey Yellow Sunday 14 3.11 ha" at bounding box center [682, 431] width 201 height 17
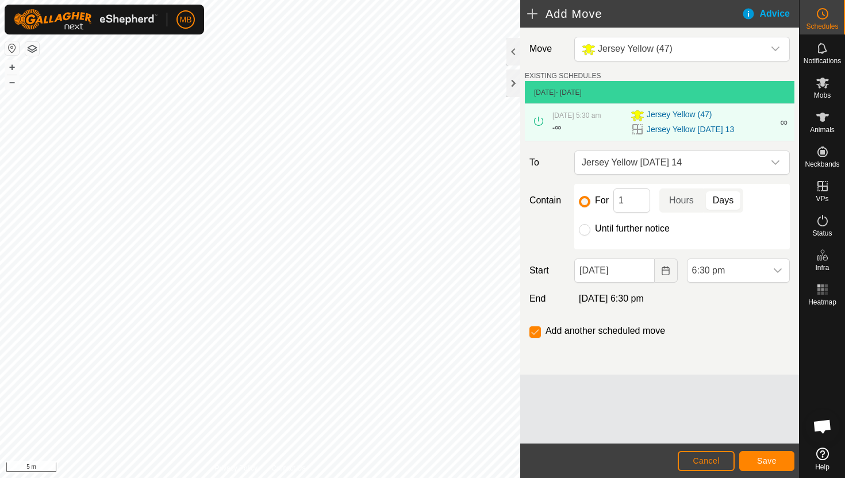
click at [623, 229] on label "Until further notice" at bounding box center [632, 228] width 75 height 9
click at [590, 229] on input "Until further notice" at bounding box center [584, 229] width 11 height 11
radio input "true"
checkbox input "false"
click at [643, 265] on input "13 Sep, 2025" at bounding box center [614, 271] width 80 height 24
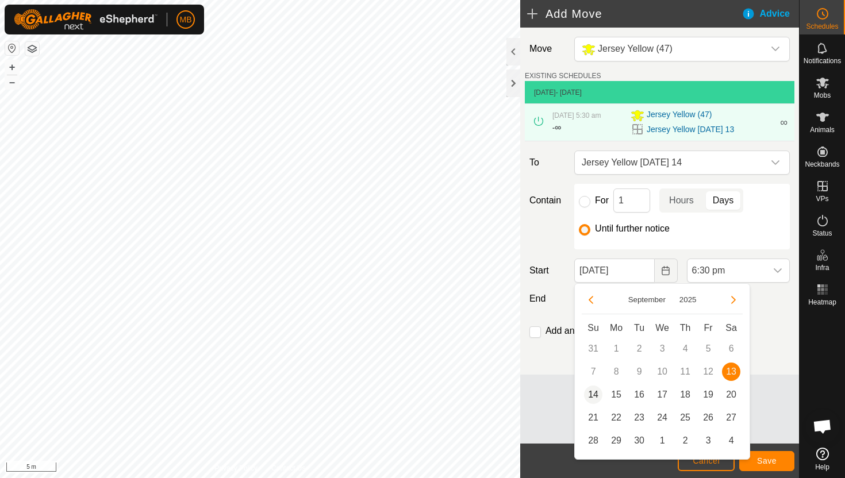
click at [596, 397] on span "14" at bounding box center [593, 395] width 18 height 18
type input "14 Sep, 2025"
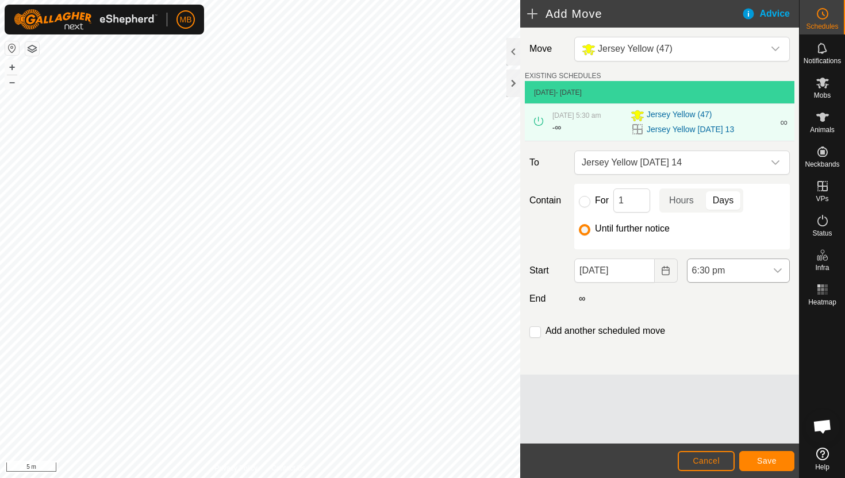
click at [761, 270] on span "6:30 pm" at bounding box center [726, 270] width 79 height 23
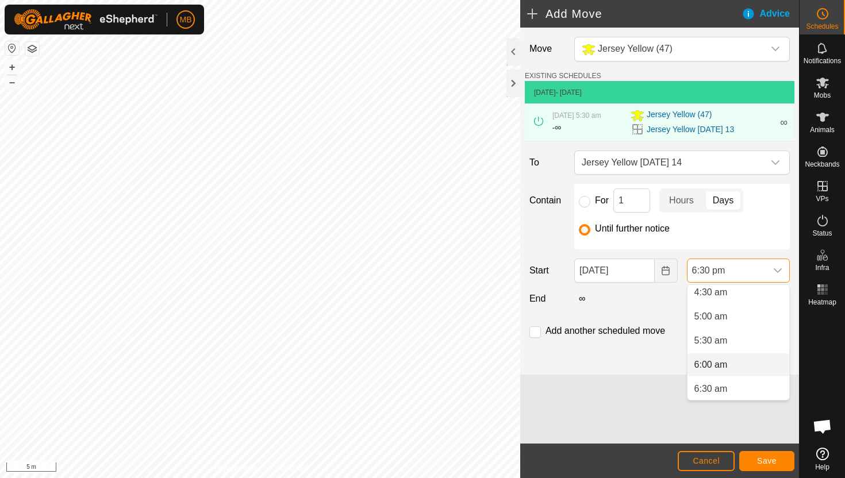
scroll to position [220, 0]
click at [752, 315] on li "5:00 am" at bounding box center [738, 317] width 102 height 23
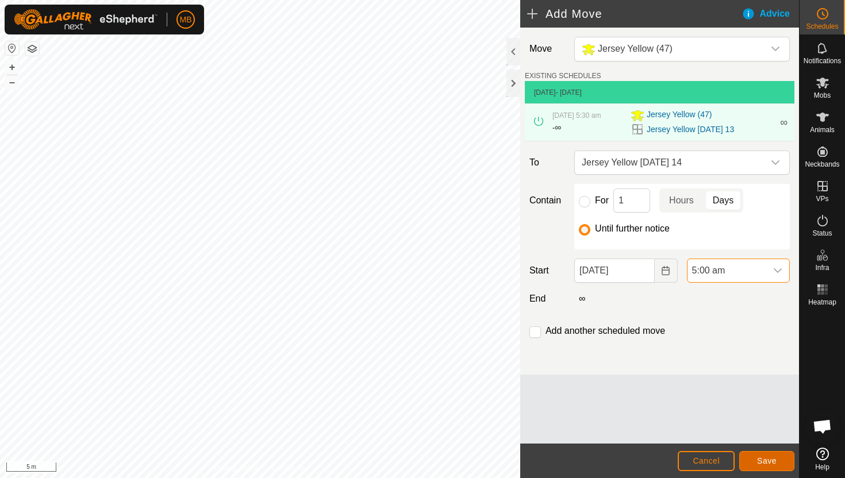
click at [771, 459] on span "Save" at bounding box center [767, 460] width 20 height 9
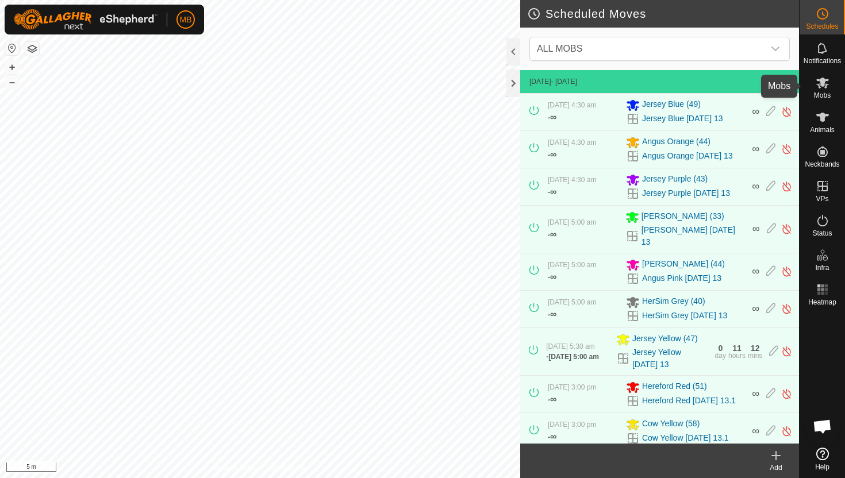
click at [821, 83] on icon at bounding box center [822, 83] width 13 height 11
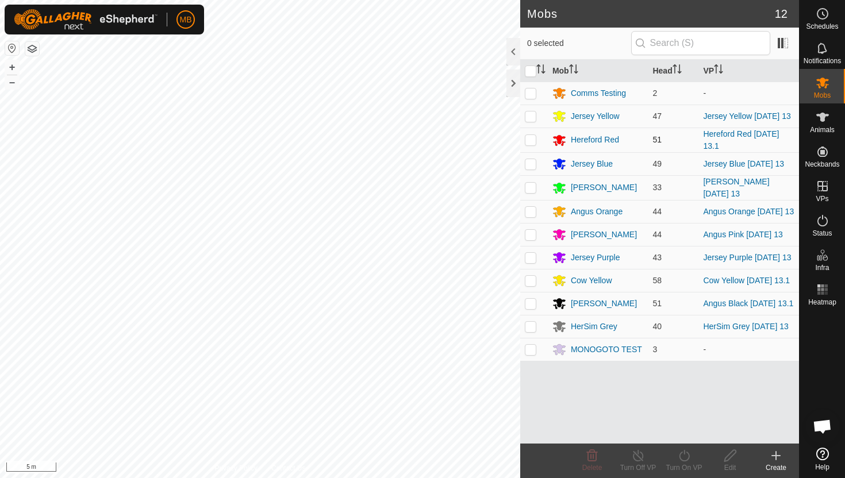
click at [530, 140] on p-checkbox at bounding box center [530, 139] width 11 height 9
checkbox input "true"
click at [686, 454] on icon at bounding box center [684, 456] width 14 height 14
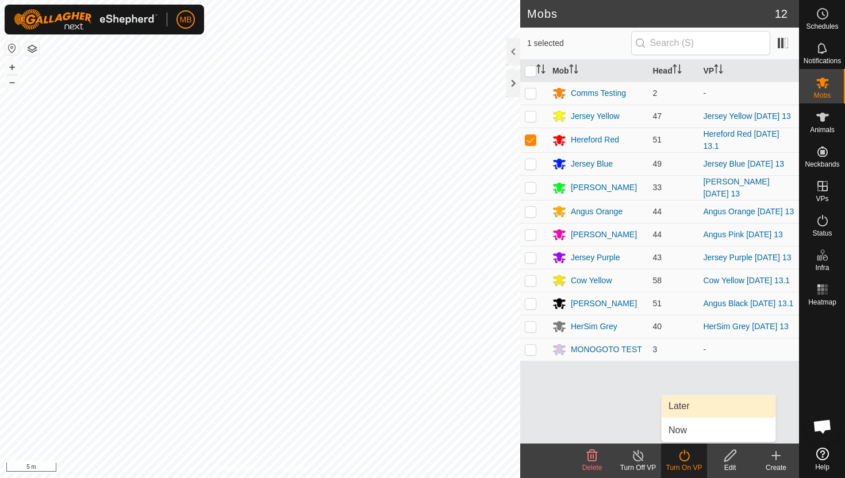
click at [688, 403] on link "Later" at bounding box center [718, 406] width 114 height 23
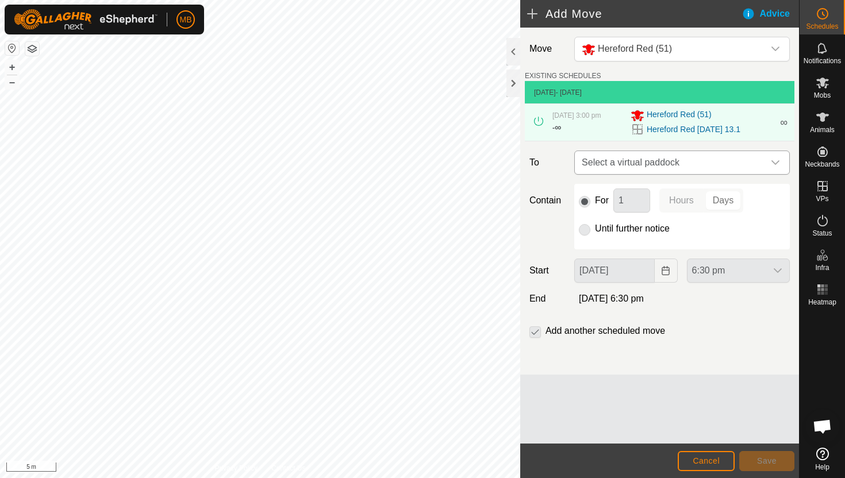
click at [774, 165] on icon "dropdown trigger" at bounding box center [775, 162] width 9 height 9
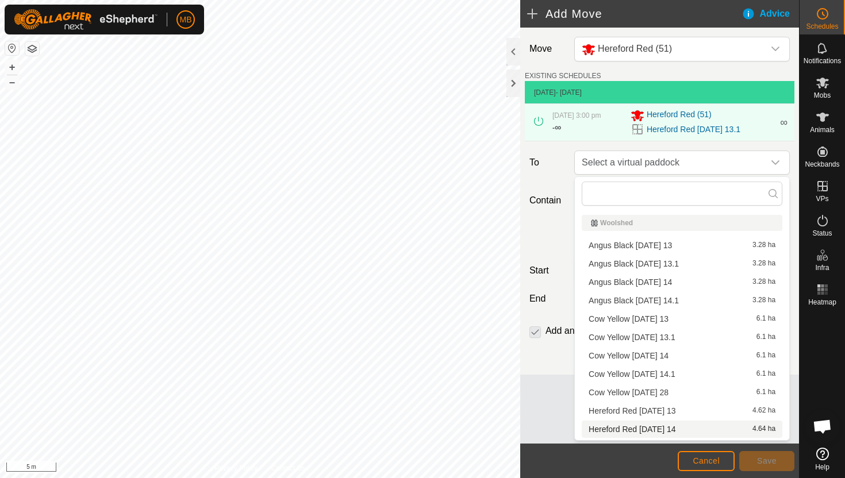
click at [624, 429] on li "Hereford Red Sunday 14 4.64 ha" at bounding box center [682, 429] width 201 height 17
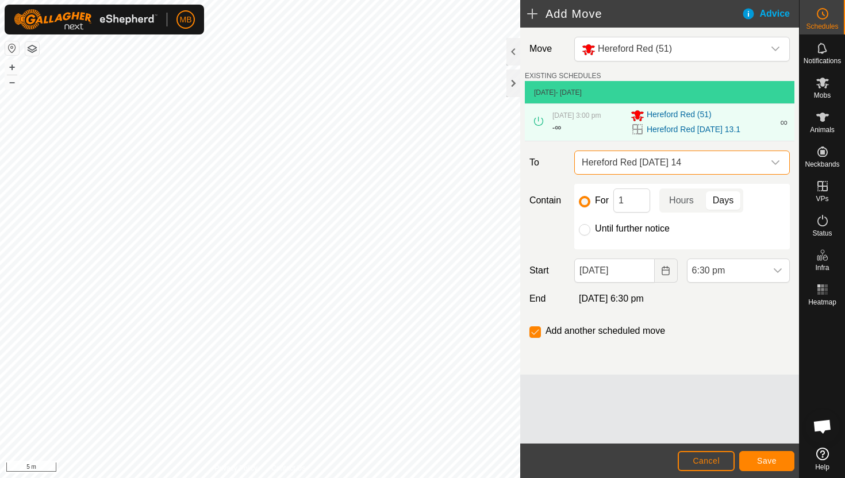
click at [602, 227] on label "Until further notice" at bounding box center [632, 228] width 75 height 9
click at [590, 227] on input "Until further notice" at bounding box center [584, 229] width 11 height 11
radio input "true"
checkbox input "false"
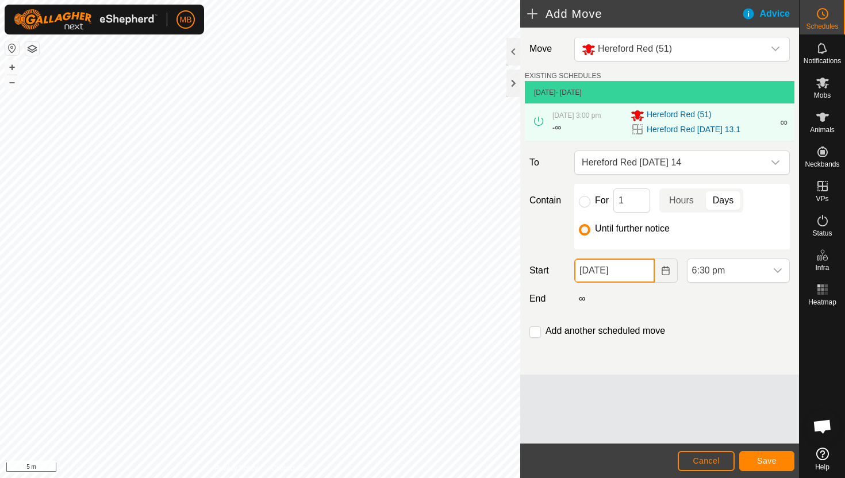
click at [640, 274] on input "13 Sep, 2025" at bounding box center [614, 271] width 80 height 24
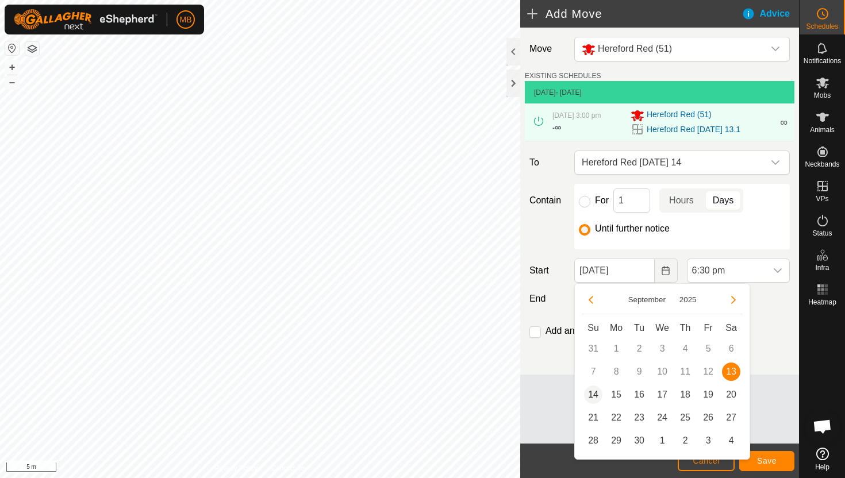
click at [592, 392] on span "14" at bounding box center [593, 395] width 18 height 18
type input "14 Sep, 2025"
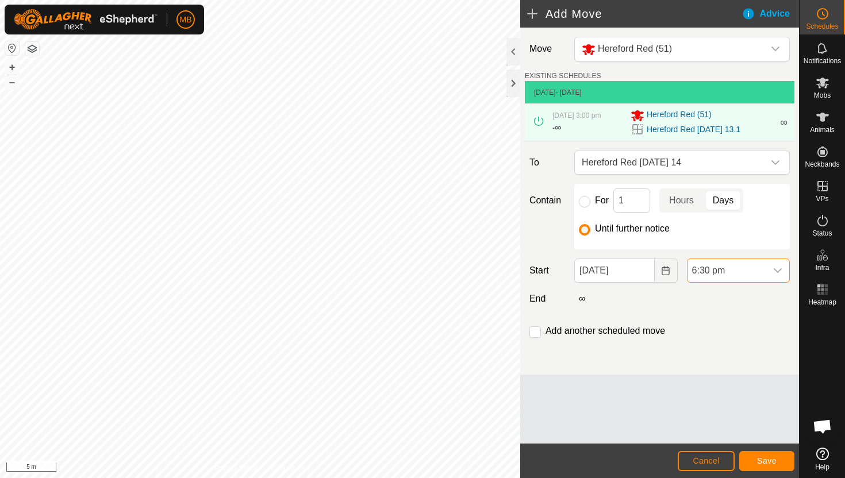
click at [730, 271] on span "6:30 pm" at bounding box center [726, 270] width 79 height 23
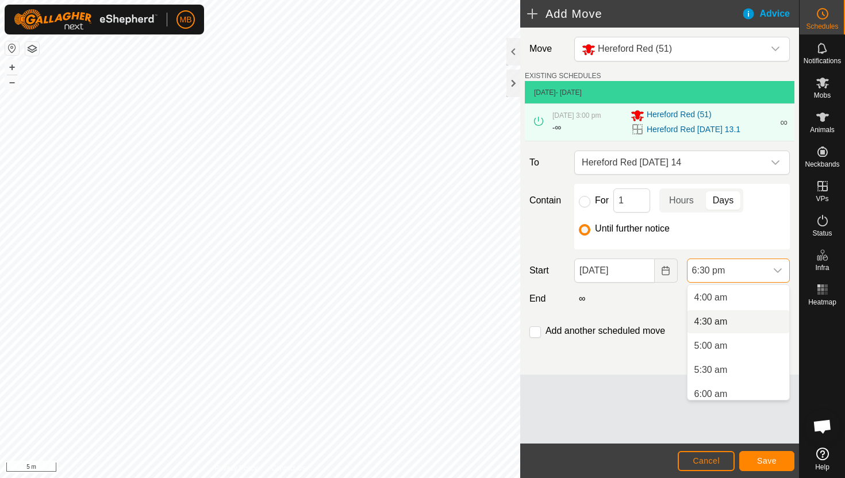
scroll to position [201, 0]
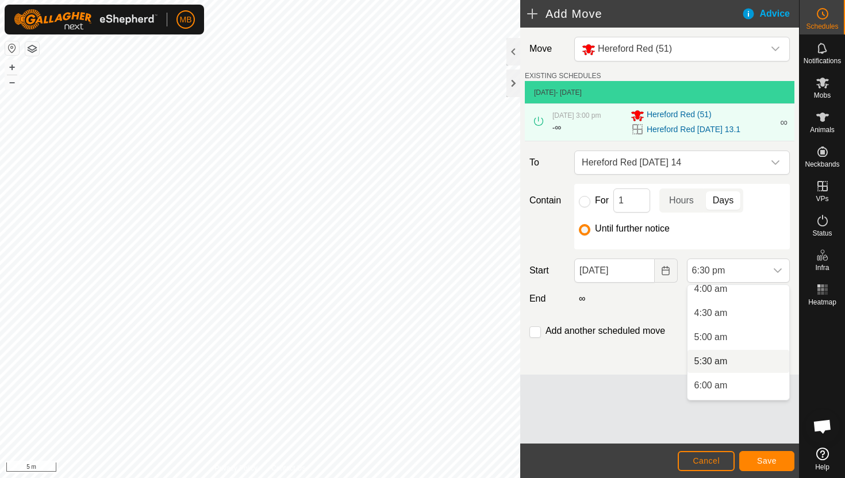
click at [734, 360] on li "5:30 am" at bounding box center [738, 361] width 102 height 23
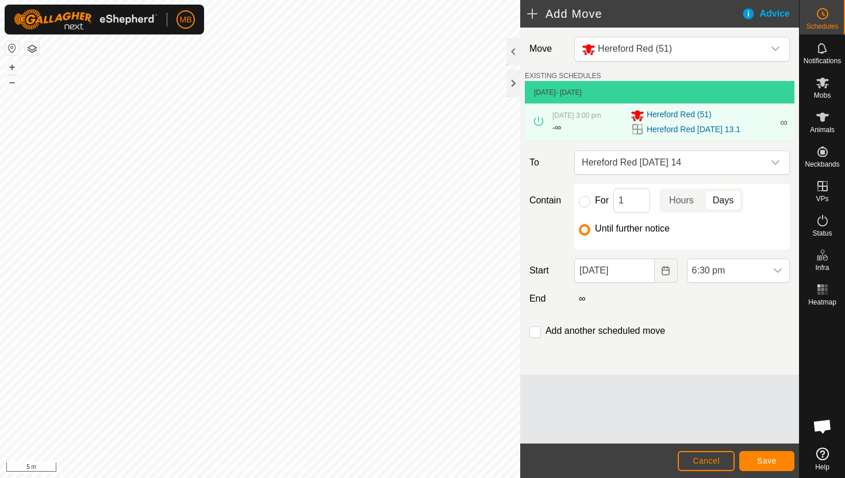
scroll to position [801, 0]
click at [536, 333] on input "checkbox" at bounding box center [534, 331] width 11 height 11
checkbox input "true"
click at [769, 459] on span "Save" at bounding box center [767, 460] width 20 height 9
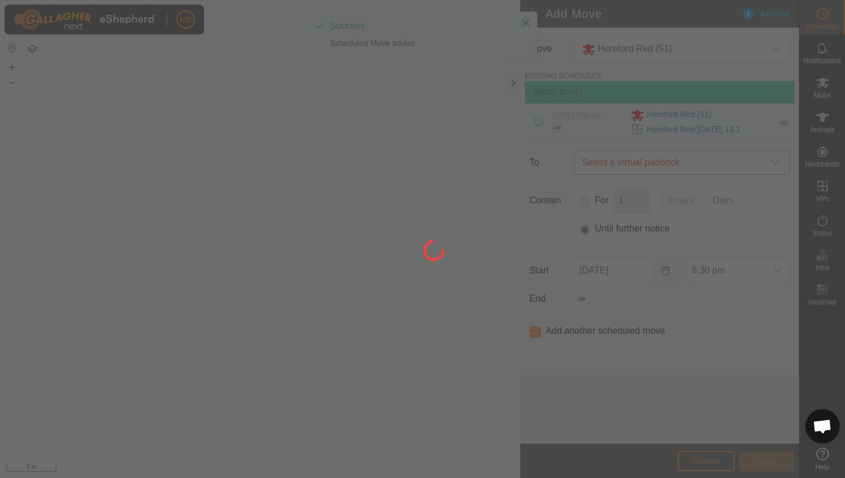
type input "14 Sep, 2025"
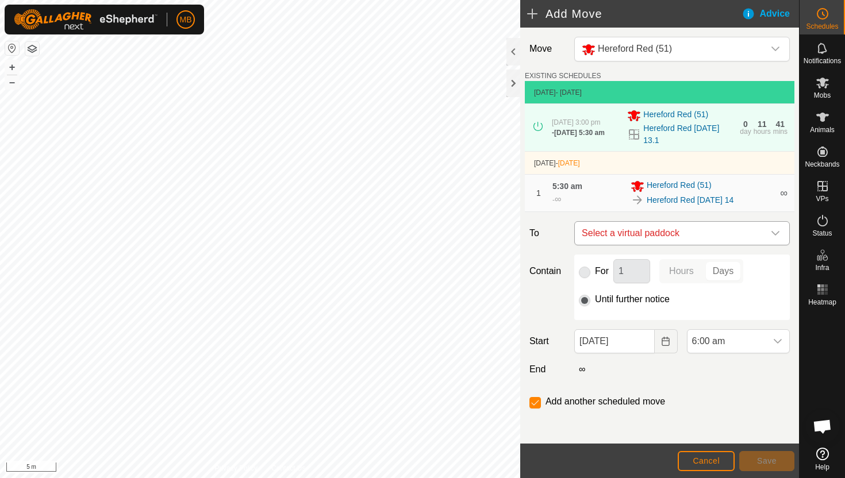
click at [776, 236] on icon "dropdown trigger" at bounding box center [775, 233] width 9 height 9
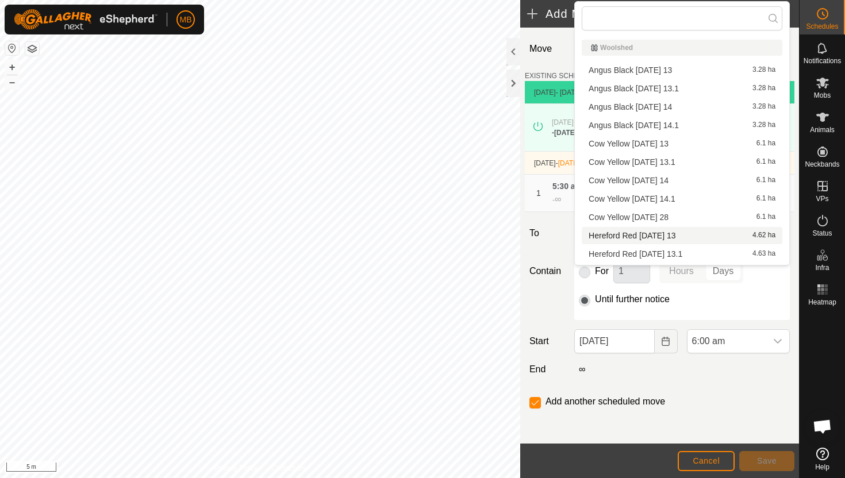
scroll to position [44, 0]
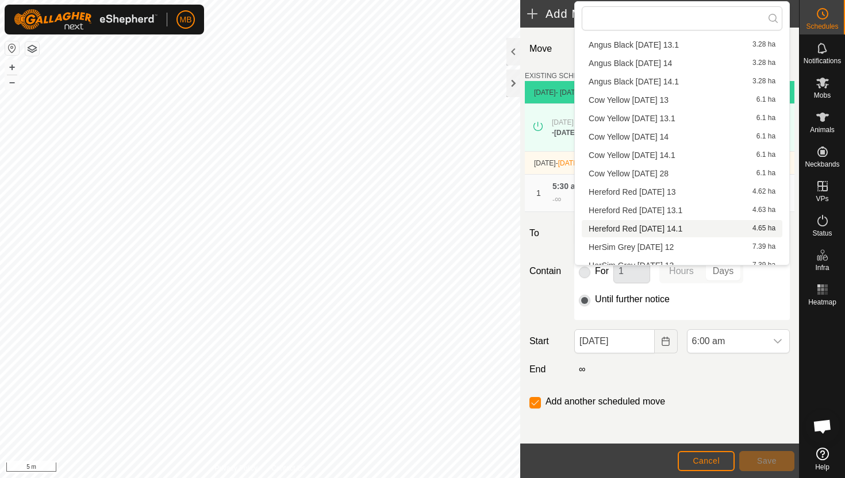
click at [699, 229] on li "Hereford Red Sunday 14.1 4.65 ha" at bounding box center [682, 228] width 201 height 17
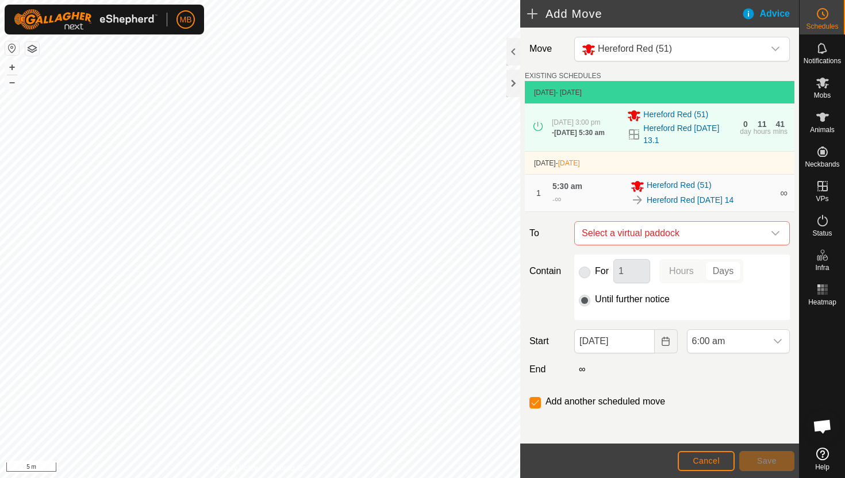
checkbox input "false"
click at [758, 347] on span "6:00 am" at bounding box center [726, 341] width 79 height 23
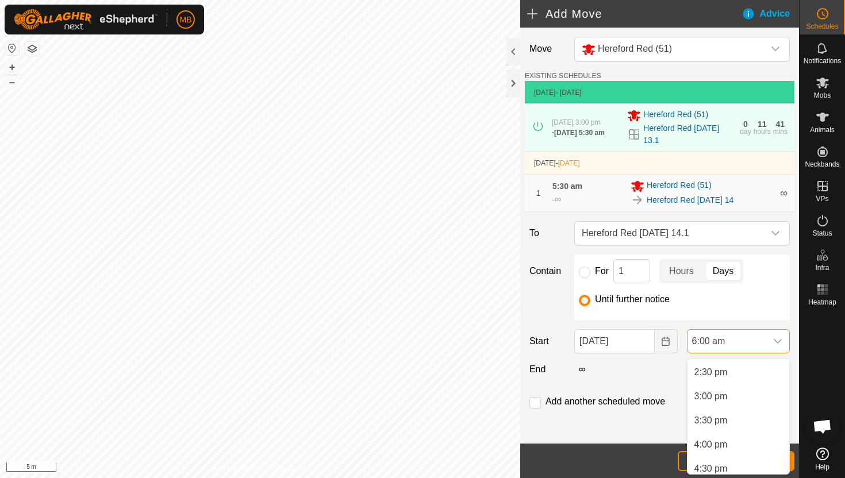
scroll to position [699, 0]
click at [751, 395] on li "3:00 pm" at bounding box center [738, 395] width 102 height 23
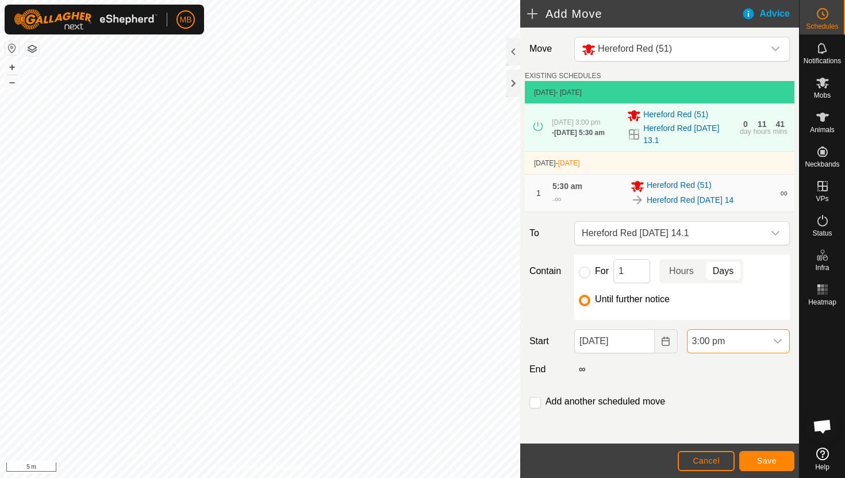
scroll to position [290, 0]
click at [767, 460] on span "Save" at bounding box center [767, 460] width 20 height 9
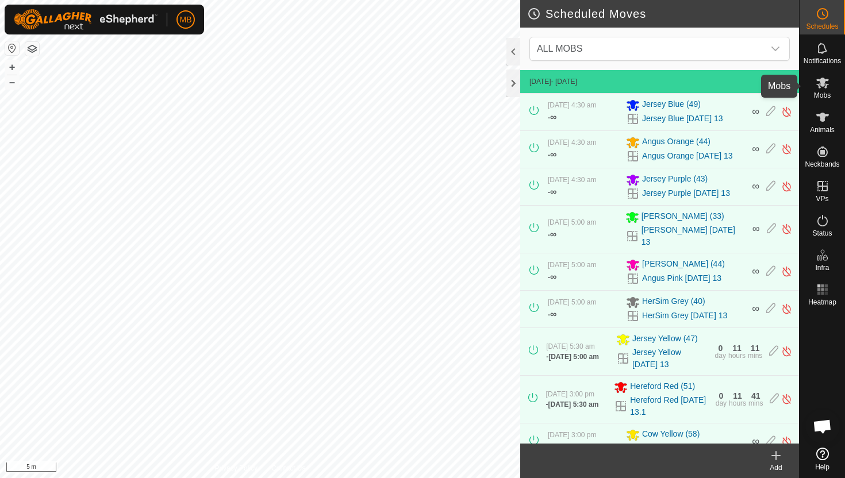
click at [822, 87] on icon at bounding box center [822, 83] width 14 height 14
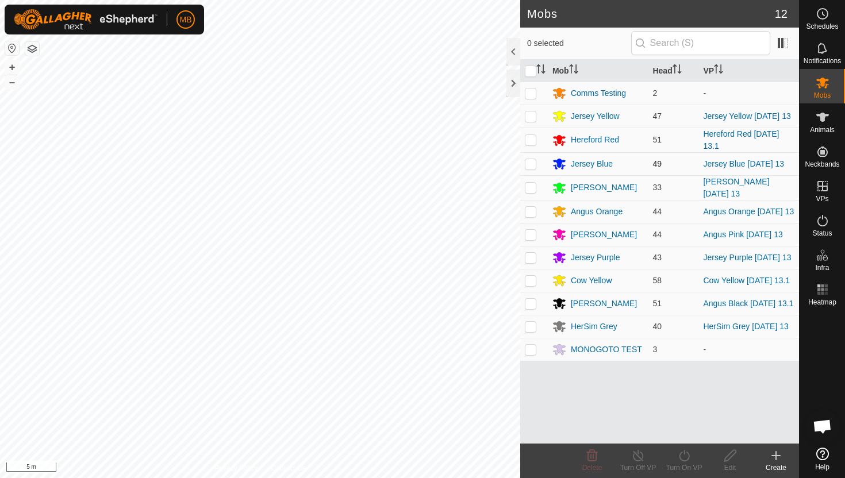
click at [531, 166] on p-checkbox at bounding box center [530, 163] width 11 height 9
checkbox input "true"
click at [683, 455] on icon at bounding box center [684, 456] width 14 height 14
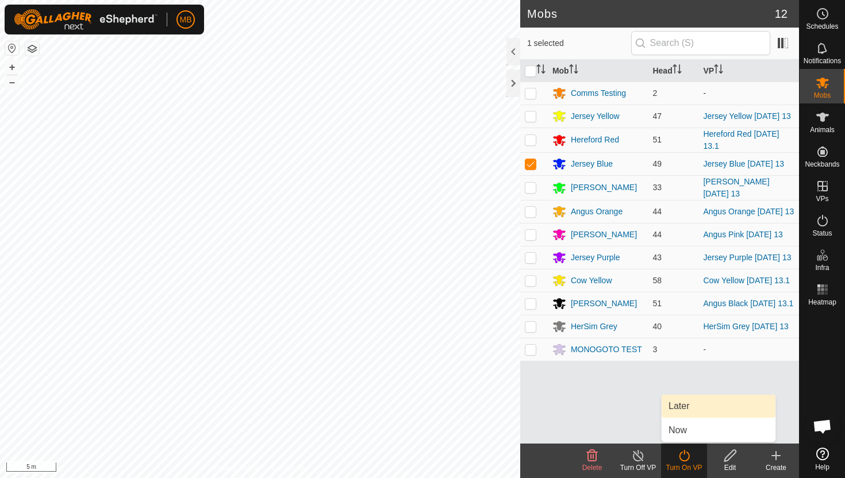
click at [682, 409] on link "Later" at bounding box center [718, 406] width 114 height 23
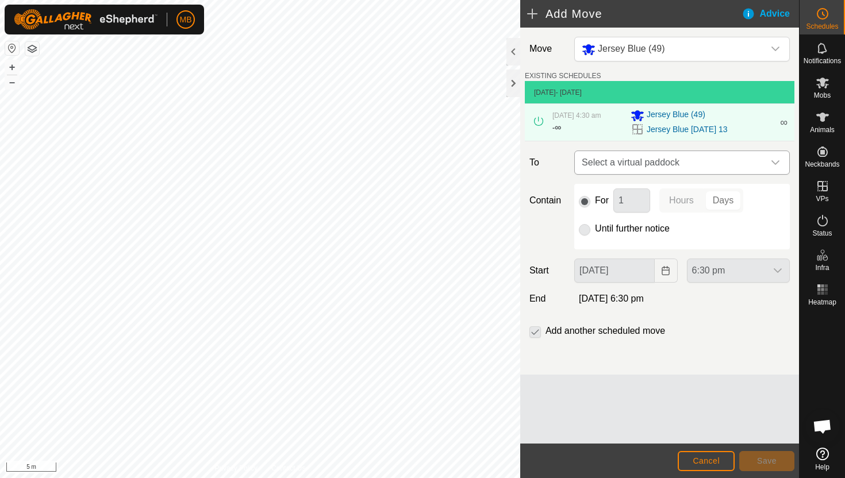
click at [776, 161] on icon "dropdown trigger" at bounding box center [775, 162] width 9 height 9
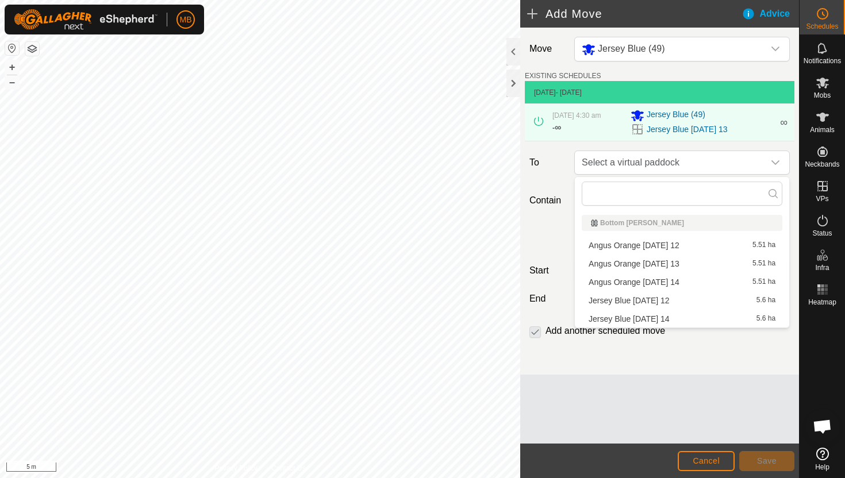
click at [666, 319] on li "Jersey Blue Sunday 14 5.6 ha" at bounding box center [682, 318] width 201 height 17
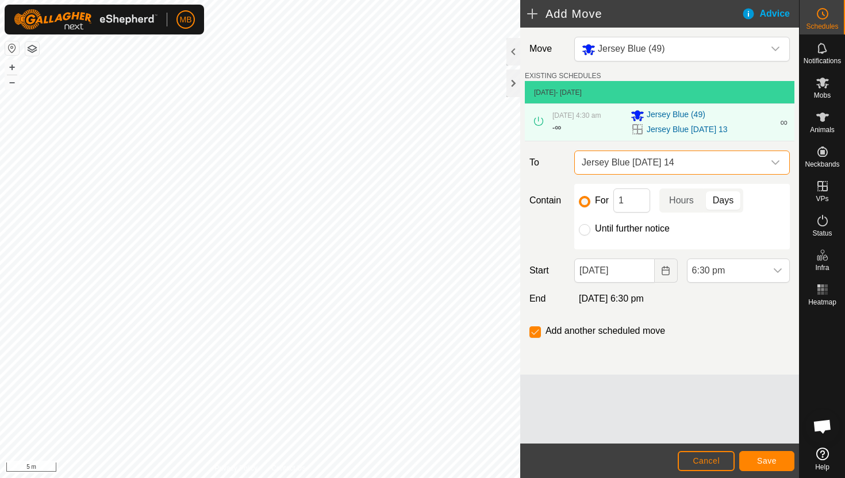
click at [630, 228] on label "Until further notice" at bounding box center [632, 228] width 75 height 9
click at [590, 228] on input "Until further notice" at bounding box center [584, 229] width 11 height 11
radio input "true"
checkbox input "false"
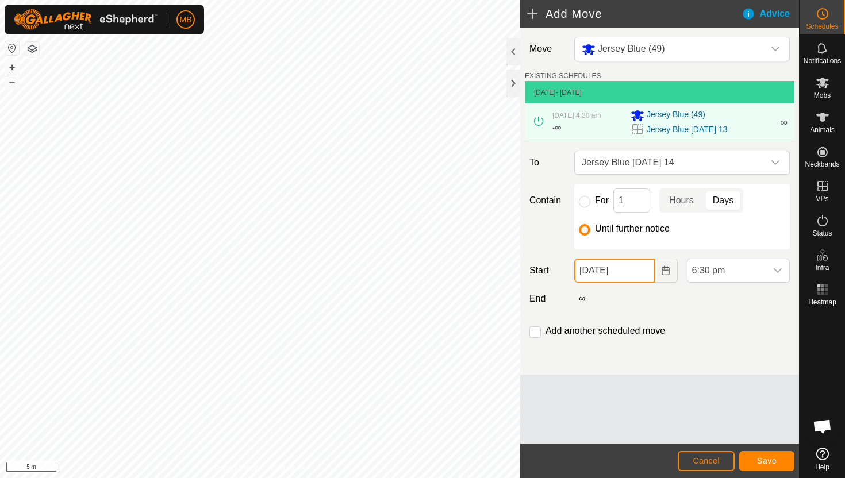
click at [642, 277] on input "13 Sep, 2025" at bounding box center [614, 271] width 80 height 24
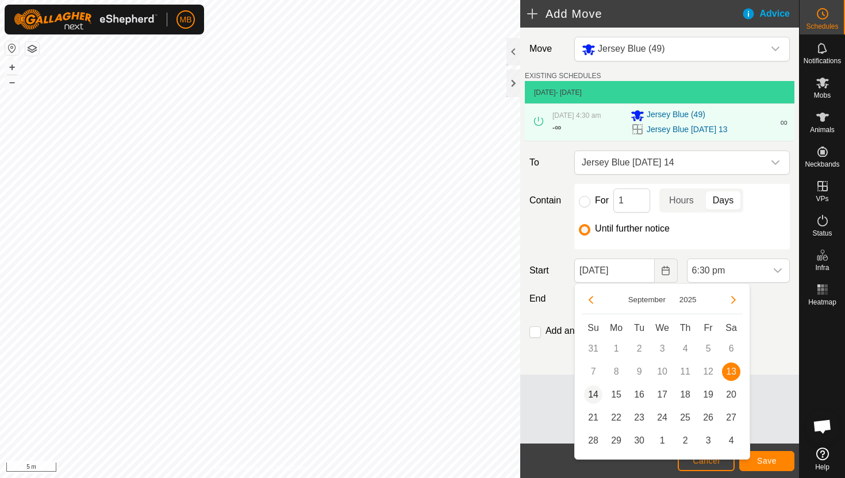
click at [596, 390] on span "14" at bounding box center [593, 395] width 18 height 18
type input "14 Sep, 2025"
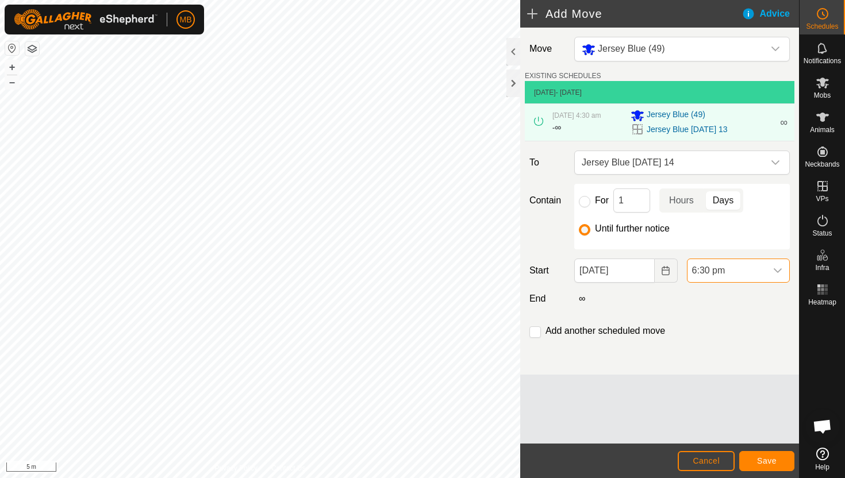
click at [752, 268] on span "6:30 pm" at bounding box center [726, 270] width 79 height 23
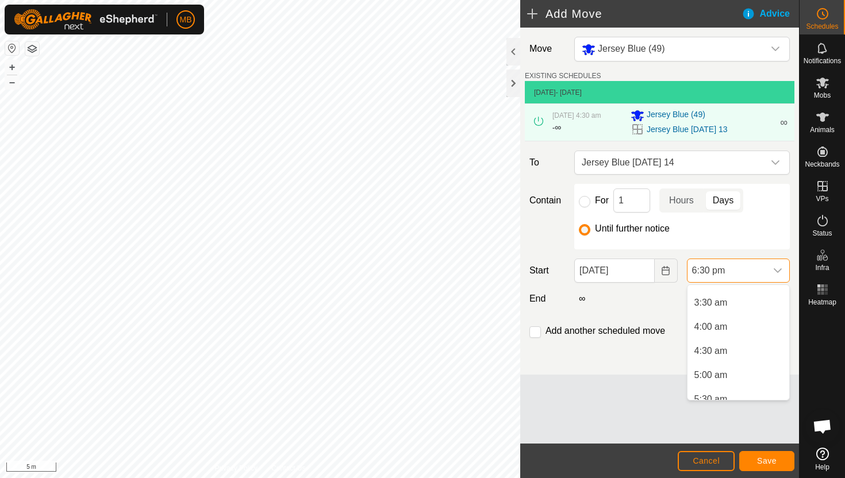
scroll to position [158, 0]
click at [738, 356] on li "4:30 am" at bounding box center [738, 355] width 102 height 23
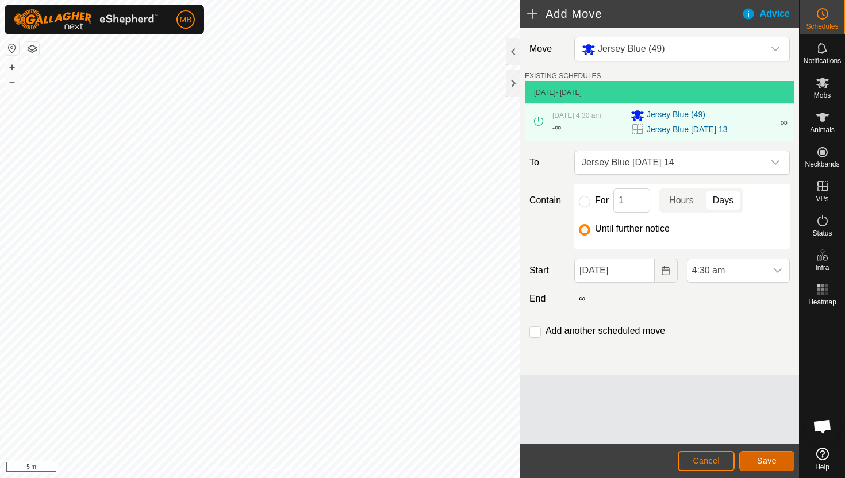
click at [768, 457] on span "Save" at bounding box center [767, 460] width 20 height 9
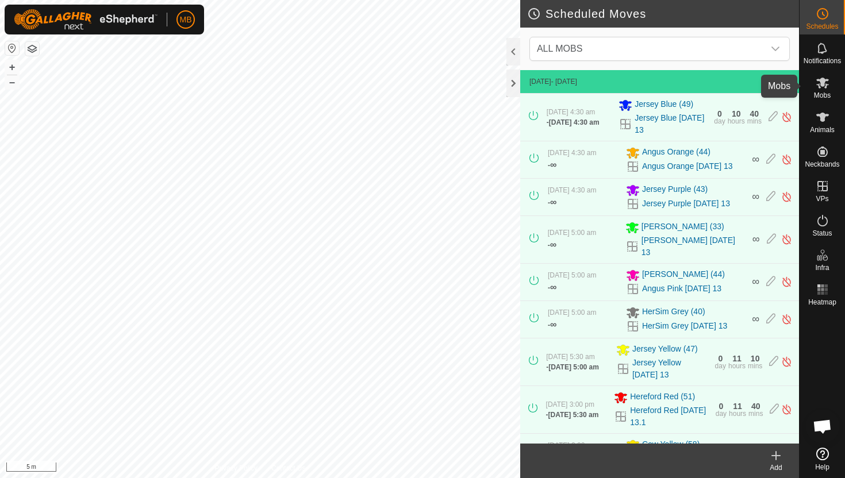
click at [823, 83] on icon at bounding box center [822, 83] width 13 height 11
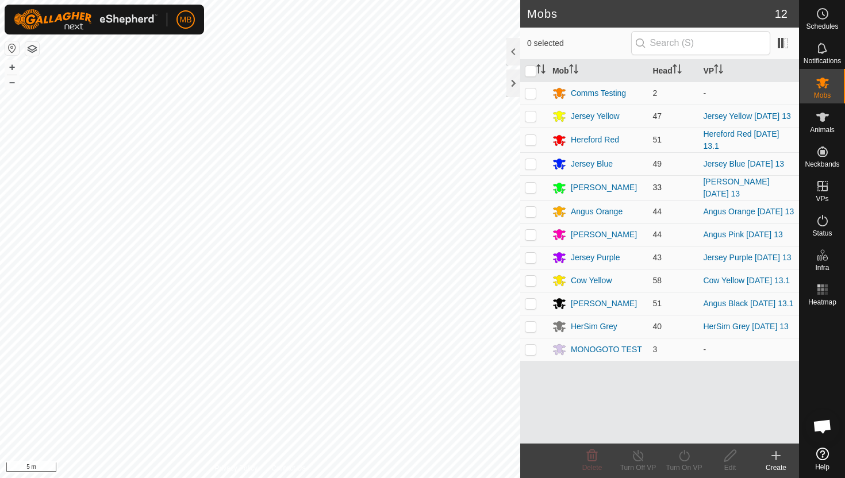
click at [530, 191] on p-checkbox at bounding box center [530, 187] width 11 height 9
checkbox input "true"
click at [686, 456] on icon at bounding box center [684, 456] width 14 height 14
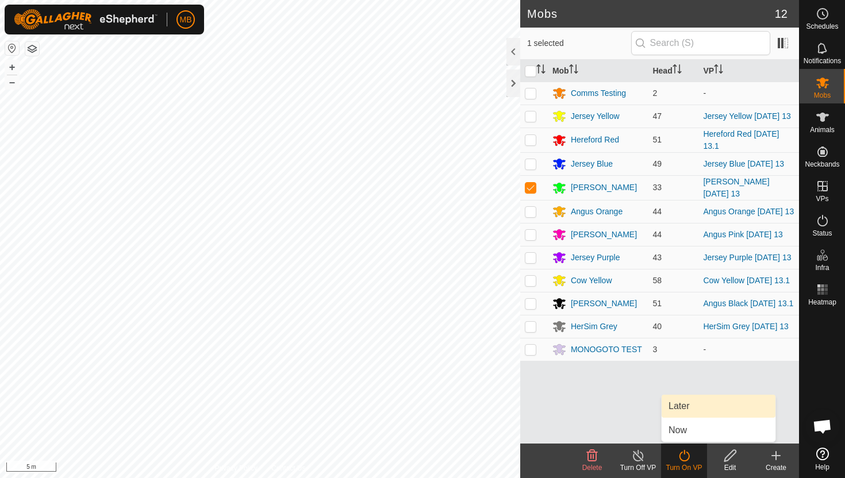
click at [689, 406] on link "Later" at bounding box center [718, 406] width 114 height 23
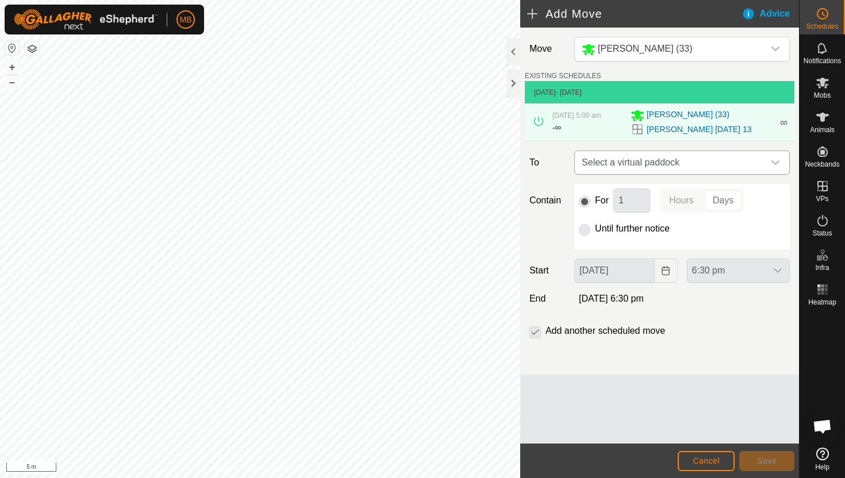
click at [769, 160] on div "dropdown trigger" at bounding box center [775, 162] width 23 height 23
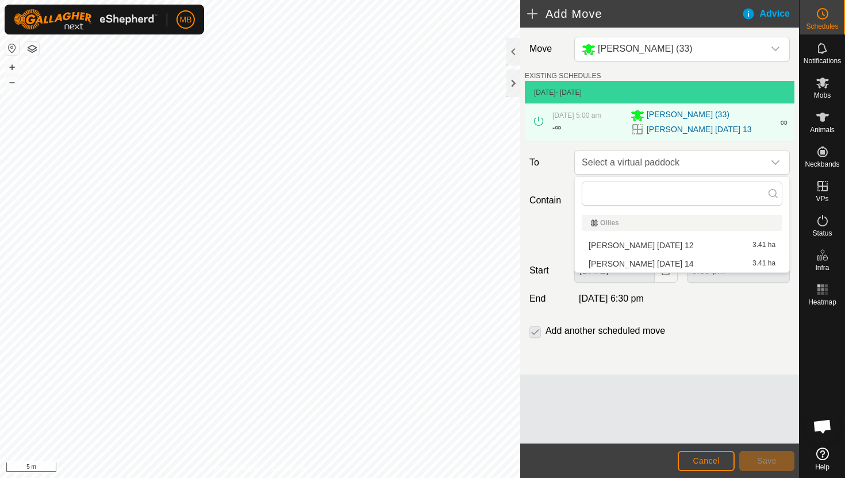
click at [655, 263] on li "Angus Green Sunday 14 3.41 ha" at bounding box center [682, 263] width 201 height 17
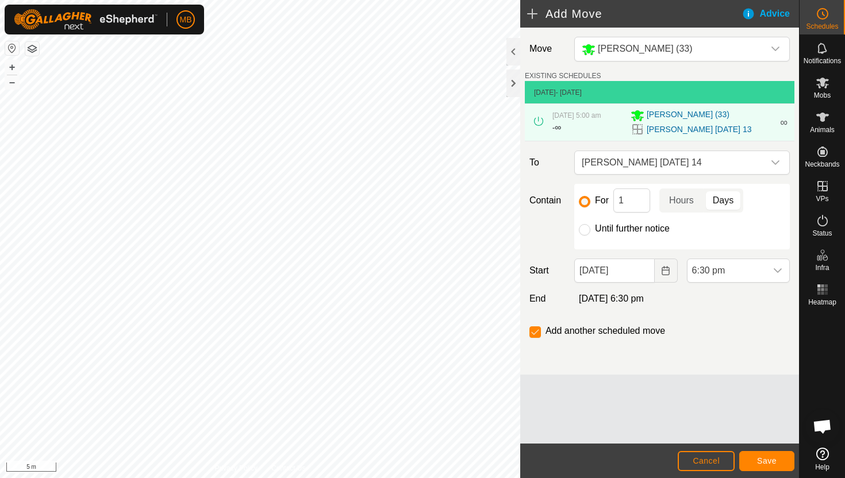
click at [637, 228] on label "Until further notice" at bounding box center [632, 228] width 75 height 9
click at [590, 228] on input "Until further notice" at bounding box center [584, 229] width 11 height 11
radio input "true"
checkbox input "false"
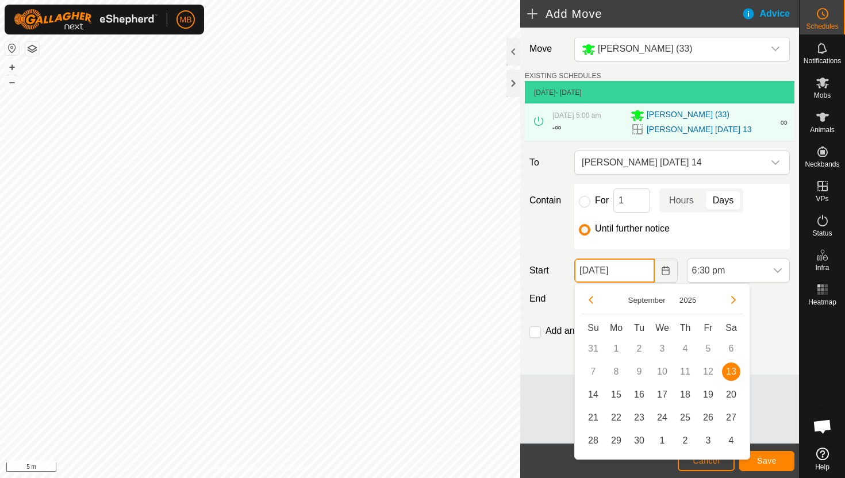
click at [640, 271] on input "13 Sep, 2025" at bounding box center [614, 271] width 80 height 24
click at [596, 395] on span "14" at bounding box center [593, 395] width 18 height 18
type input "14 Sep, 2025"
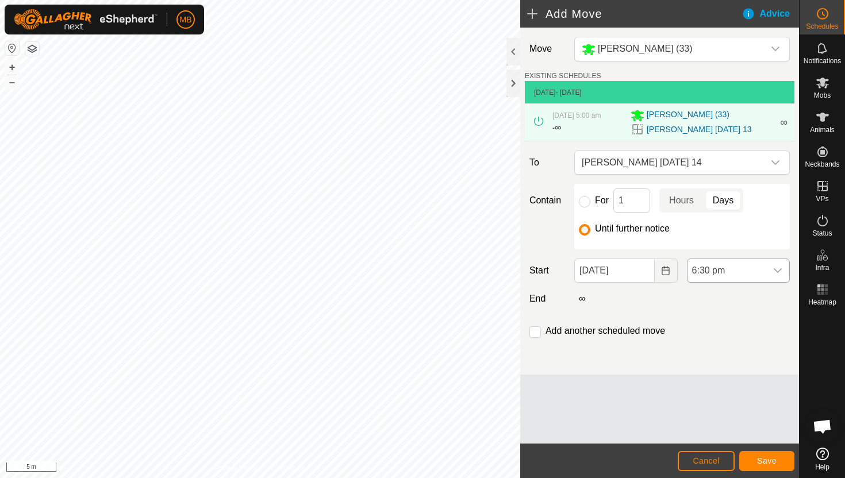
click at [758, 272] on span "6:30 pm" at bounding box center [726, 270] width 79 height 23
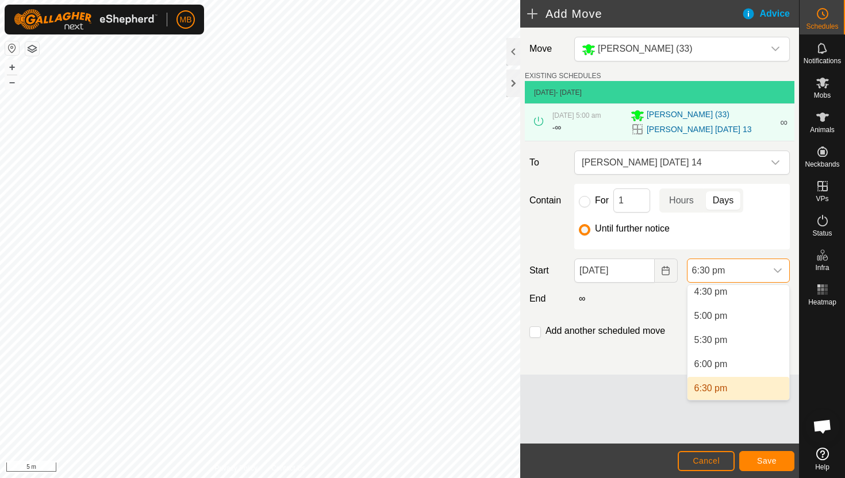
scroll to position [796, 0]
click at [749, 319] on li "5:00 am" at bounding box center [738, 314] width 102 height 23
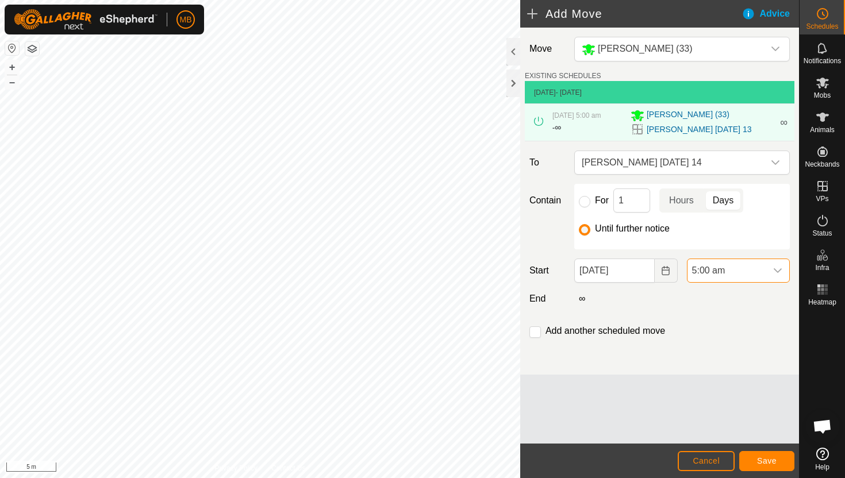
scroll to position [801, 0]
click at [764, 456] on span "Save" at bounding box center [767, 460] width 20 height 9
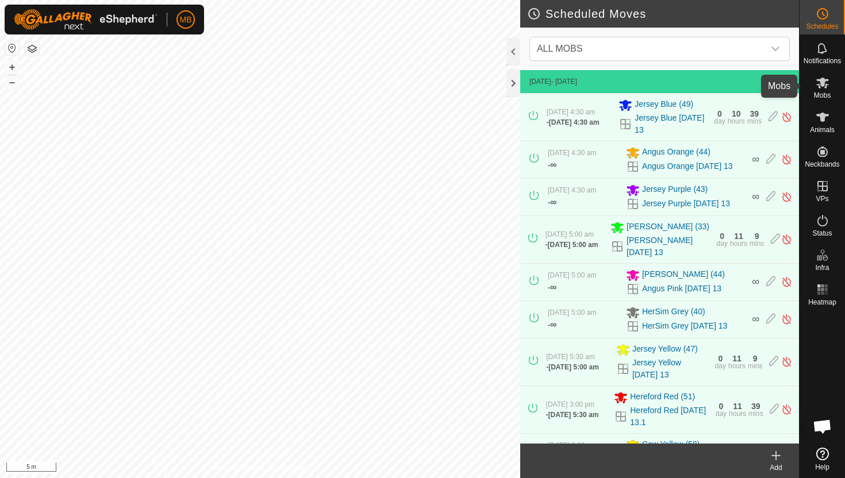
click at [826, 90] on es-mob-svg-icon at bounding box center [822, 83] width 21 height 18
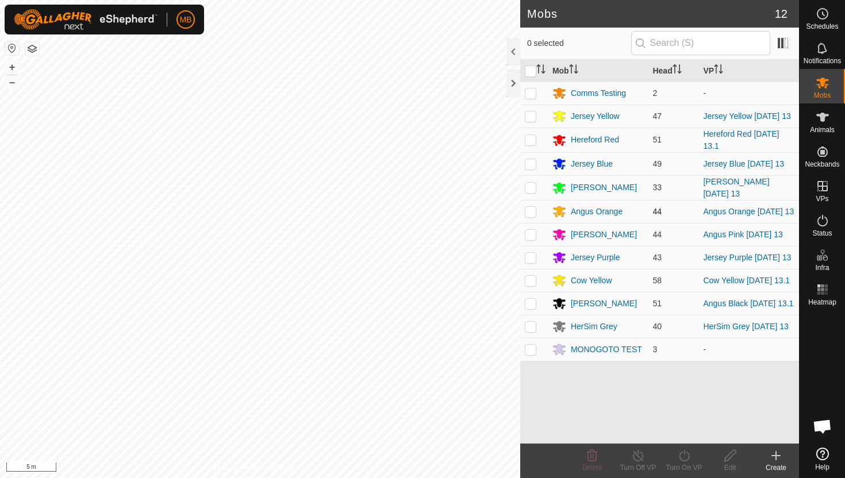
click at [528, 214] on p-checkbox at bounding box center [530, 211] width 11 height 9
checkbox input "true"
click at [683, 456] on icon at bounding box center [684, 456] width 14 height 14
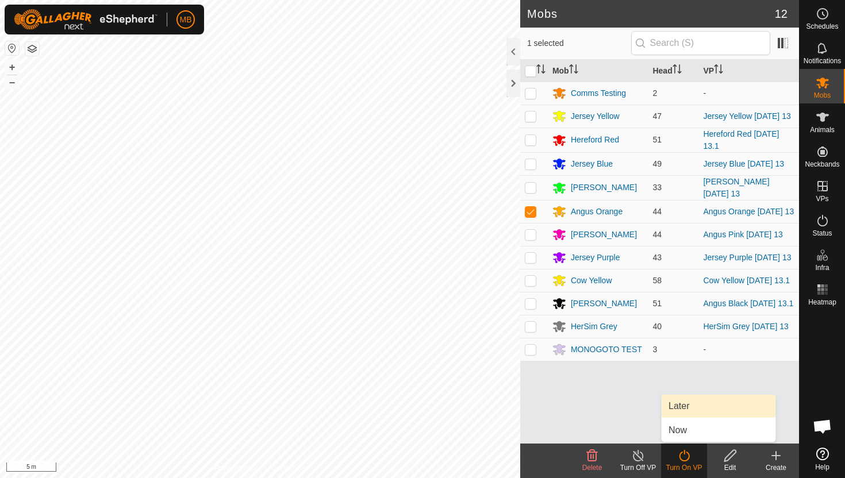
click at [689, 410] on link "Later" at bounding box center [718, 406] width 114 height 23
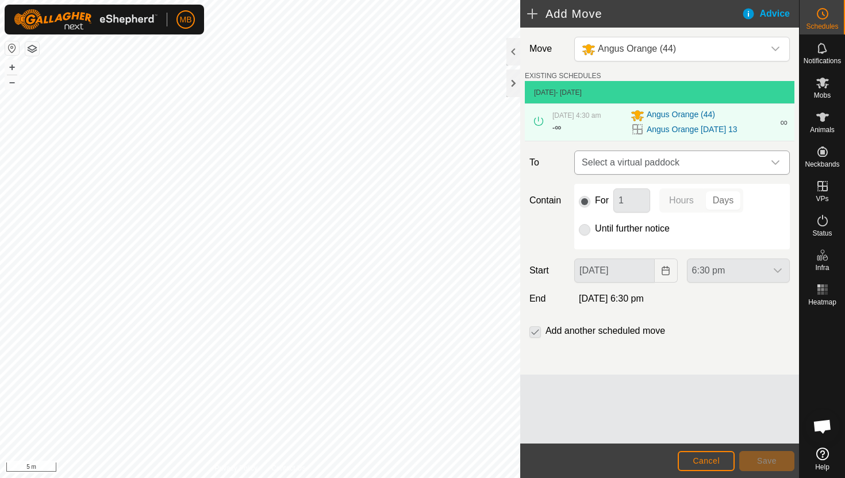
click at [773, 163] on icon "dropdown trigger" at bounding box center [775, 162] width 8 height 5
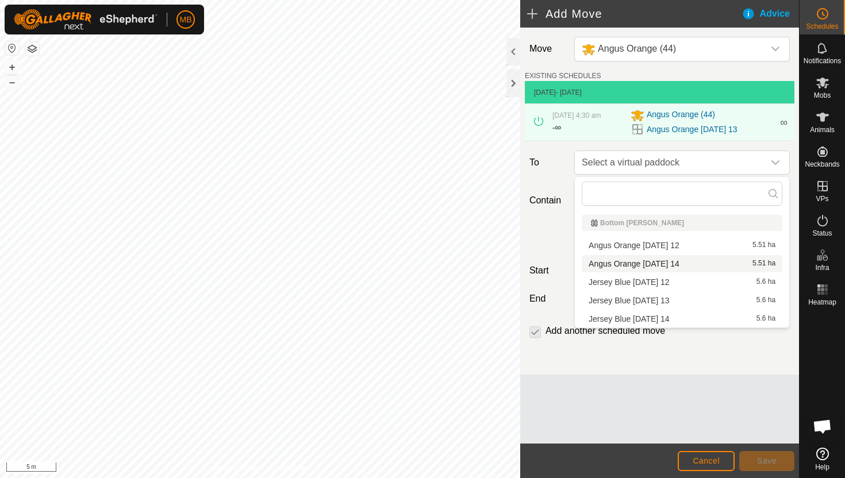
click at [684, 263] on li "Angus Orange Sunday 14 5.51 ha" at bounding box center [682, 263] width 201 height 17
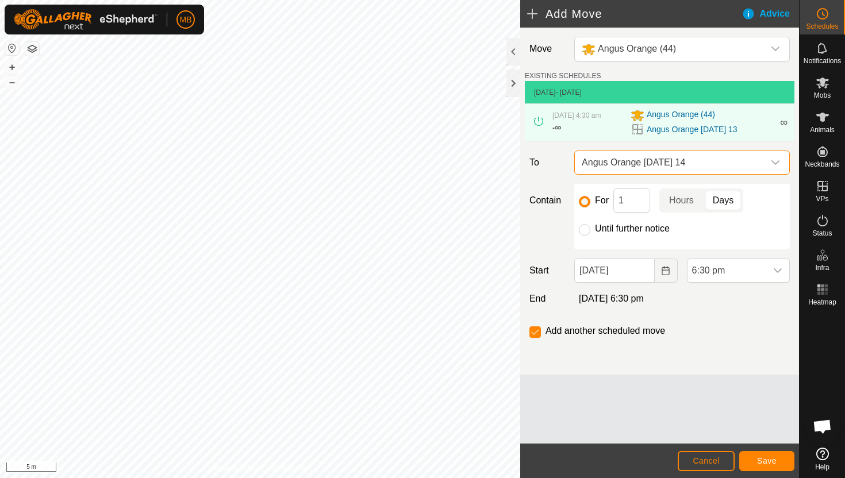
click at [632, 229] on label "Until further notice" at bounding box center [632, 228] width 75 height 9
click at [590, 229] on input "Until further notice" at bounding box center [584, 229] width 11 height 11
radio input "true"
checkbox input "false"
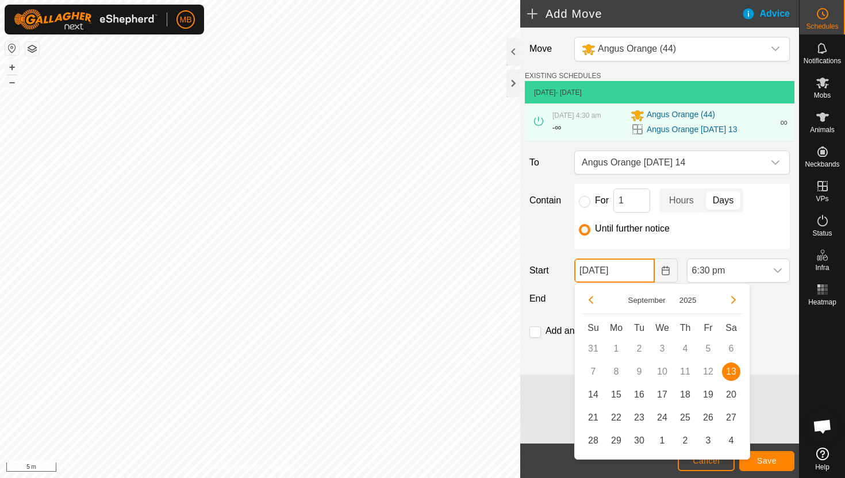
click at [644, 270] on input "13 Sep, 2025" at bounding box center [614, 271] width 80 height 24
click at [594, 398] on span "14" at bounding box center [593, 395] width 18 height 18
type input "14 Sep, 2025"
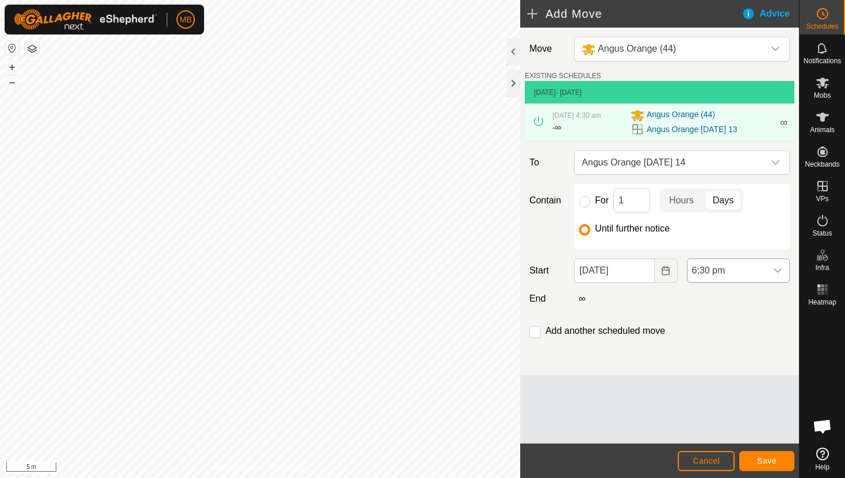
click at [756, 267] on span "6:30 pm" at bounding box center [726, 270] width 79 height 23
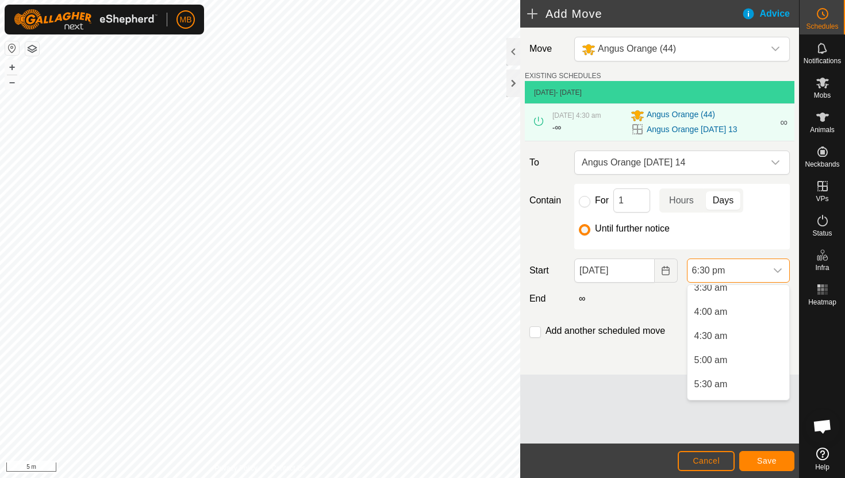
scroll to position [177, 0]
click at [736, 335] on li "4:30 am" at bounding box center [738, 336] width 102 height 23
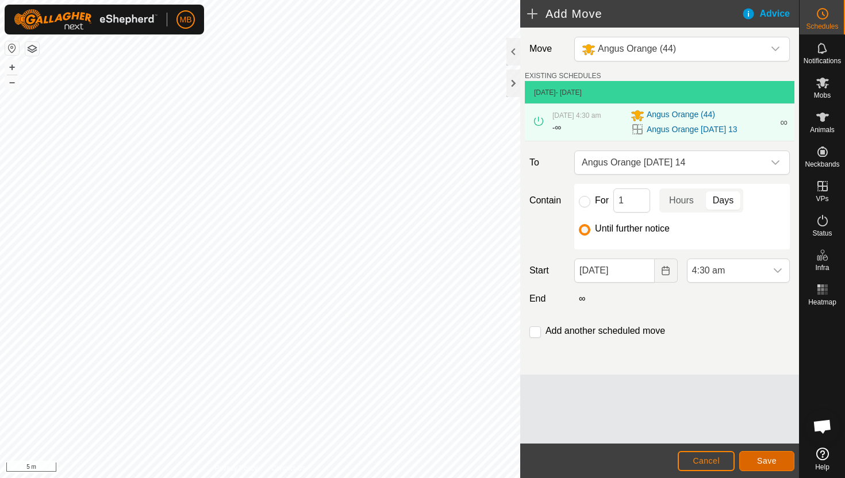
click at [769, 457] on span "Save" at bounding box center [767, 460] width 20 height 9
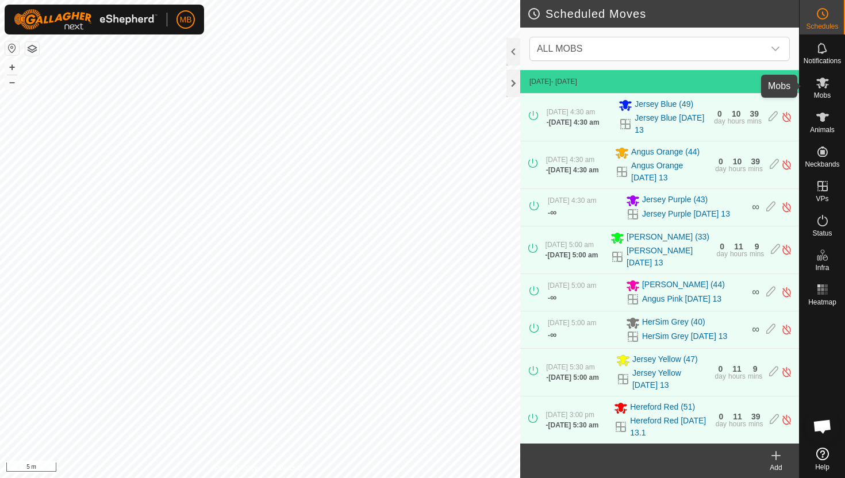
click at [825, 85] on icon at bounding box center [822, 83] width 14 height 14
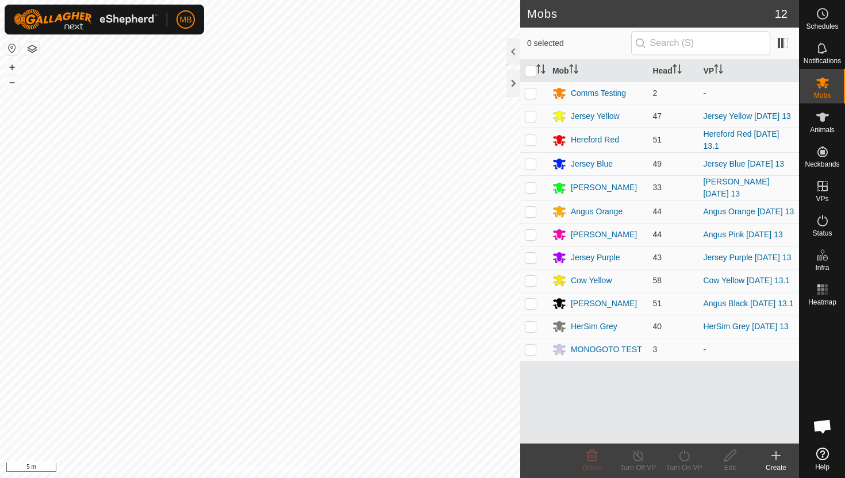
click at [530, 237] on p-checkbox at bounding box center [530, 234] width 11 height 9
checkbox input "true"
click at [683, 456] on icon at bounding box center [684, 456] width 14 height 14
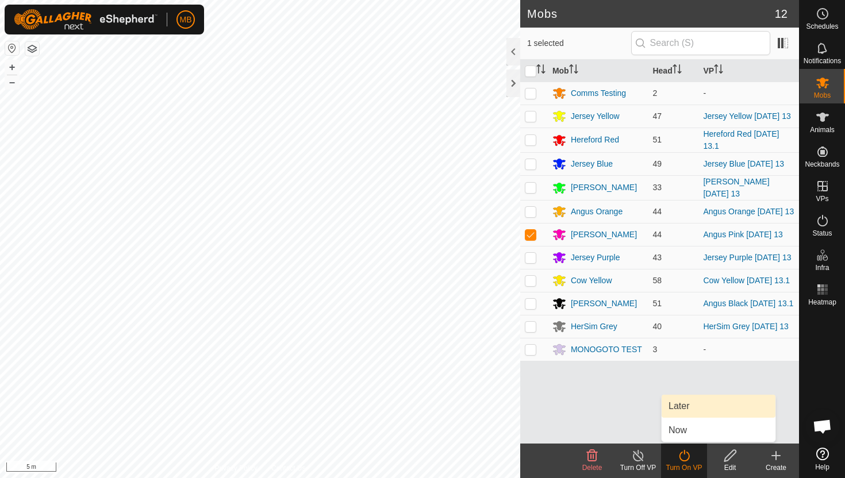
click at [692, 405] on link "Later" at bounding box center [718, 406] width 114 height 23
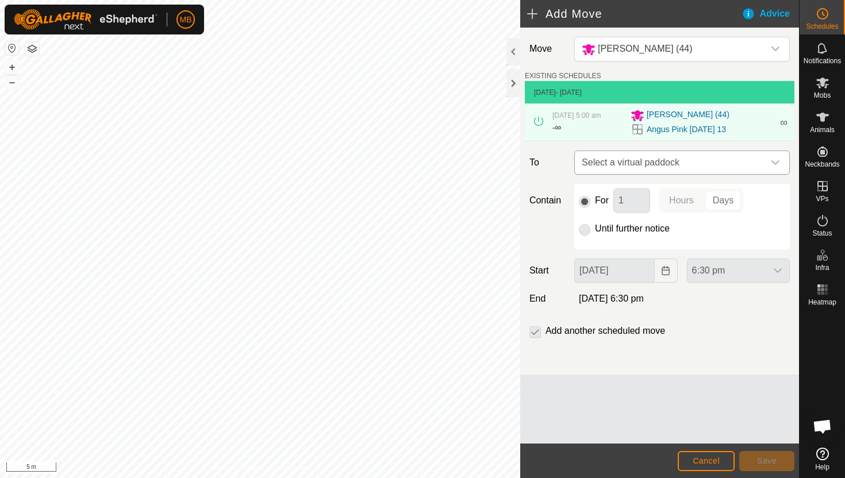
click at [768, 164] on div "dropdown trigger" at bounding box center [775, 162] width 23 height 23
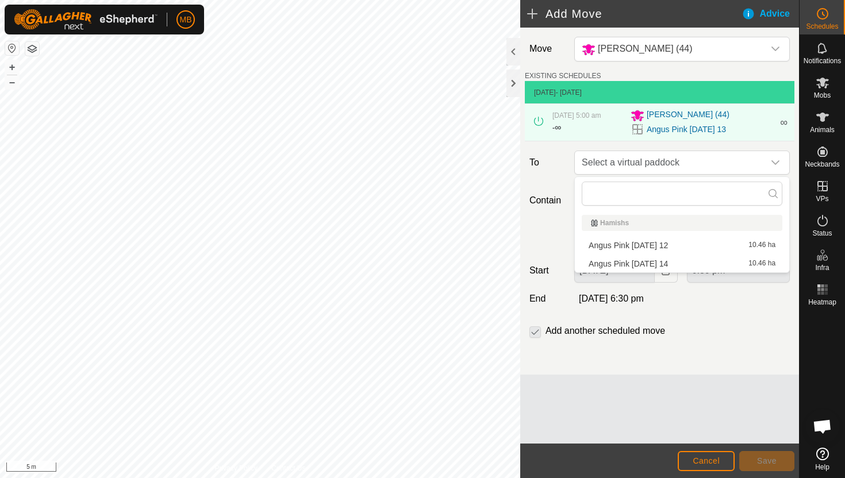
click at [651, 266] on li "Angus Pink Sunday 14 10.46 ha" at bounding box center [682, 263] width 201 height 17
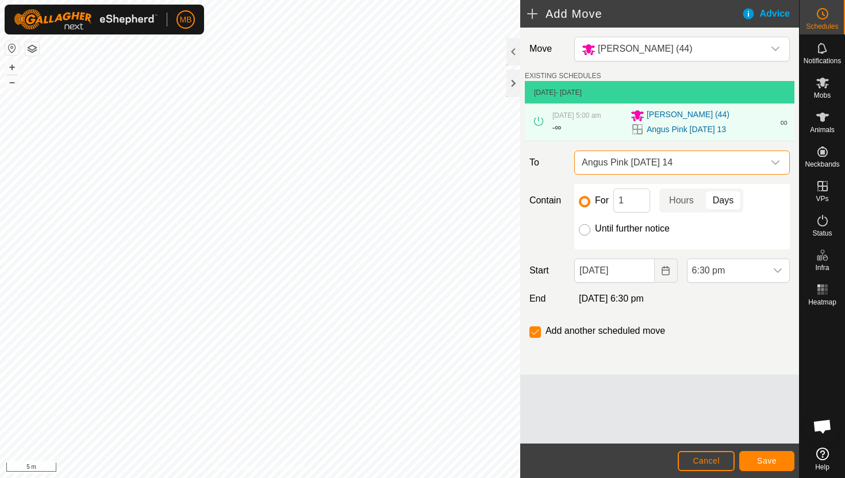
click at [588, 230] on input "Until further notice" at bounding box center [584, 229] width 11 height 11
radio input "true"
checkbox input "false"
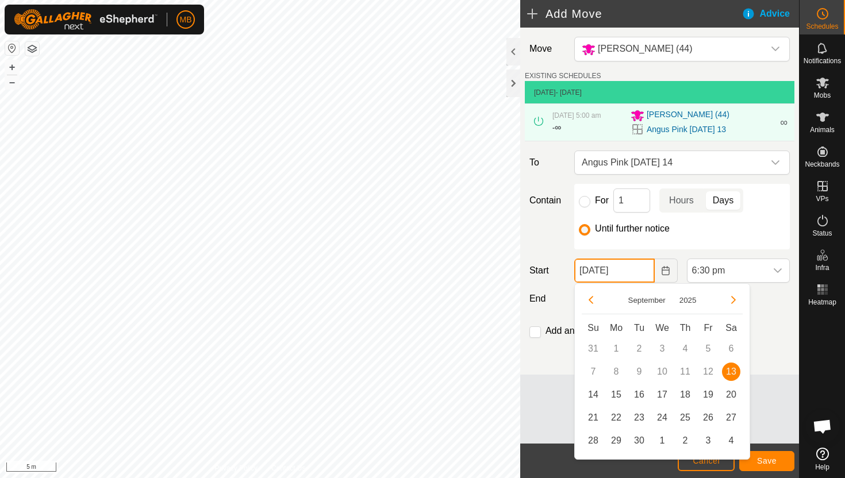
click at [640, 270] on input "13 Sep, 2025" at bounding box center [614, 271] width 80 height 24
click at [592, 390] on span "14" at bounding box center [593, 395] width 18 height 18
type input "14 Sep, 2025"
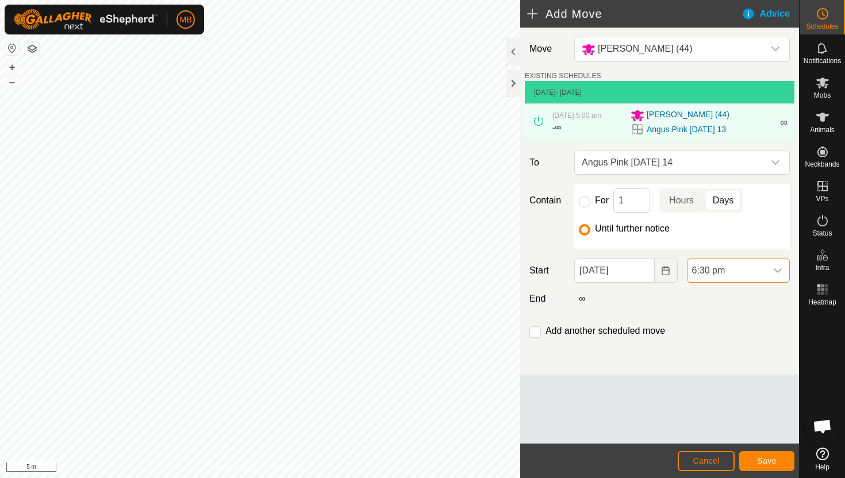
click at [743, 272] on span "6:30 pm" at bounding box center [726, 270] width 79 height 23
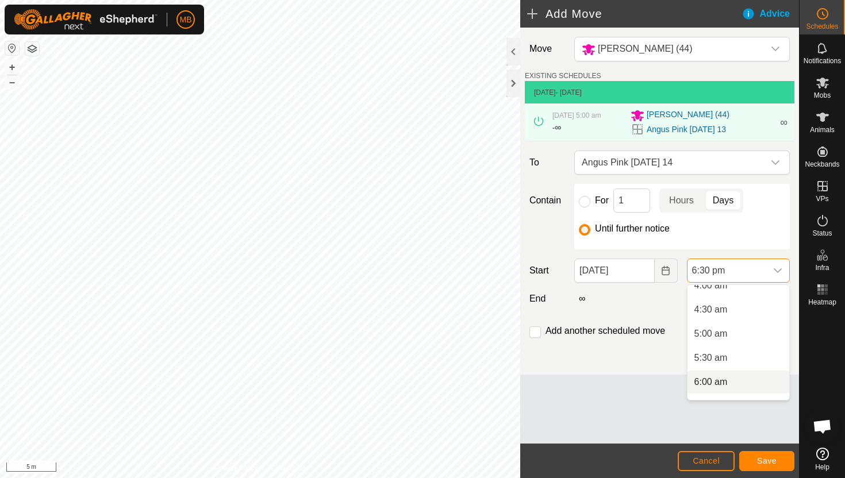
scroll to position [203, 0]
click at [745, 333] on li "5:00 am" at bounding box center [738, 334] width 102 height 23
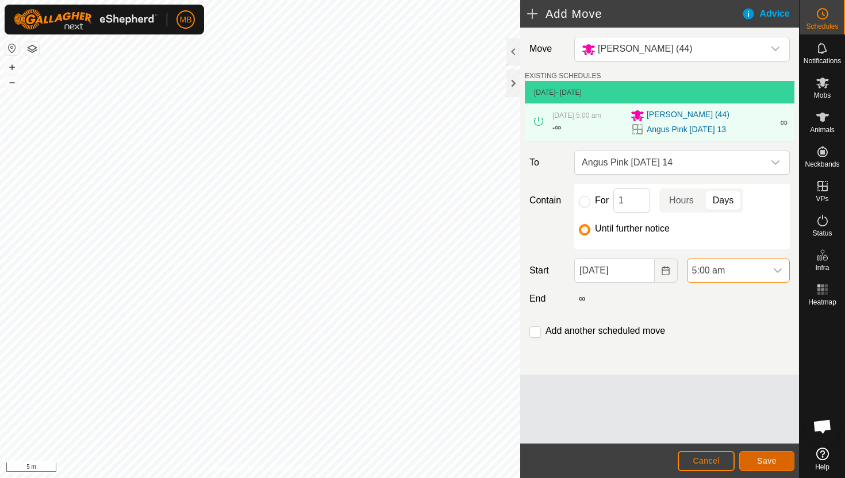
click at [771, 459] on span "Save" at bounding box center [767, 460] width 20 height 9
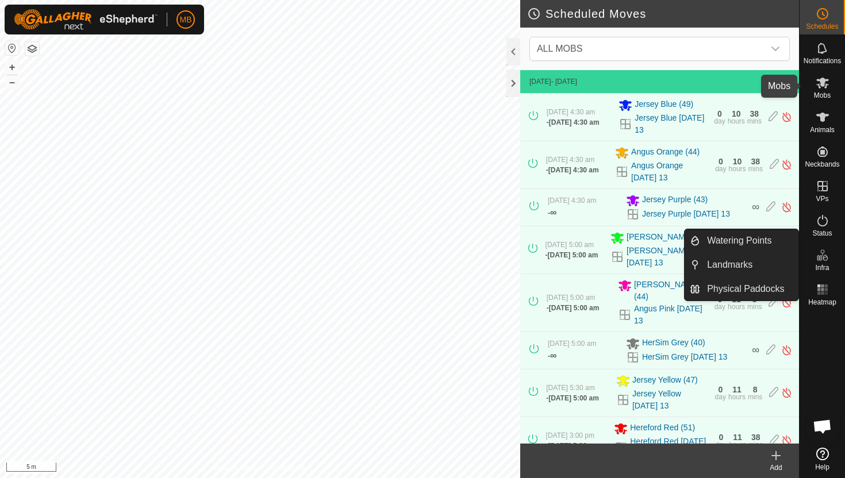
click at [826, 92] on span "Mobs" at bounding box center [822, 95] width 17 height 7
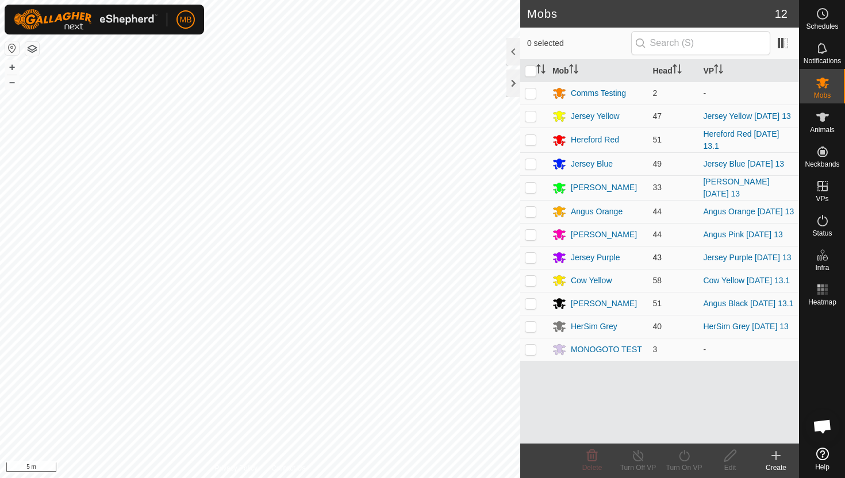
click at [532, 262] on p-checkbox at bounding box center [530, 257] width 11 height 9
checkbox input "true"
click at [683, 457] on icon at bounding box center [684, 456] width 14 height 14
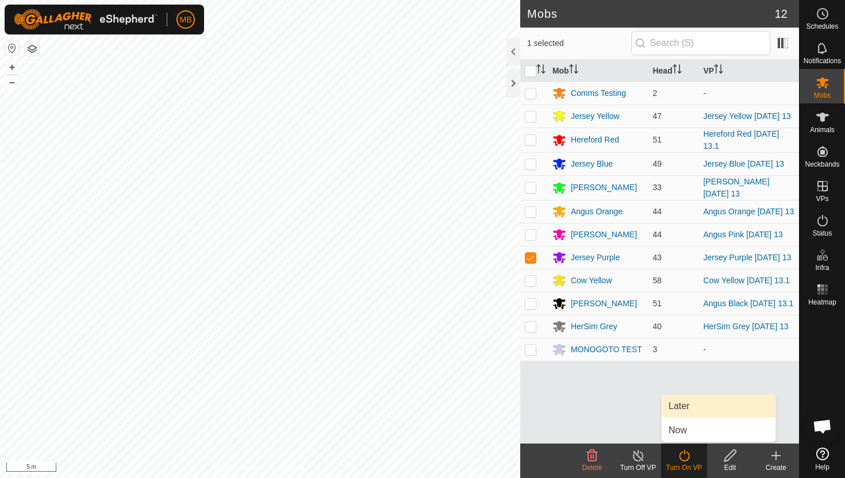
click at [683, 407] on link "Later" at bounding box center [718, 406] width 114 height 23
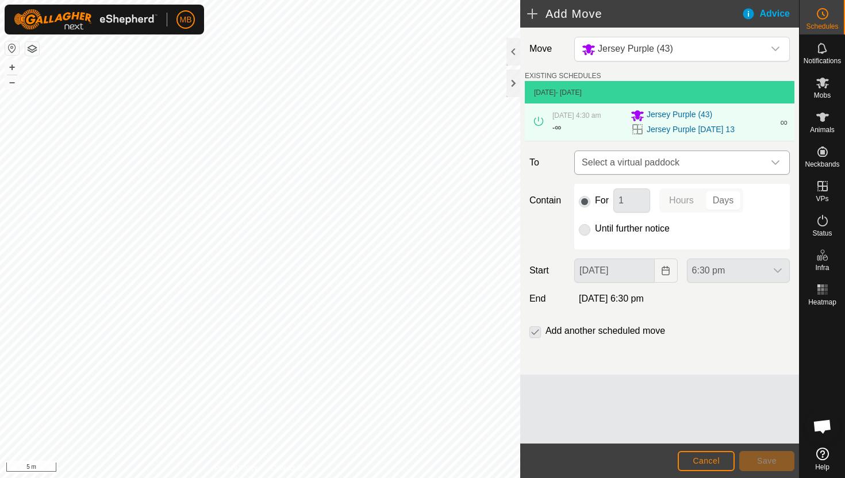
click at [765, 164] on div "dropdown trigger" at bounding box center [775, 162] width 23 height 23
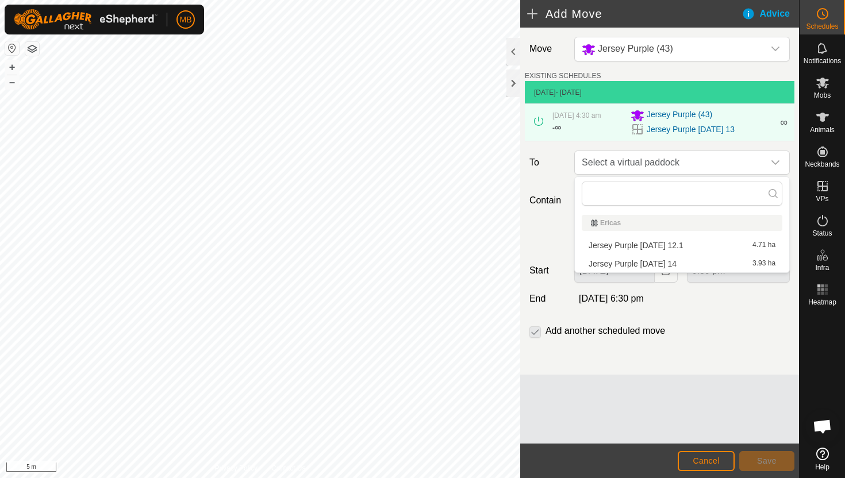
click at [664, 264] on li "Jersey Purple Sunday 14 3.93 ha" at bounding box center [682, 263] width 201 height 17
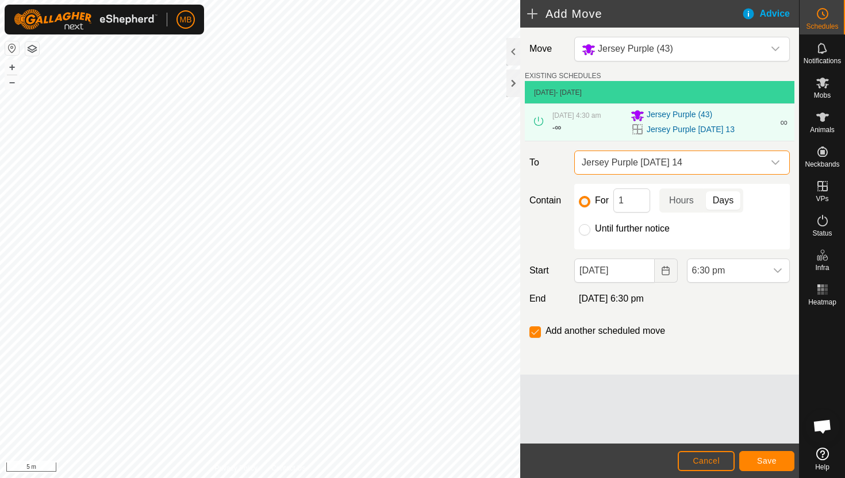
click at [601, 226] on label "Until further notice" at bounding box center [632, 228] width 75 height 9
click at [590, 226] on input "Until further notice" at bounding box center [584, 229] width 11 height 11
radio input "true"
checkbox input "false"
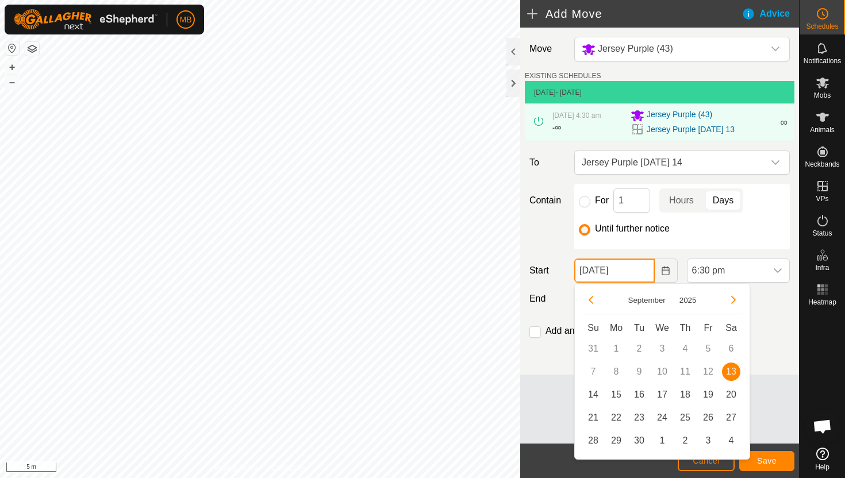
click at [644, 266] on input "13 Sep, 2025" at bounding box center [614, 271] width 80 height 24
click at [592, 391] on span "14" at bounding box center [593, 395] width 18 height 18
type input "14 Sep, 2025"
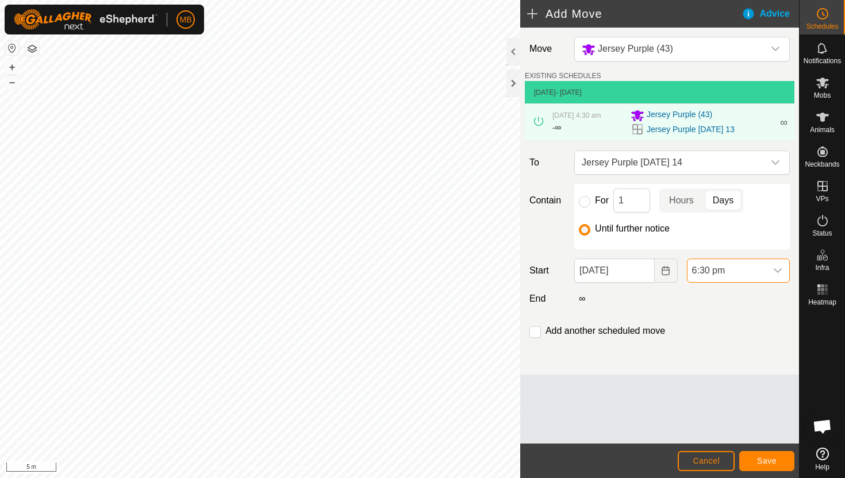
click at [746, 268] on span "6:30 pm" at bounding box center [726, 270] width 79 height 23
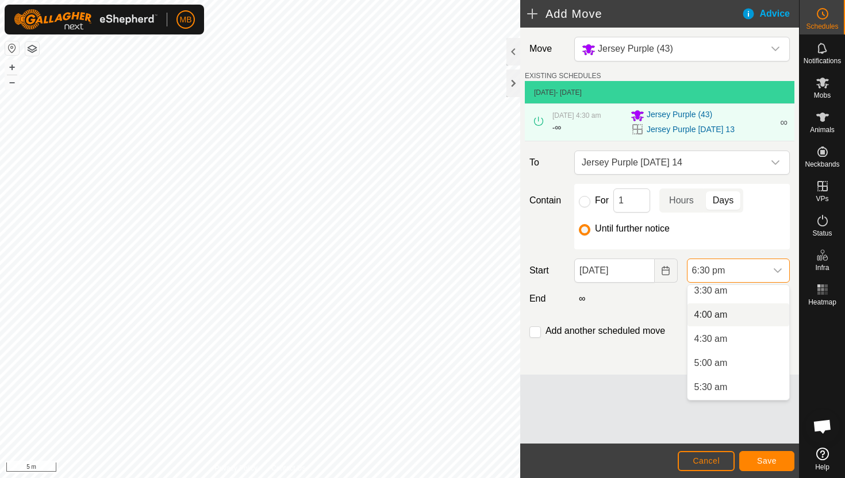
scroll to position [175, 0]
click at [738, 335] on li "4:30 am" at bounding box center [738, 338] width 102 height 23
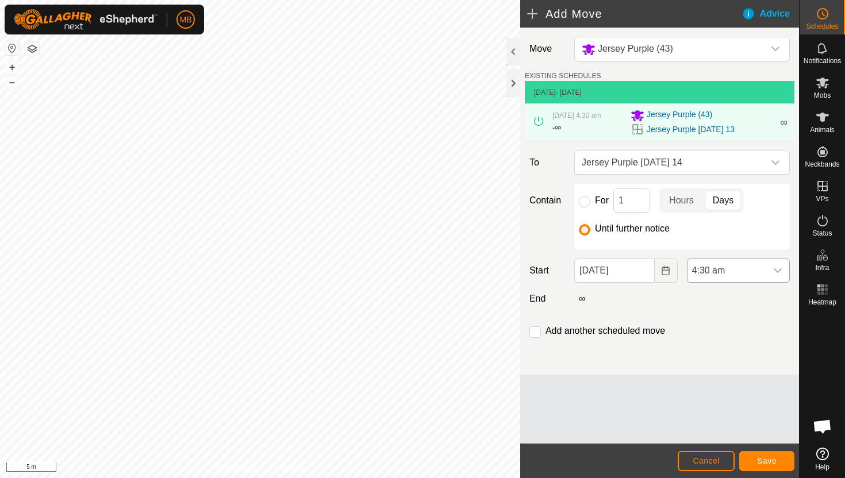
click at [776, 267] on icon "dropdown trigger" at bounding box center [777, 270] width 9 height 9
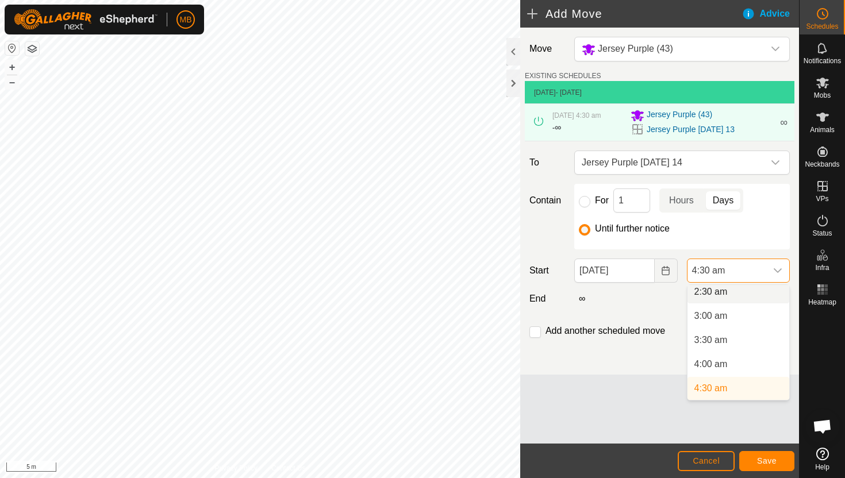
scroll to position [121, 0]
click at [727, 369] on li "4:00 am" at bounding box center [738, 368] width 102 height 23
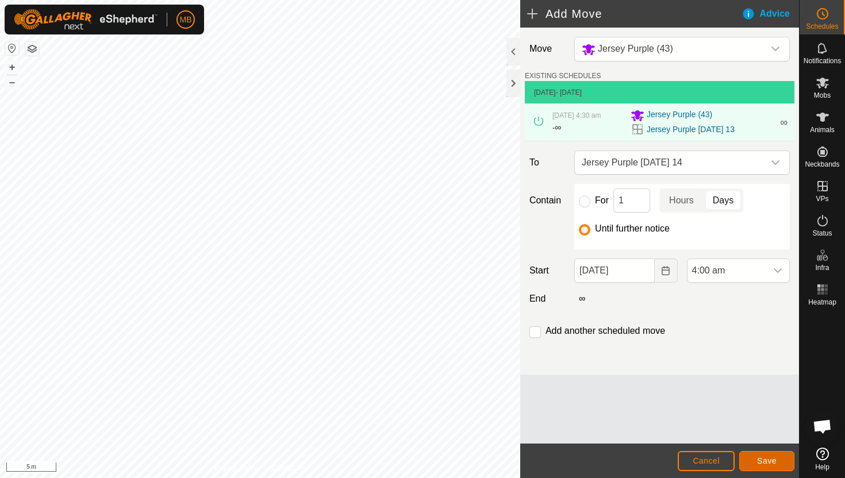
click at [774, 463] on span "Save" at bounding box center [767, 460] width 20 height 9
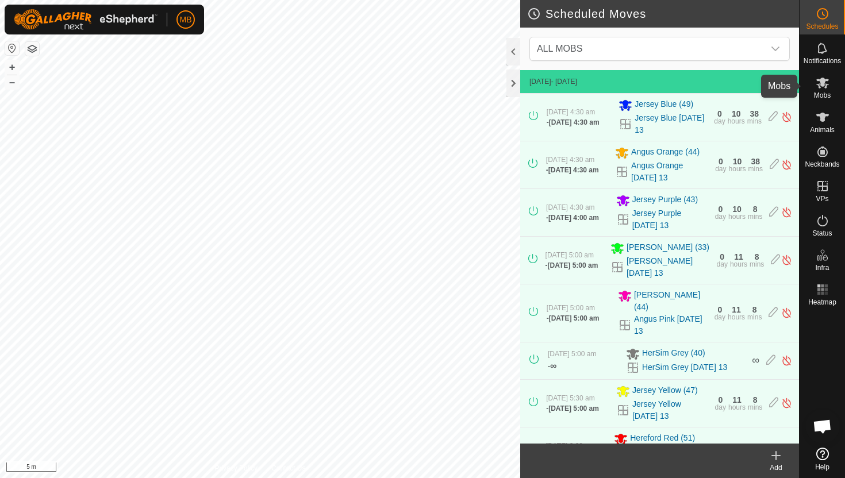
click at [820, 90] on es-mob-svg-icon at bounding box center [822, 83] width 21 height 18
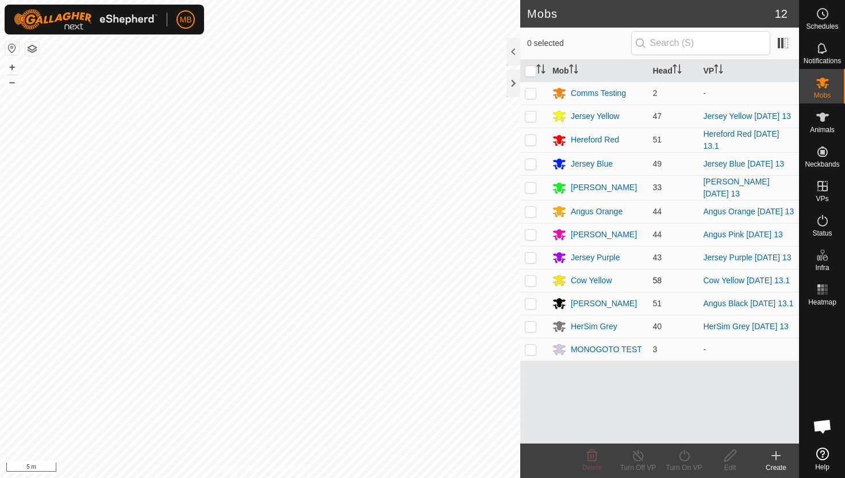
click at [529, 285] on p-checkbox at bounding box center [530, 280] width 11 height 9
checkbox input "true"
click at [684, 456] on icon at bounding box center [684, 456] width 14 height 14
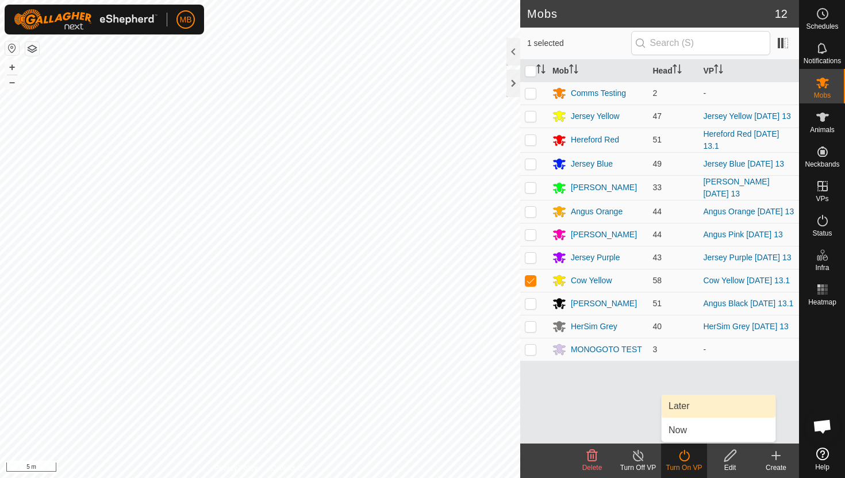
click at [682, 409] on link "Later" at bounding box center [718, 406] width 114 height 23
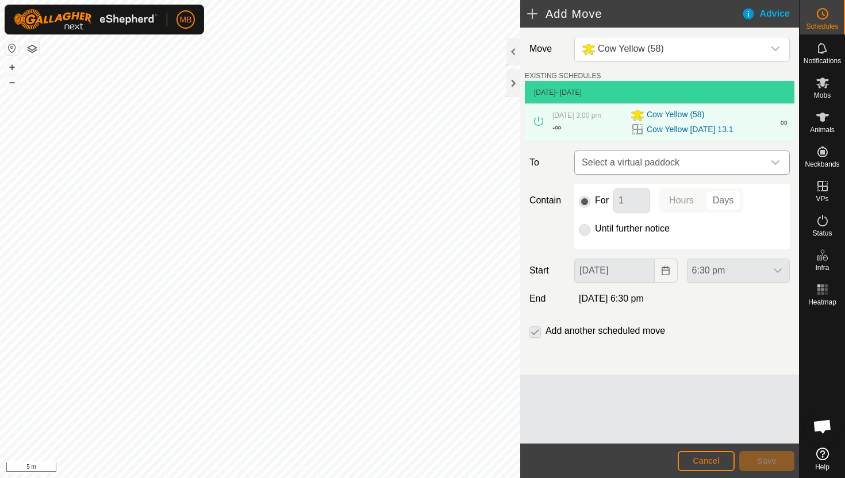
click at [776, 167] on icon "dropdown trigger" at bounding box center [775, 162] width 9 height 9
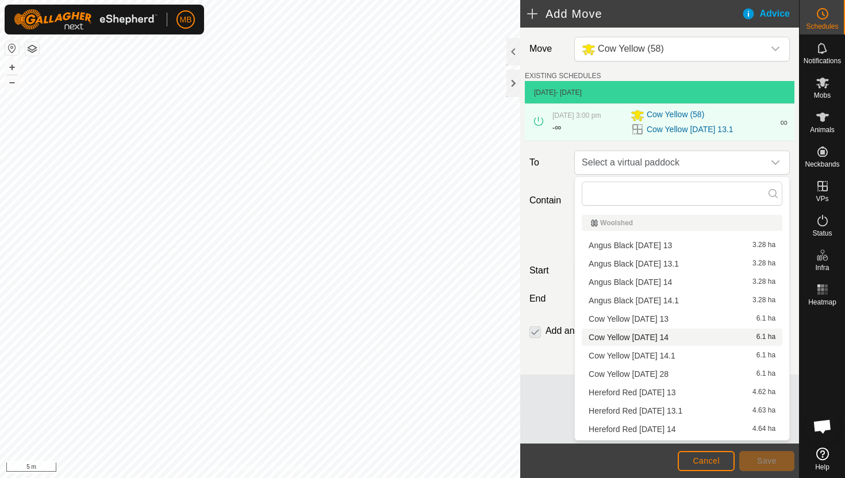
click at [671, 337] on li "Cow Yellow Sunday 14 6.1 ha" at bounding box center [682, 337] width 201 height 17
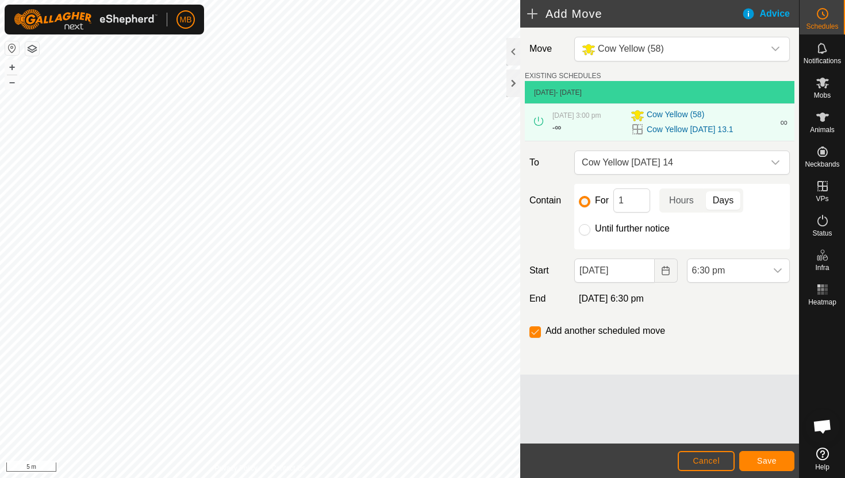
click at [611, 229] on label "Until further notice" at bounding box center [632, 228] width 75 height 9
click at [590, 229] on input "Until further notice" at bounding box center [584, 229] width 11 height 11
radio input "true"
checkbox input "false"
click at [641, 271] on input "13 Sep, 2025" at bounding box center [614, 271] width 80 height 24
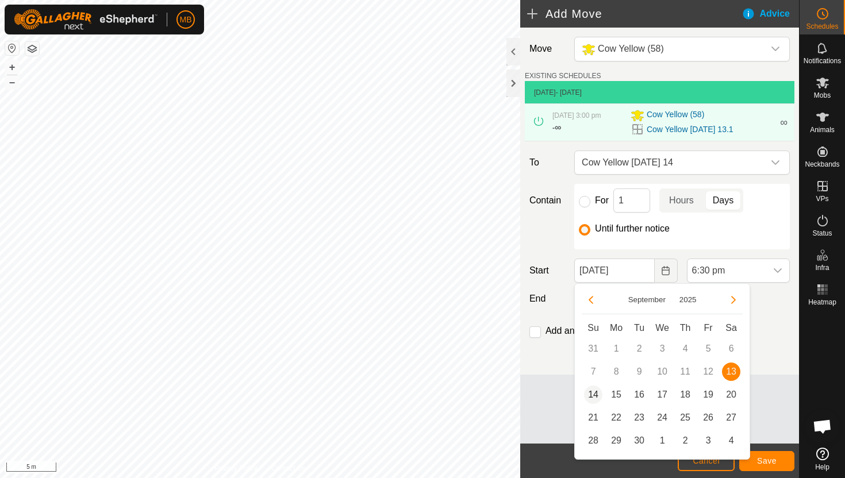
click at [598, 394] on span "14" at bounding box center [593, 395] width 18 height 18
type input "14 Sep, 2025"
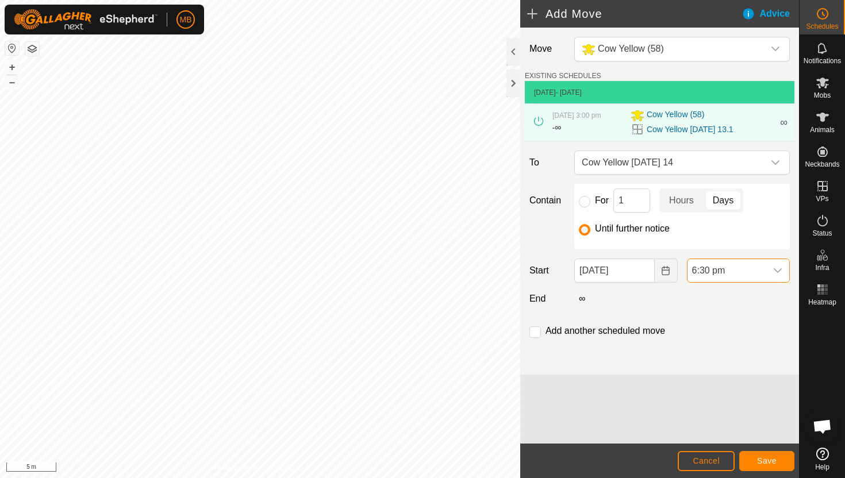
click at [760, 272] on span "6:30 pm" at bounding box center [726, 270] width 79 height 23
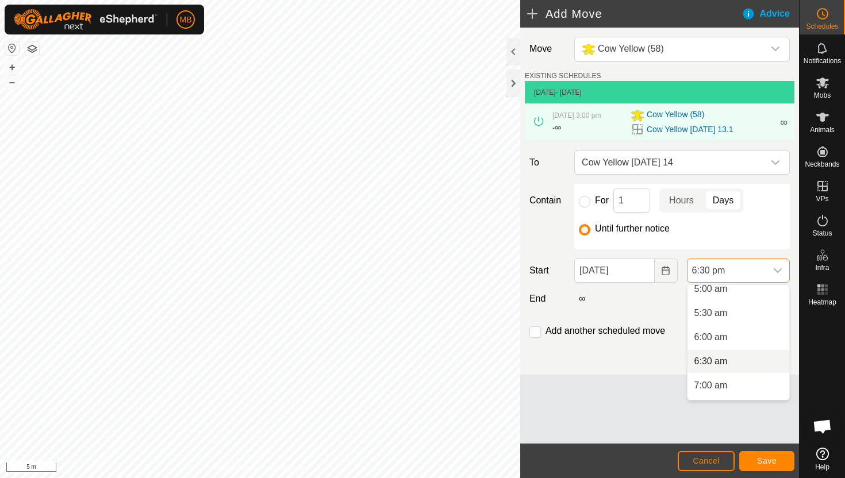
scroll to position [239, 0]
click at [755, 321] on li "5:30 am" at bounding box center [738, 322] width 102 height 23
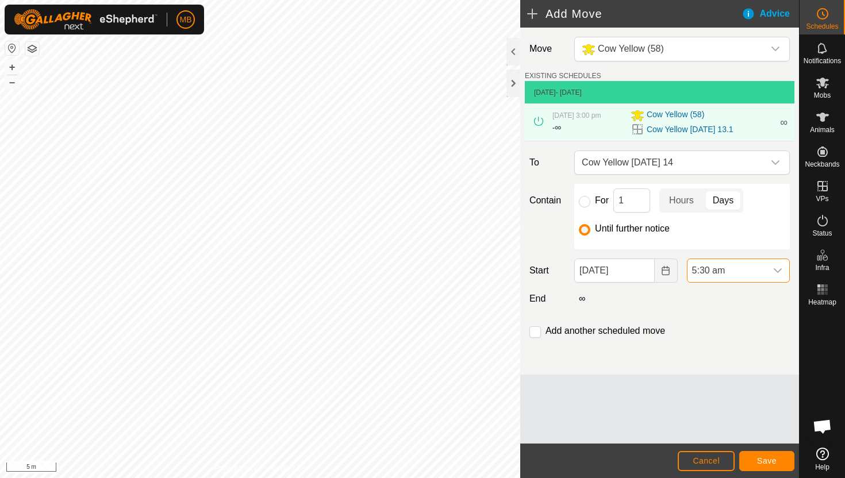
scroll to position [801, 0]
click at [534, 332] on input "checkbox" at bounding box center [534, 331] width 11 height 11
checkbox input "true"
click at [763, 459] on span "Save" at bounding box center [767, 460] width 20 height 9
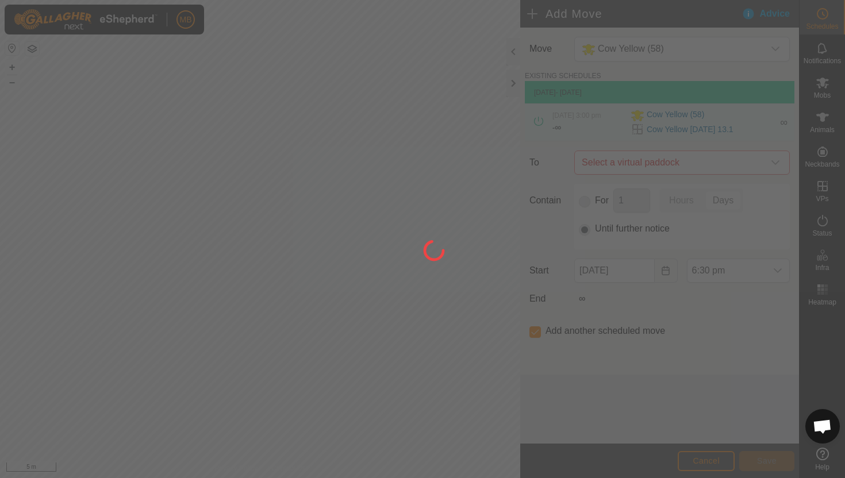
type input "14 Sep, 2025"
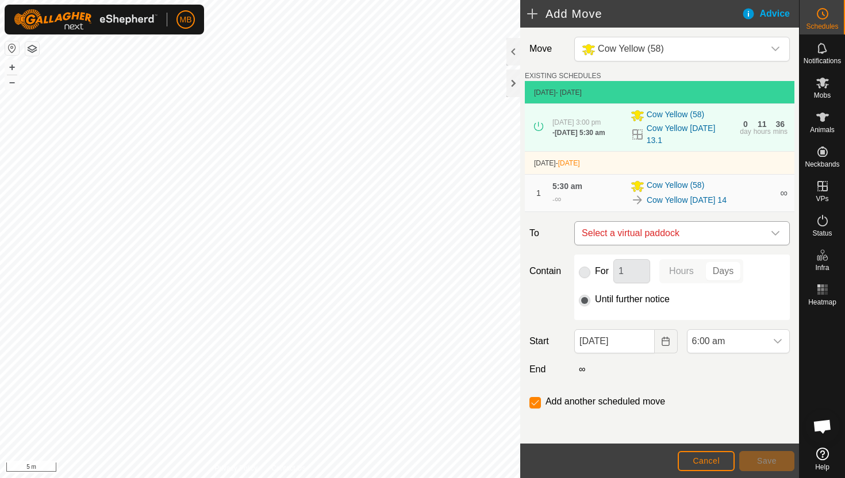
click at [771, 242] on div "dropdown trigger" at bounding box center [775, 233] width 23 height 23
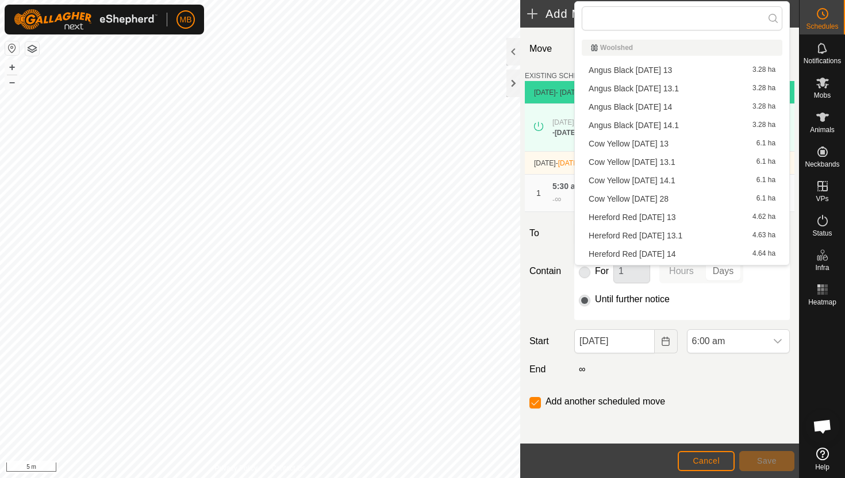
click at [684, 180] on li "Cow Yellow Sunday 14.1 6.1 ha" at bounding box center [682, 180] width 201 height 17
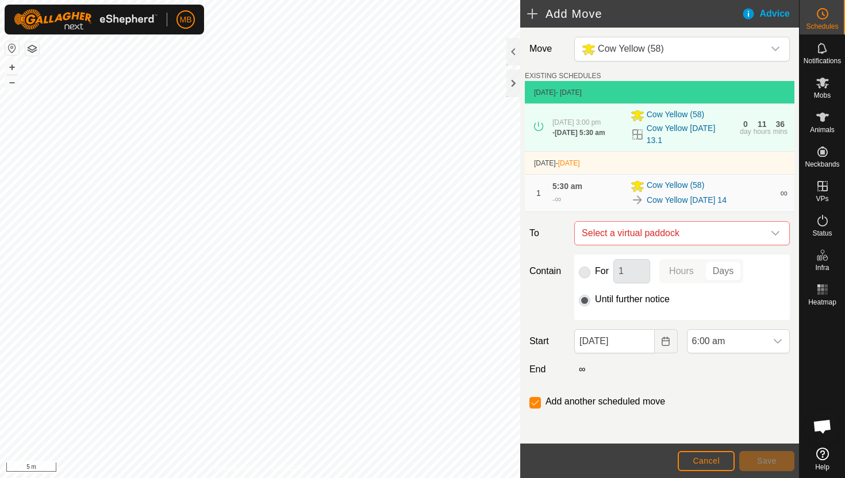
checkbox input "false"
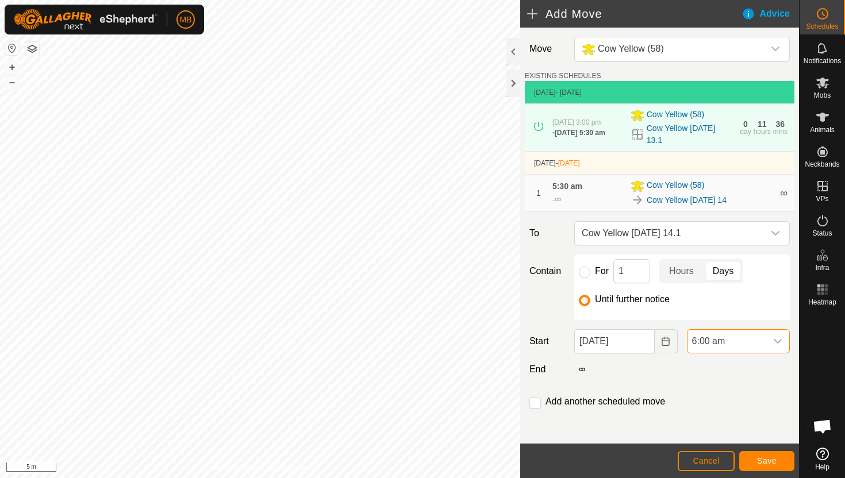
click at [745, 348] on span "6:00 am" at bounding box center [726, 341] width 79 height 23
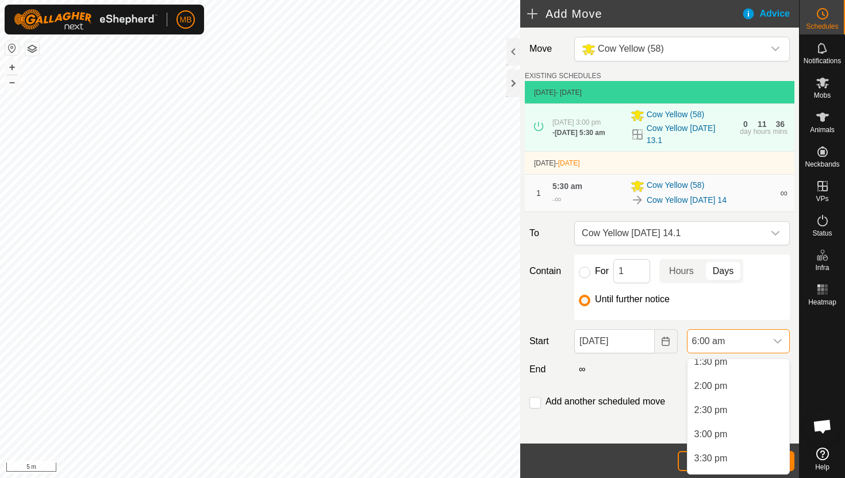
scroll to position [665, 0]
click at [745, 431] on li "3:00 pm" at bounding box center [738, 429] width 102 height 23
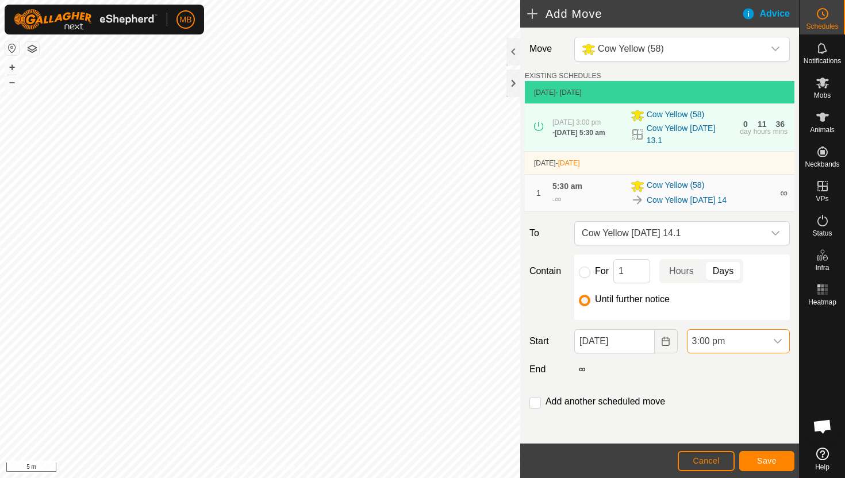
scroll to position [290, 0]
click at [772, 461] on span "Save" at bounding box center [767, 460] width 20 height 9
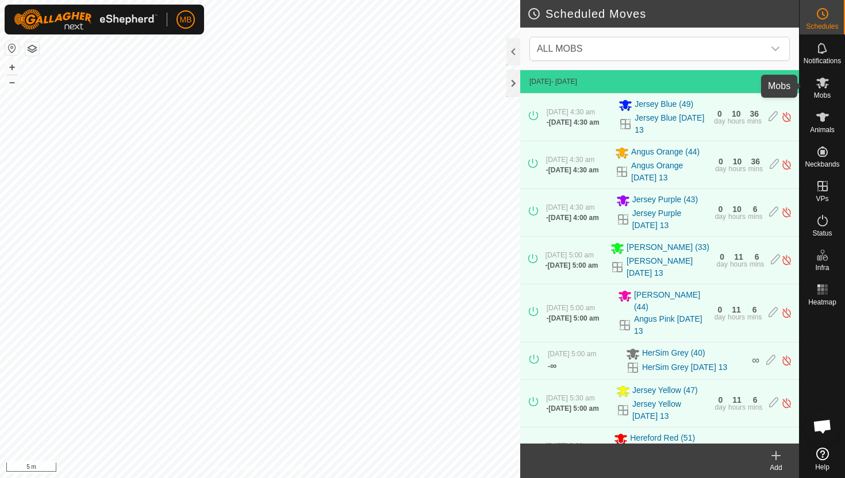
click at [821, 86] on icon at bounding box center [822, 83] width 13 height 11
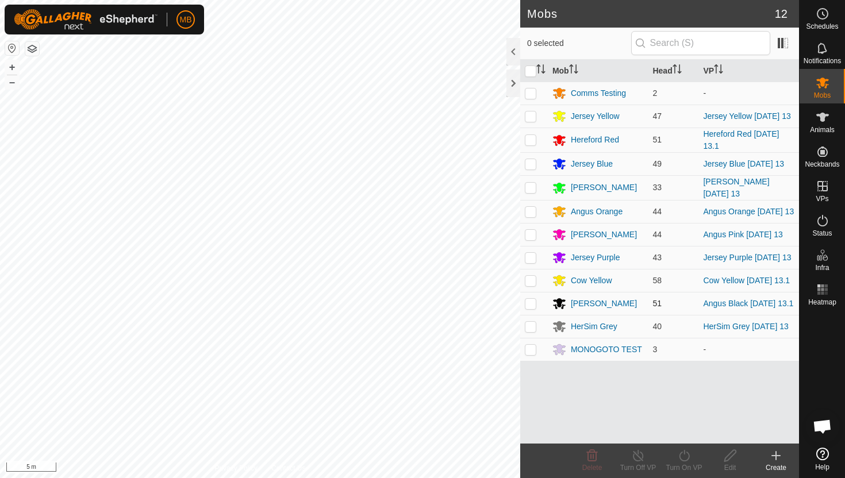
click at [529, 308] on p-checkbox at bounding box center [530, 303] width 11 height 9
checkbox input "true"
click at [686, 459] on icon at bounding box center [684, 456] width 14 height 14
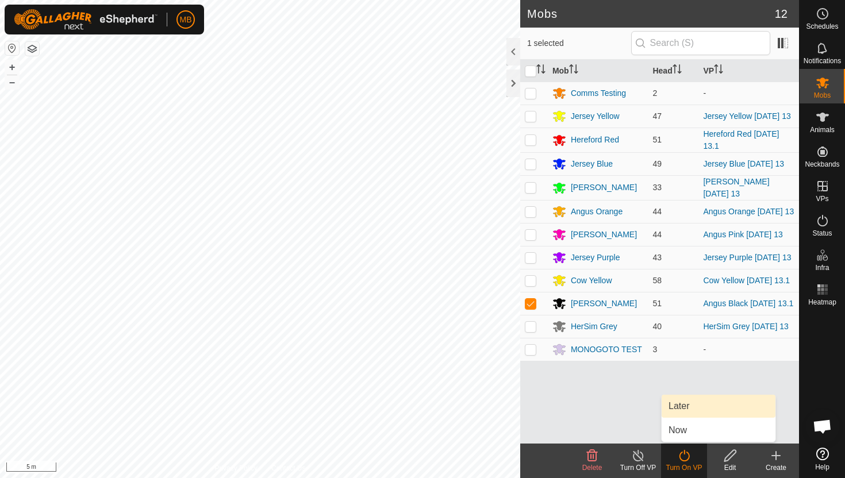
click at [688, 409] on link "Later" at bounding box center [718, 406] width 114 height 23
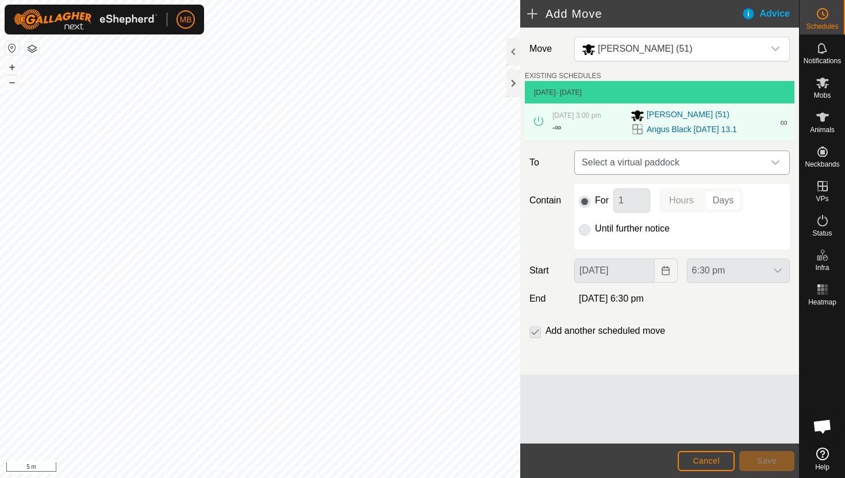
click at [778, 164] on icon "dropdown trigger" at bounding box center [775, 162] width 9 height 9
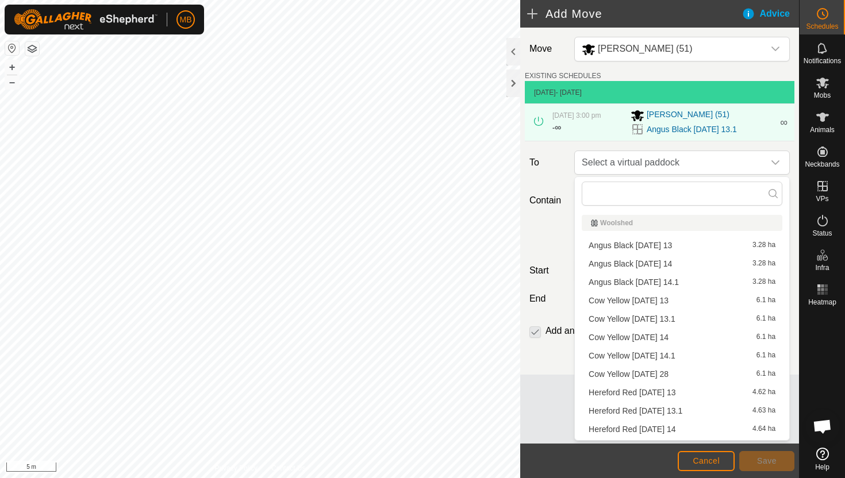
click at [681, 265] on li "Angus Black Sunday 14 3.28 ha" at bounding box center [682, 263] width 201 height 17
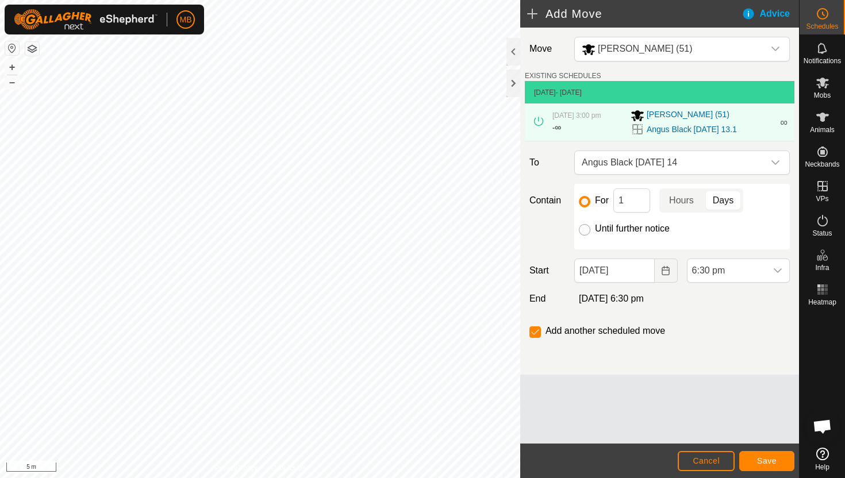
click at [582, 228] on input "Until further notice" at bounding box center [584, 229] width 11 height 11
radio input "true"
checkbox input "false"
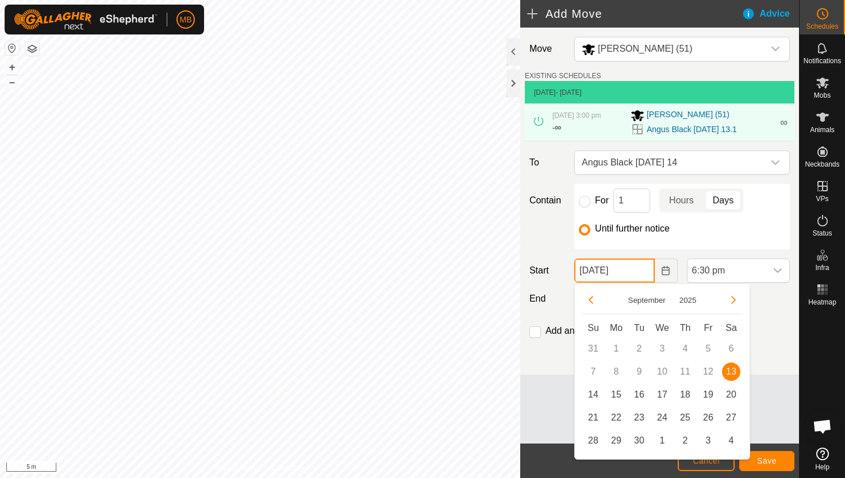
click at [637, 272] on input "13 Sep, 2025" at bounding box center [614, 271] width 80 height 24
click at [596, 390] on span "14" at bounding box center [593, 395] width 18 height 18
type input "14 Sep, 2025"
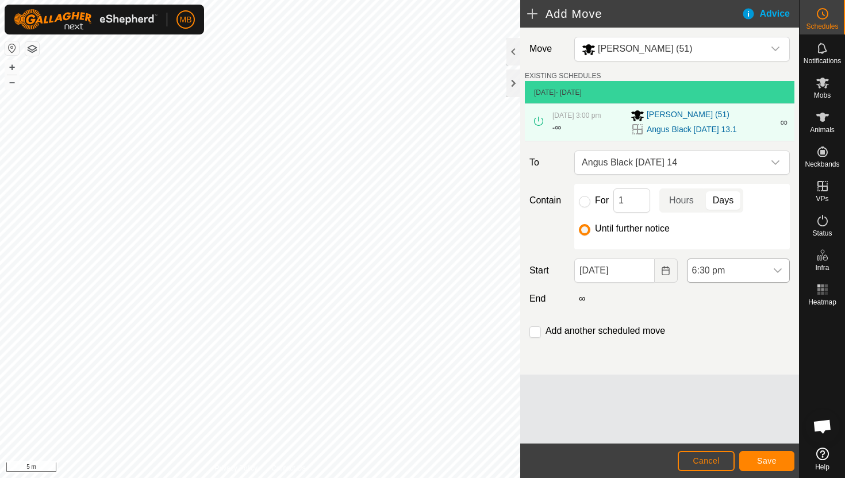
click at [740, 269] on span "6:30 pm" at bounding box center [726, 270] width 79 height 23
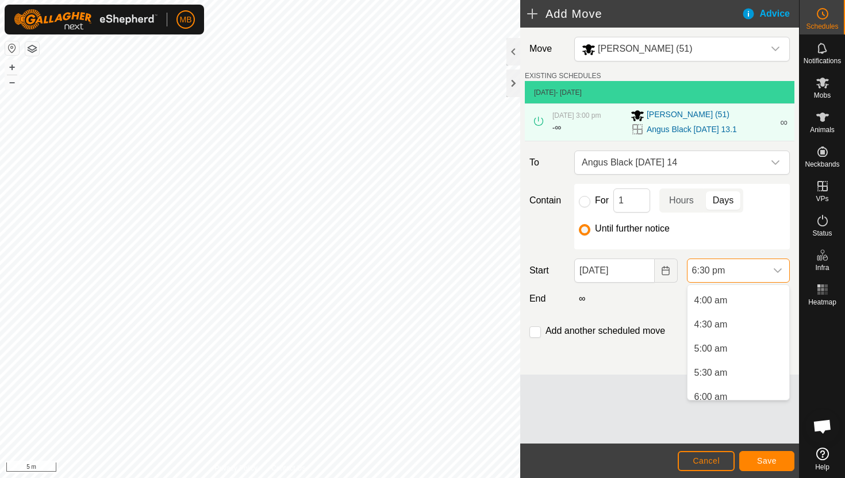
scroll to position [185, 0]
click at [737, 375] on li "5:30 am" at bounding box center [738, 376] width 102 height 23
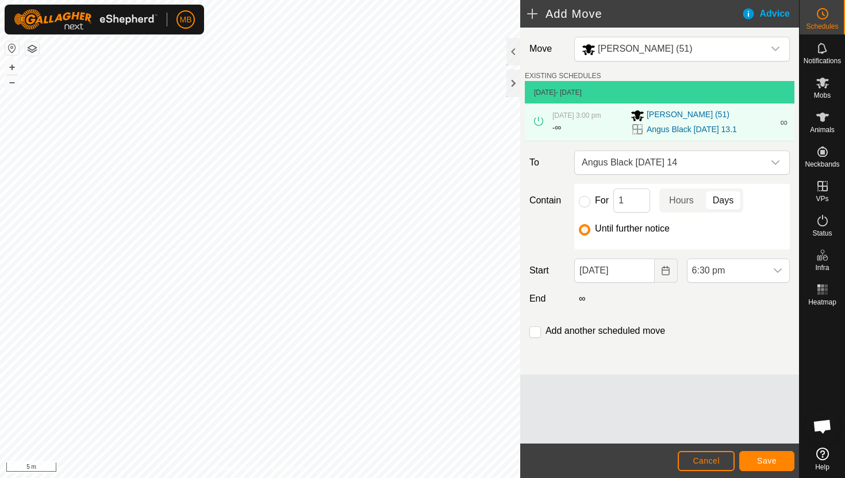
scroll to position [801, 0]
click at [533, 335] on input "checkbox" at bounding box center [534, 331] width 11 height 11
checkbox input "true"
click at [766, 460] on span "Save" at bounding box center [767, 460] width 20 height 9
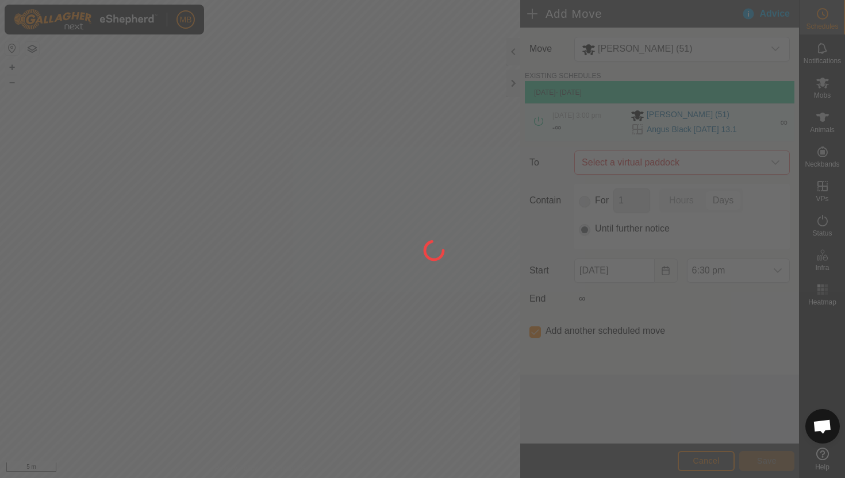
type input "14 Sep, 2025"
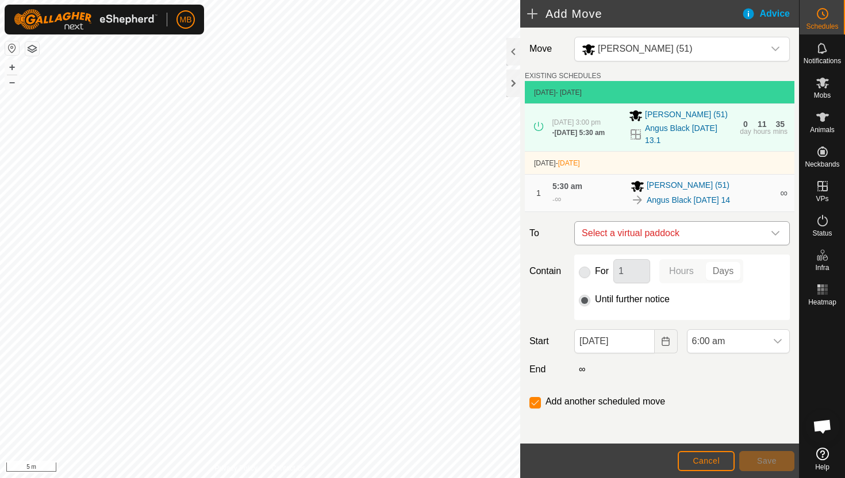
click at [774, 236] on icon "dropdown trigger" at bounding box center [775, 233] width 8 height 5
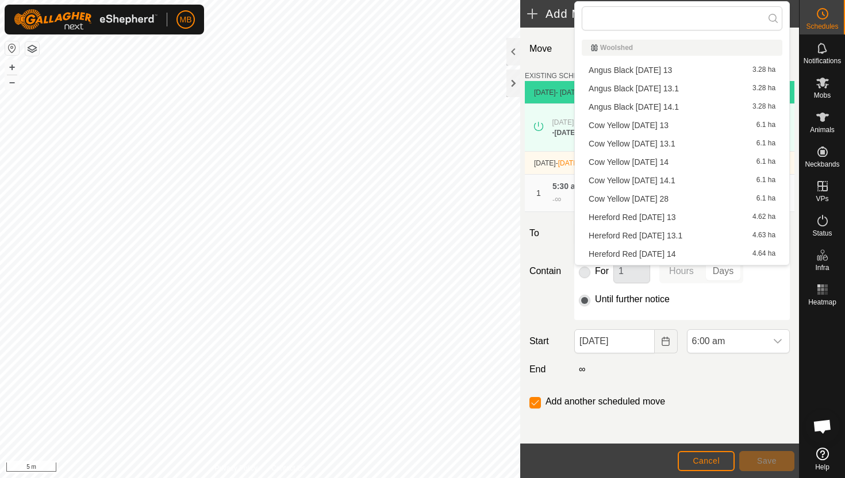
click at [683, 107] on li "Angus Black Sunday 14.1 3.28 ha" at bounding box center [682, 106] width 201 height 17
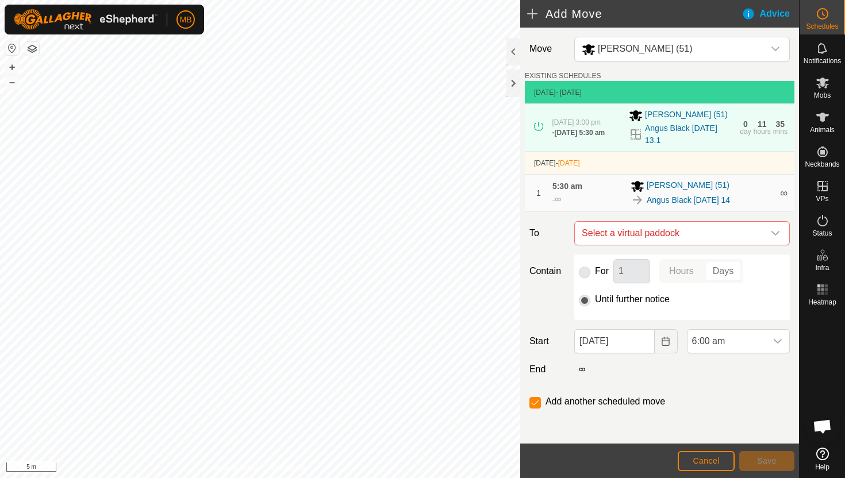
checkbox input "false"
click at [742, 348] on span "6:00 am" at bounding box center [726, 341] width 79 height 23
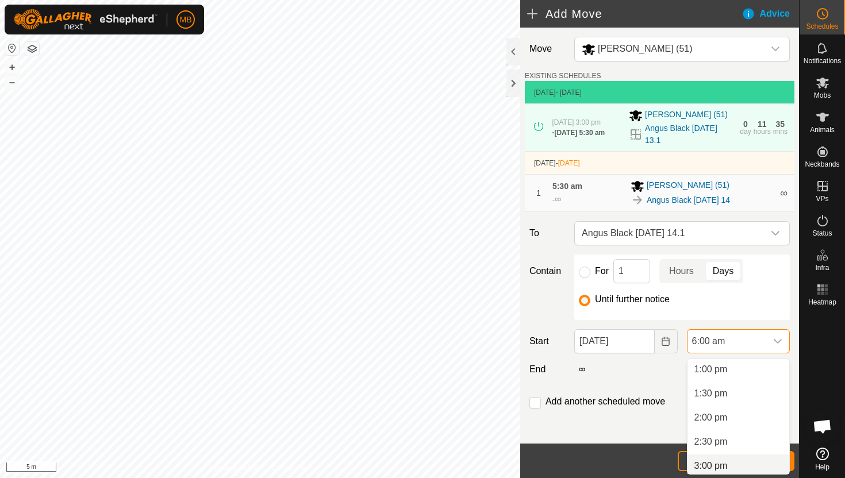
scroll to position [632, 0]
click at [732, 464] on li "3:00 pm" at bounding box center [738, 462] width 102 height 23
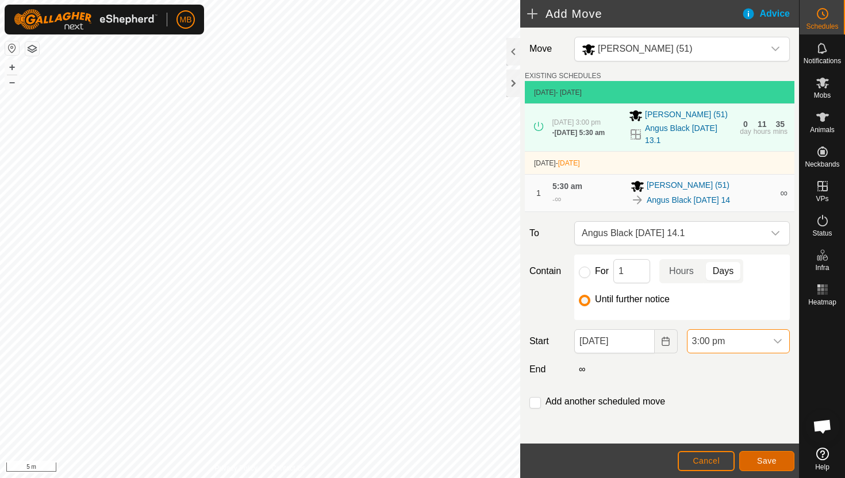
click at [768, 458] on span "Save" at bounding box center [767, 460] width 20 height 9
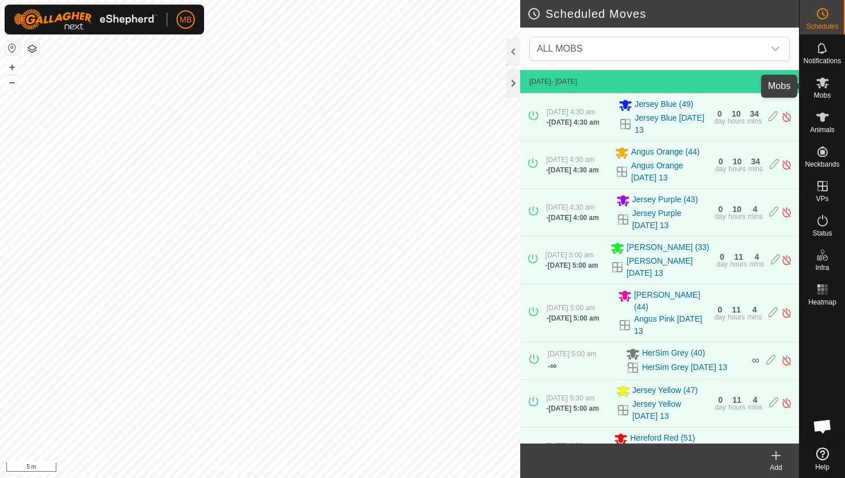
click at [822, 83] on icon at bounding box center [822, 83] width 13 height 11
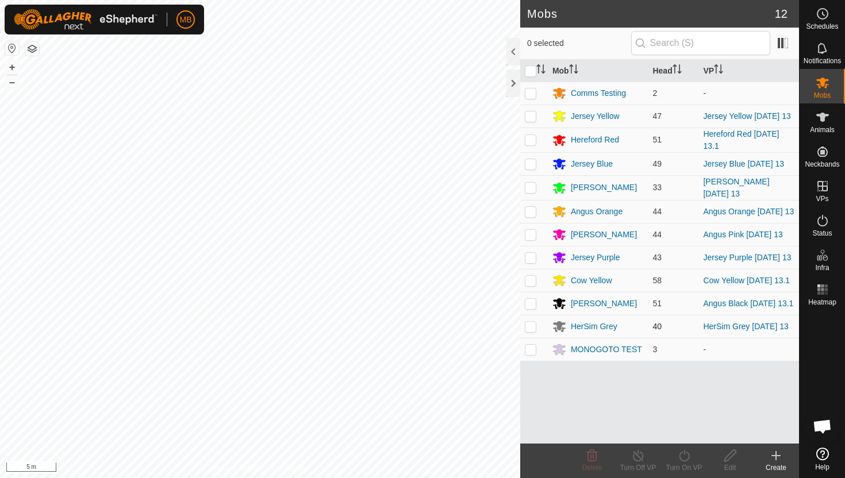
click at [530, 331] on p-checkbox at bounding box center [530, 326] width 11 height 9
checkbox input "true"
click at [685, 456] on icon at bounding box center [684, 456] width 14 height 14
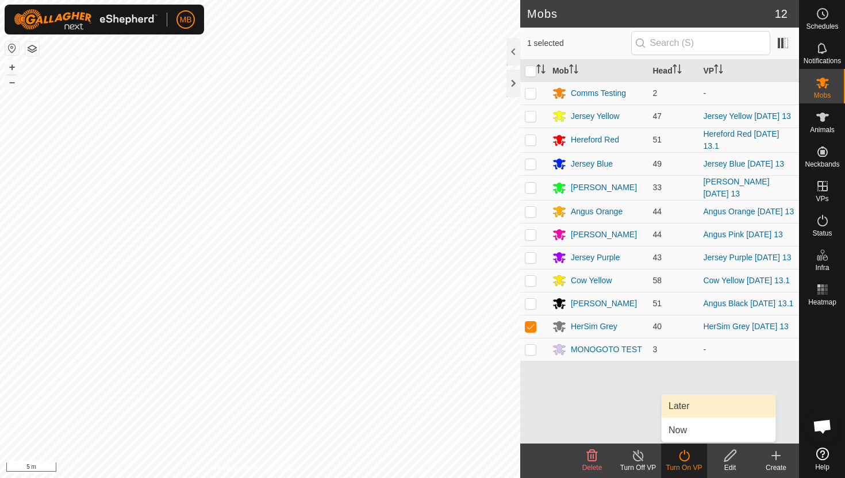
click at [688, 405] on link "Later" at bounding box center [718, 406] width 114 height 23
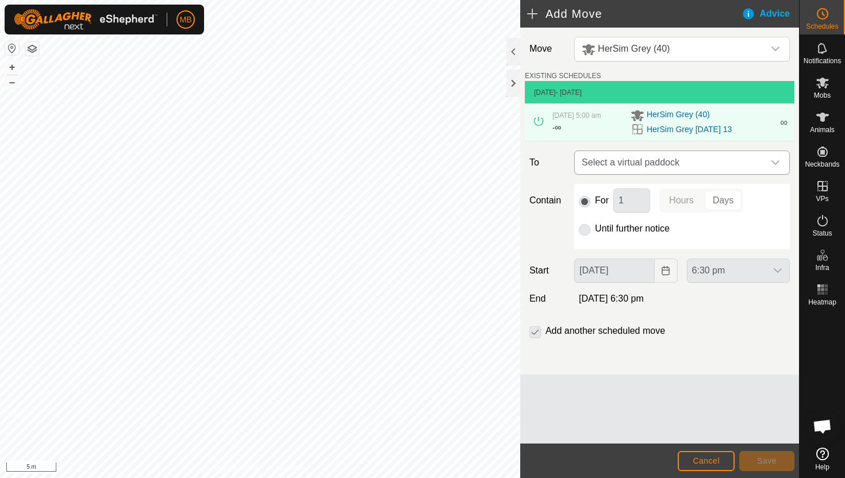
click at [769, 160] on div "dropdown trigger" at bounding box center [775, 162] width 23 height 23
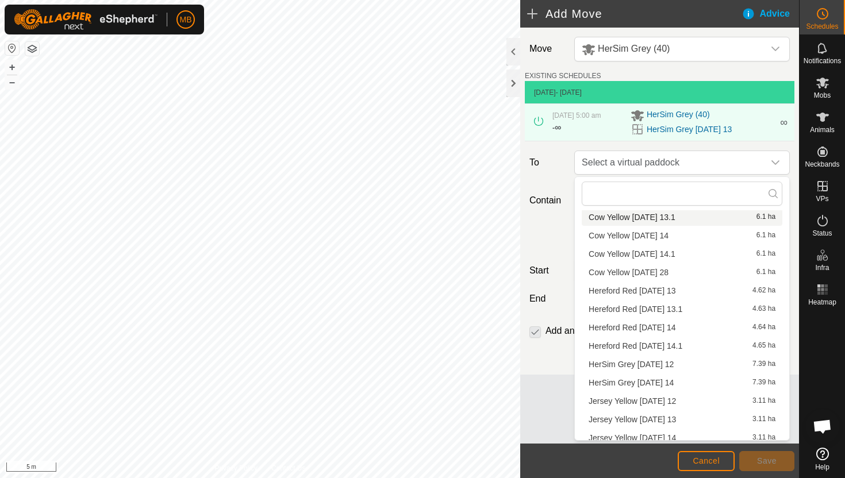
scroll to position [126, 0]
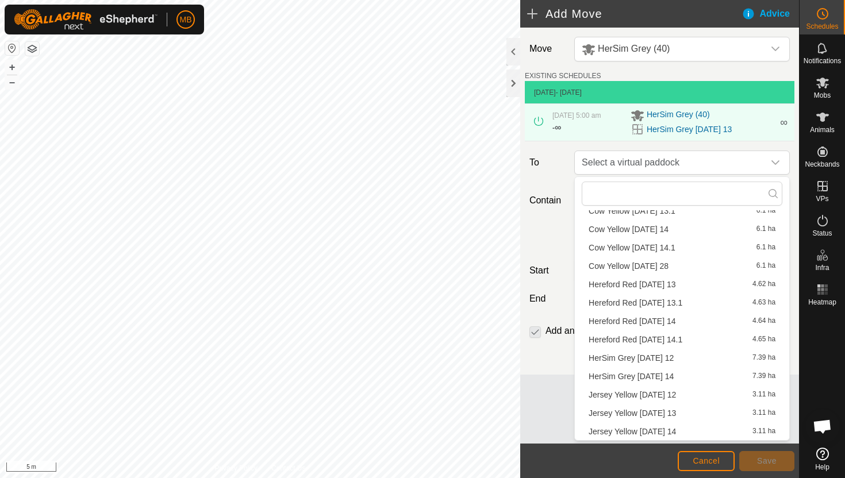
click at [676, 375] on li "HerSim Grey Sunday 14 7.39 ha" at bounding box center [682, 376] width 201 height 17
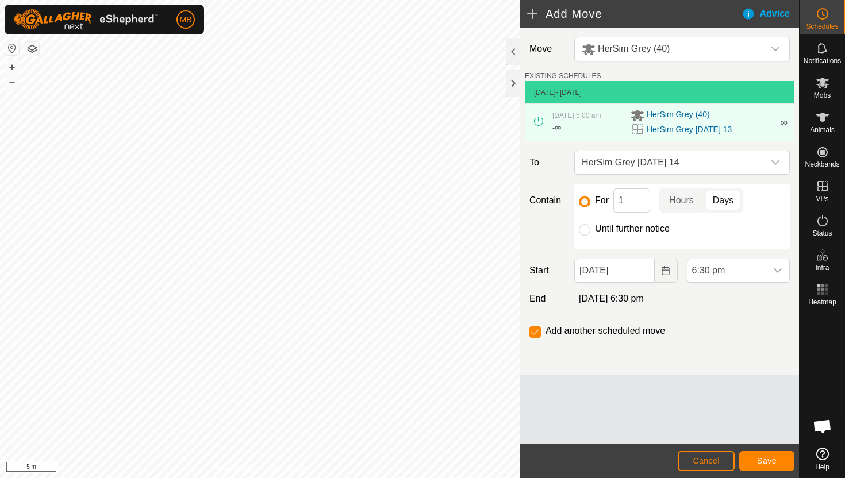
click at [609, 229] on label "Until further notice" at bounding box center [632, 228] width 75 height 9
click at [590, 229] on input "Until further notice" at bounding box center [584, 229] width 11 height 11
radio input "true"
checkbox input "false"
click at [641, 269] on input "13 Sep, 2025" at bounding box center [614, 271] width 80 height 24
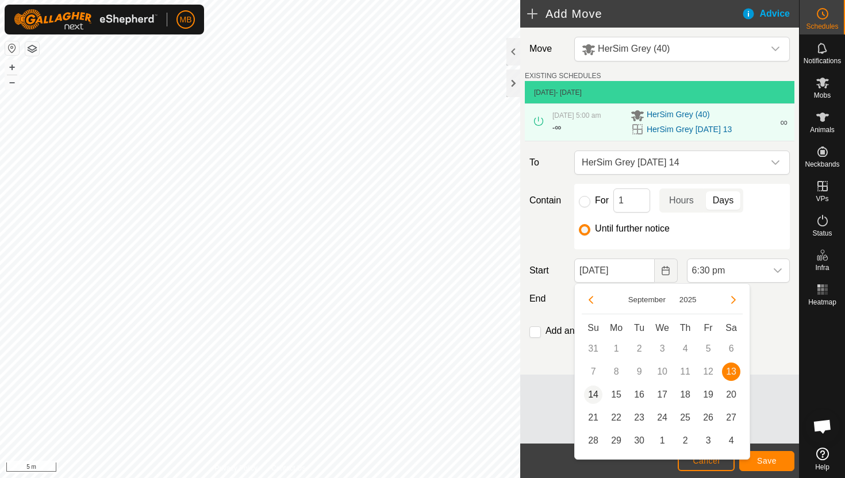
click at [595, 394] on span "14" at bounding box center [593, 395] width 18 height 18
type input "14 Sep, 2025"
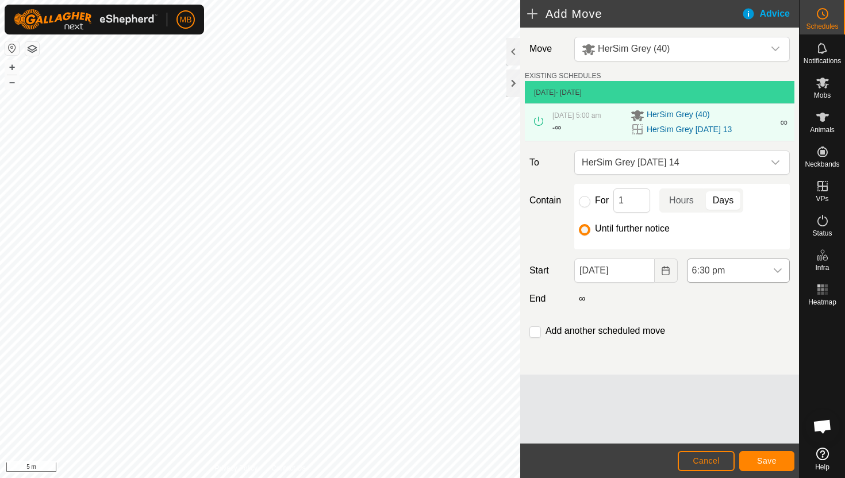
click at [764, 271] on span "6:30 pm" at bounding box center [726, 270] width 79 height 23
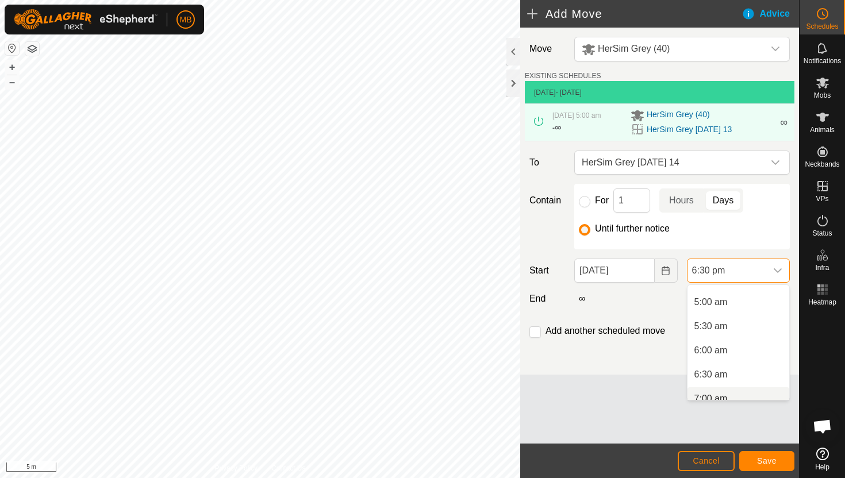
scroll to position [235, 0]
click at [752, 307] on li "5:00 am" at bounding box center [738, 302] width 102 height 23
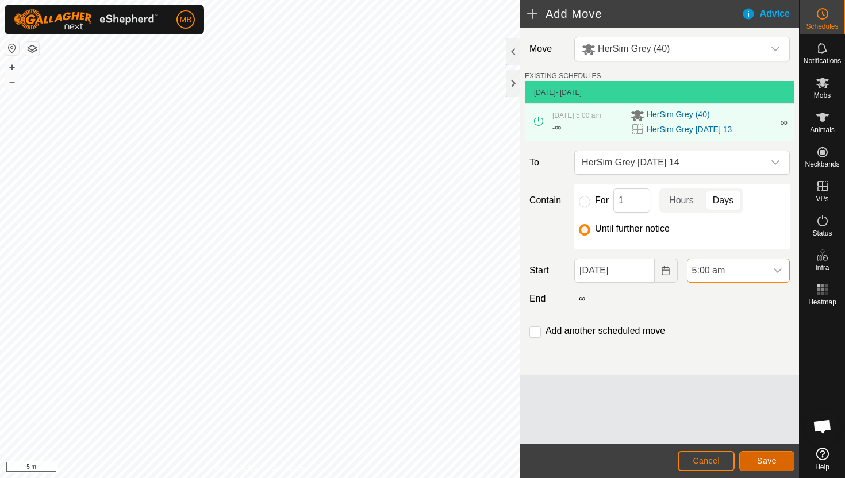
click at [769, 458] on span "Save" at bounding box center [767, 460] width 20 height 9
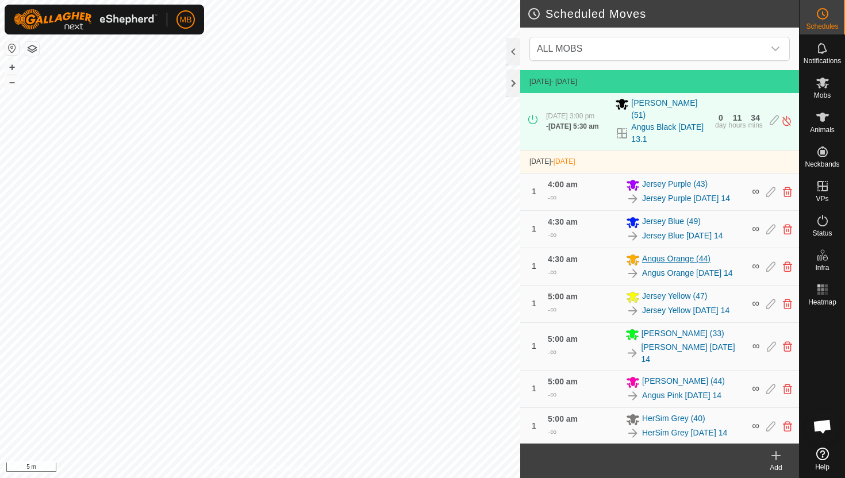
scroll to position [437, 0]
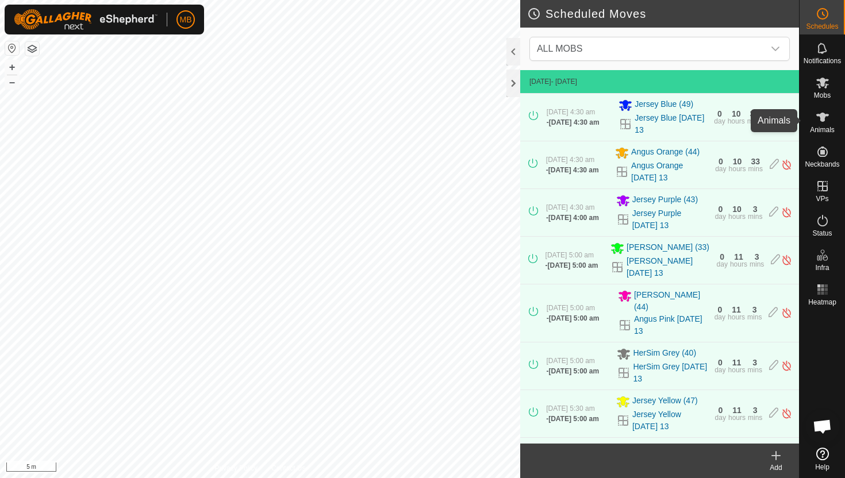
click at [821, 119] on icon at bounding box center [822, 117] width 13 height 9
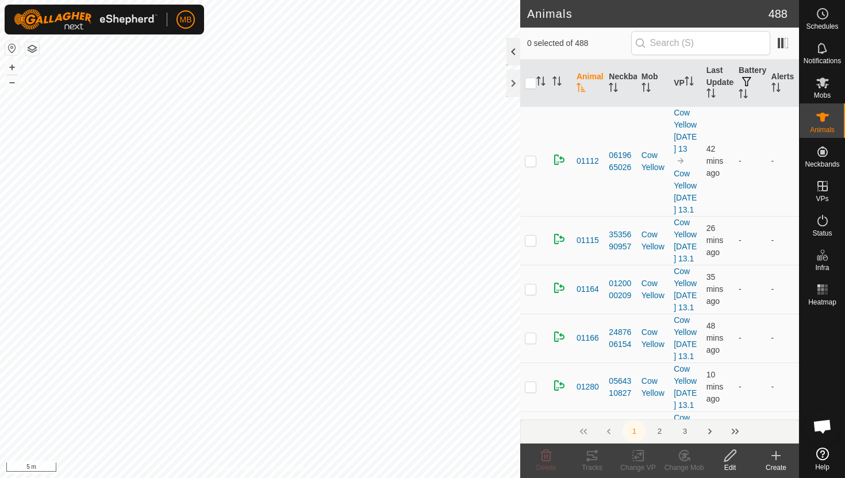
click at [513, 51] on div at bounding box center [513, 52] width 14 height 28
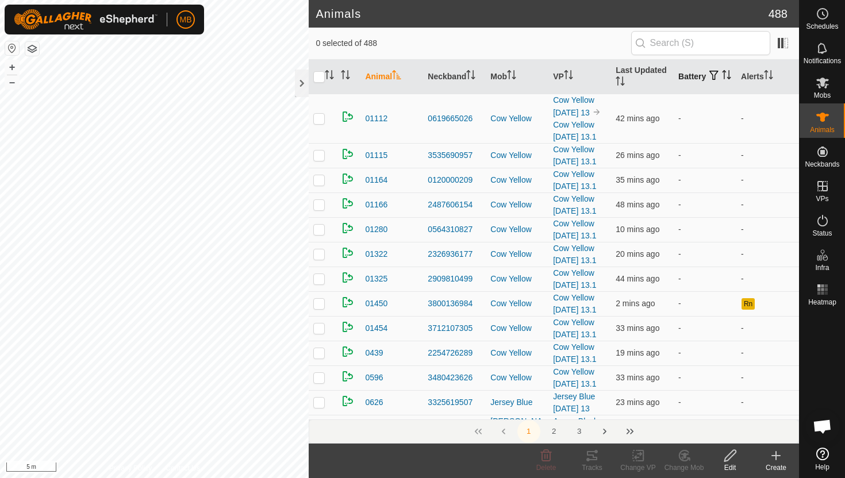
click at [722, 78] on icon "Activate to sort" at bounding box center [726, 74] width 9 height 9
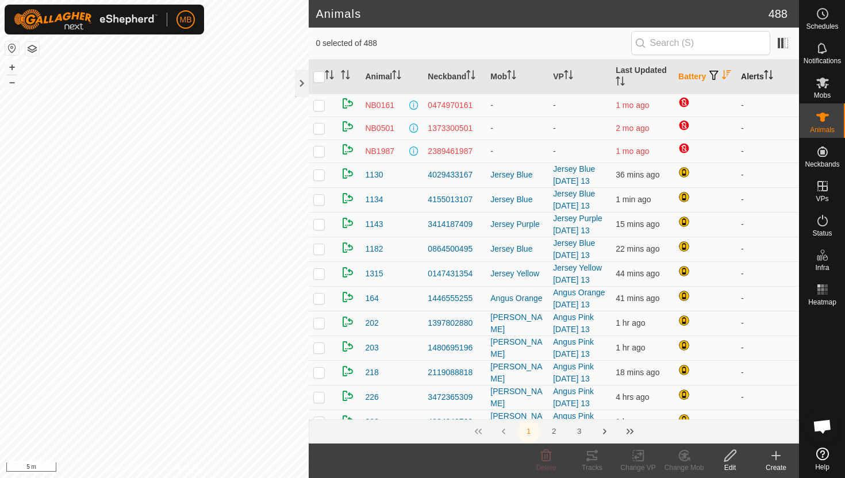
click at [773, 73] on icon "Activate to sort" at bounding box center [768, 74] width 9 height 9
click at [773, 72] on icon "Activate to sort" at bounding box center [768, 74] width 9 height 9
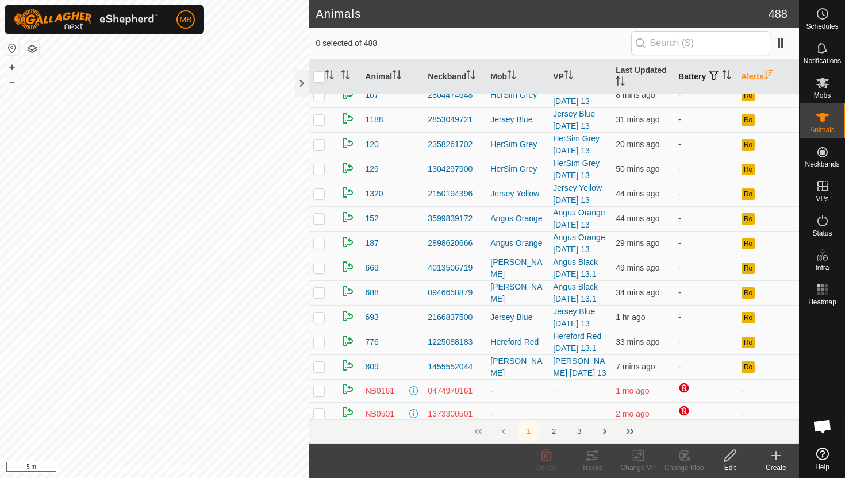
scroll to position [211, 0]
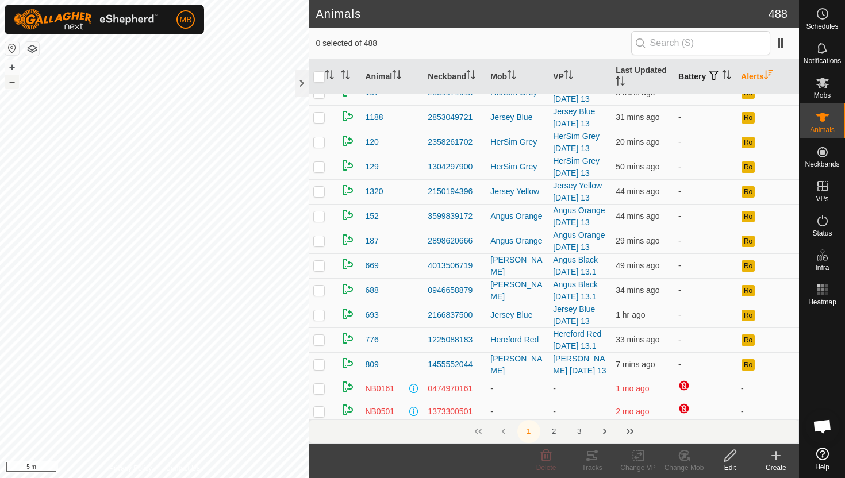
click at [14, 83] on button "–" at bounding box center [12, 82] width 14 height 14
click at [300, 87] on div at bounding box center [302, 84] width 14 height 28
